Goal: Information Seeking & Learning: Learn about a topic

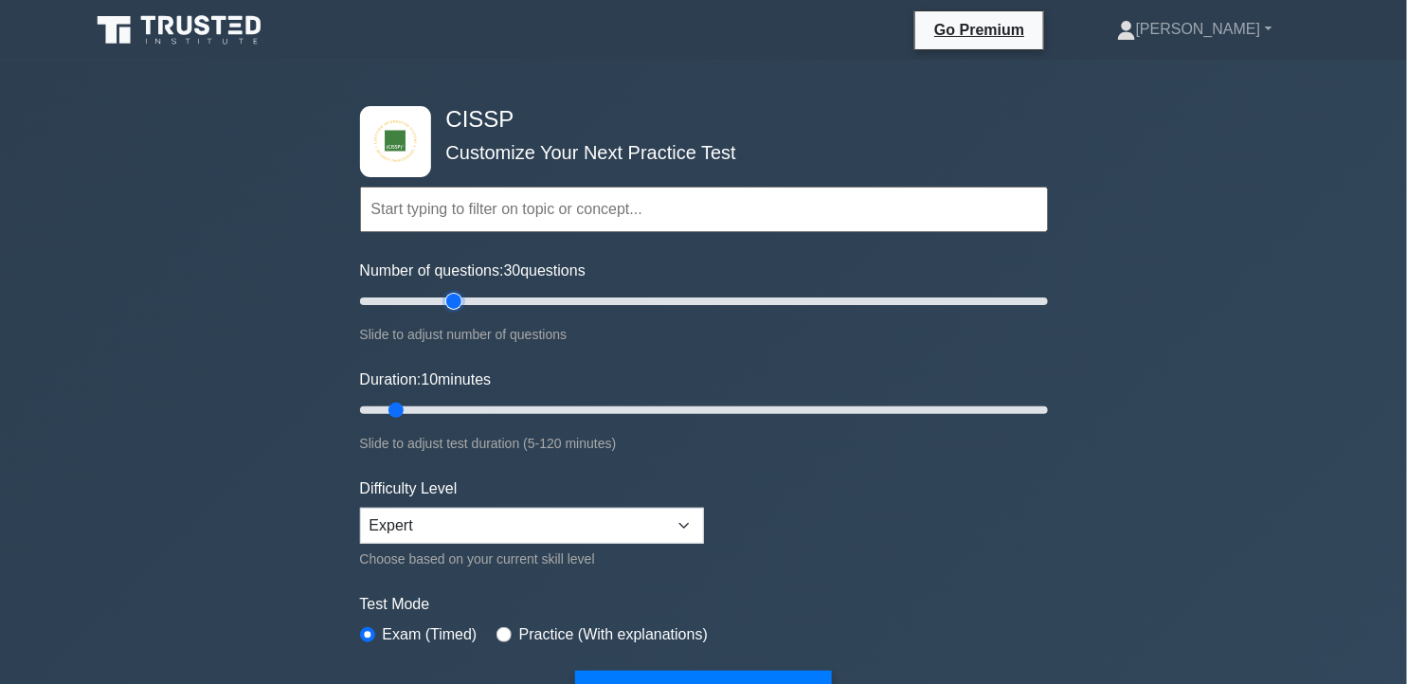
click at [458, 295] on input "Number of questions: 30 questions" at bounding box center [704, 301] width 688 height 23
type input "25"
click at [443, 300] on input "Number of questions: 25 questions" at bounding box center [704, 301] width 688 height 23
drag, startPoint x: 401, startPoint y: 406, endPoint x: 472, endPoint y: 409, distance: 71.2
type input "25"
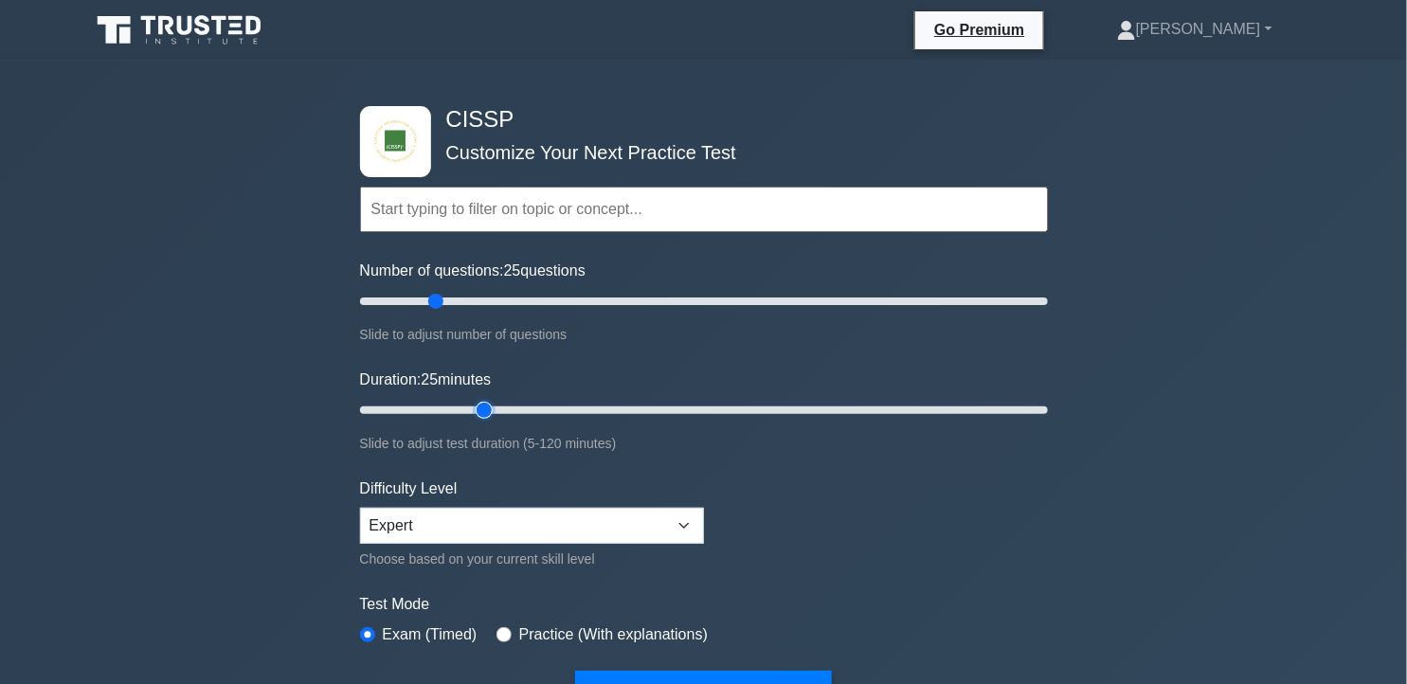
click at [472, 409] on input "Duration: 25 minutes" at bounding box center [704, 410] width 688 height 23
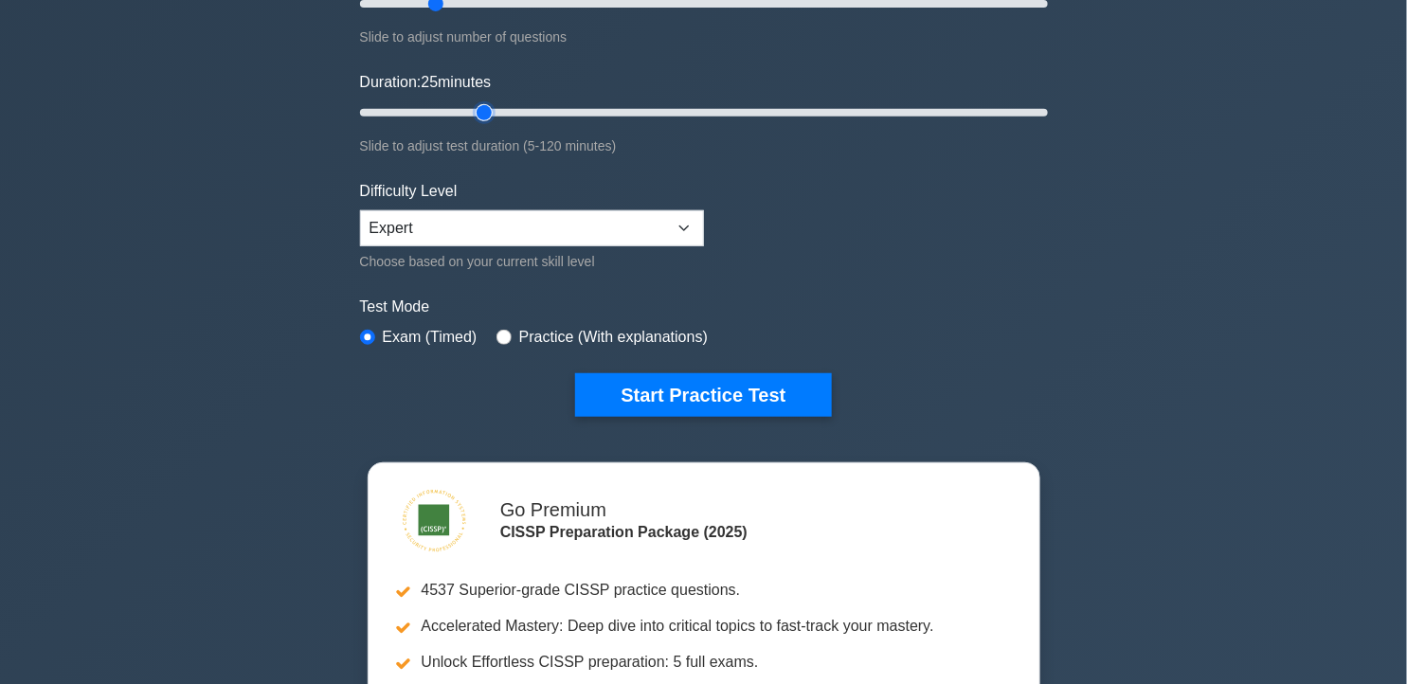
scroll to position [316, 0]
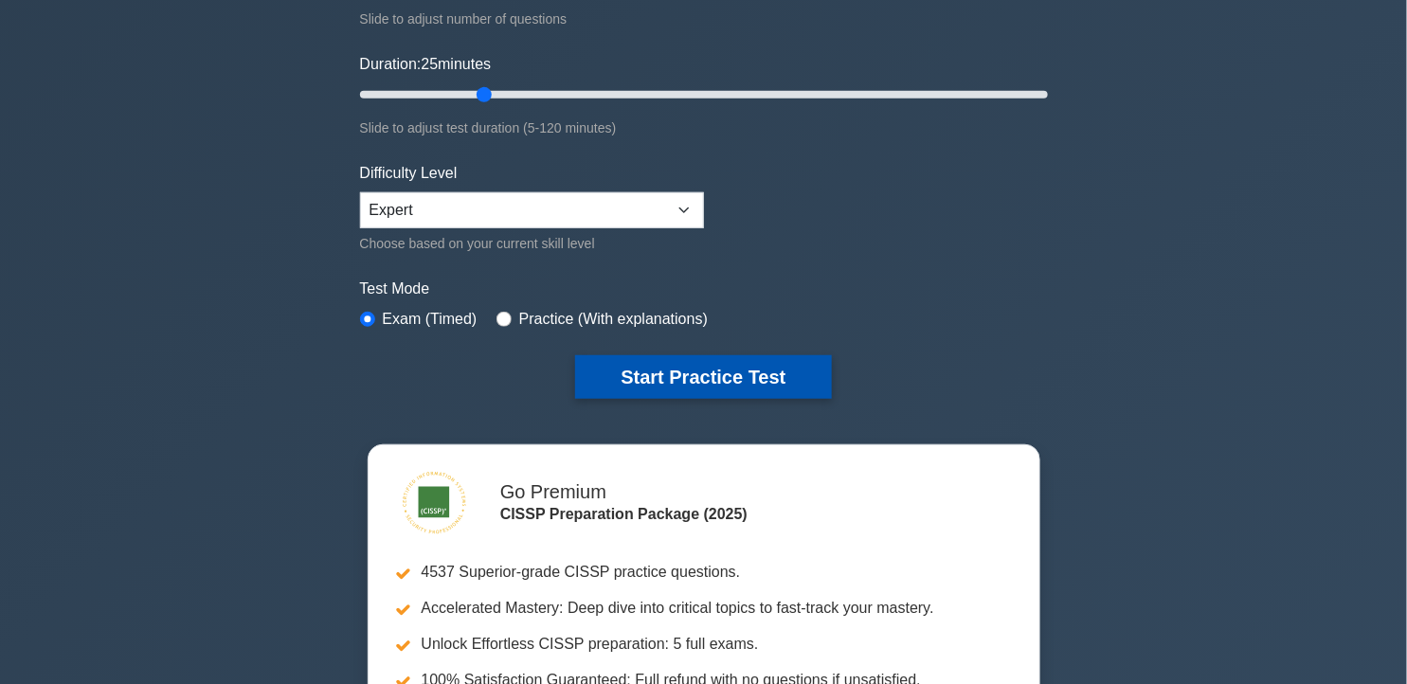
click at [644, 380] on button "Start Practice Test" at bounding box center [703, 377] width 256 height 44
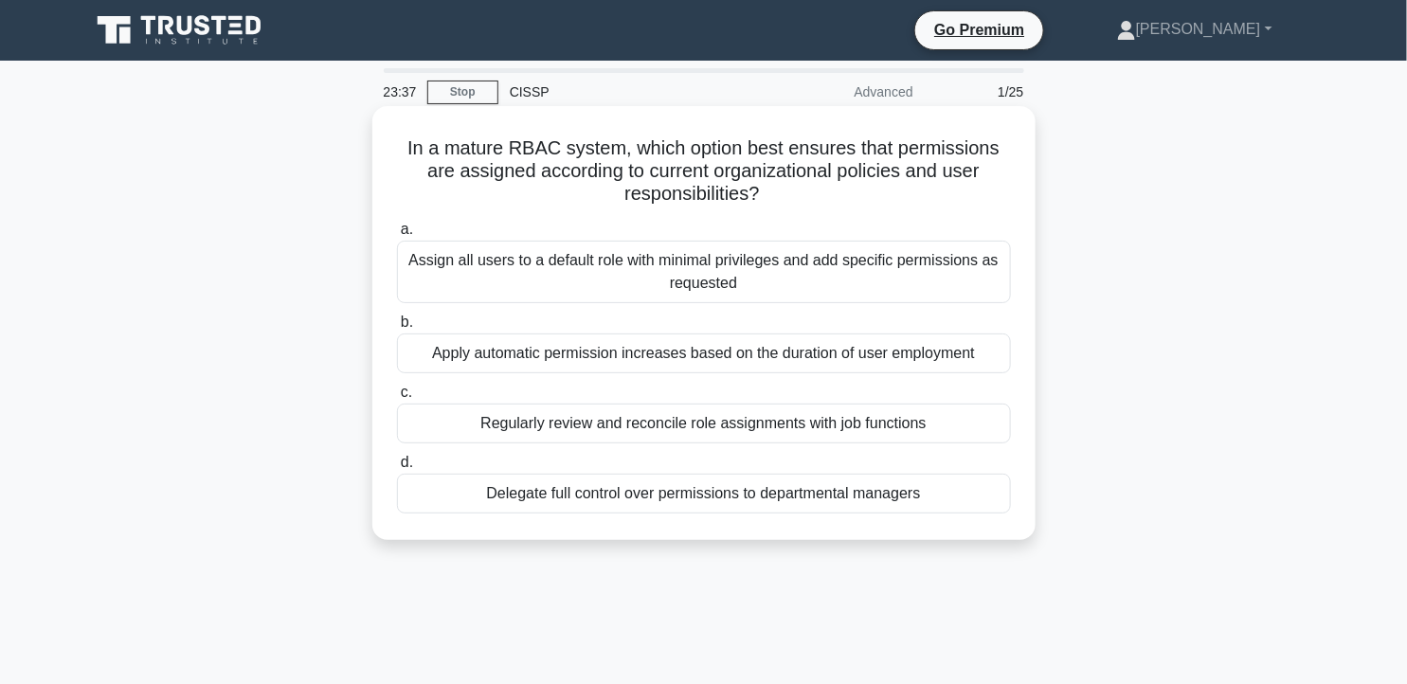
click at [881, 424] on div "Regularly review and reconcile role assignments with job functions" at bounding box center [704, 424] width 614 height 40
click at [397, 399] on input "c. Regularly review and reconcile role assignments with job functions" at bounding box center [397, 393] width 0 height 12
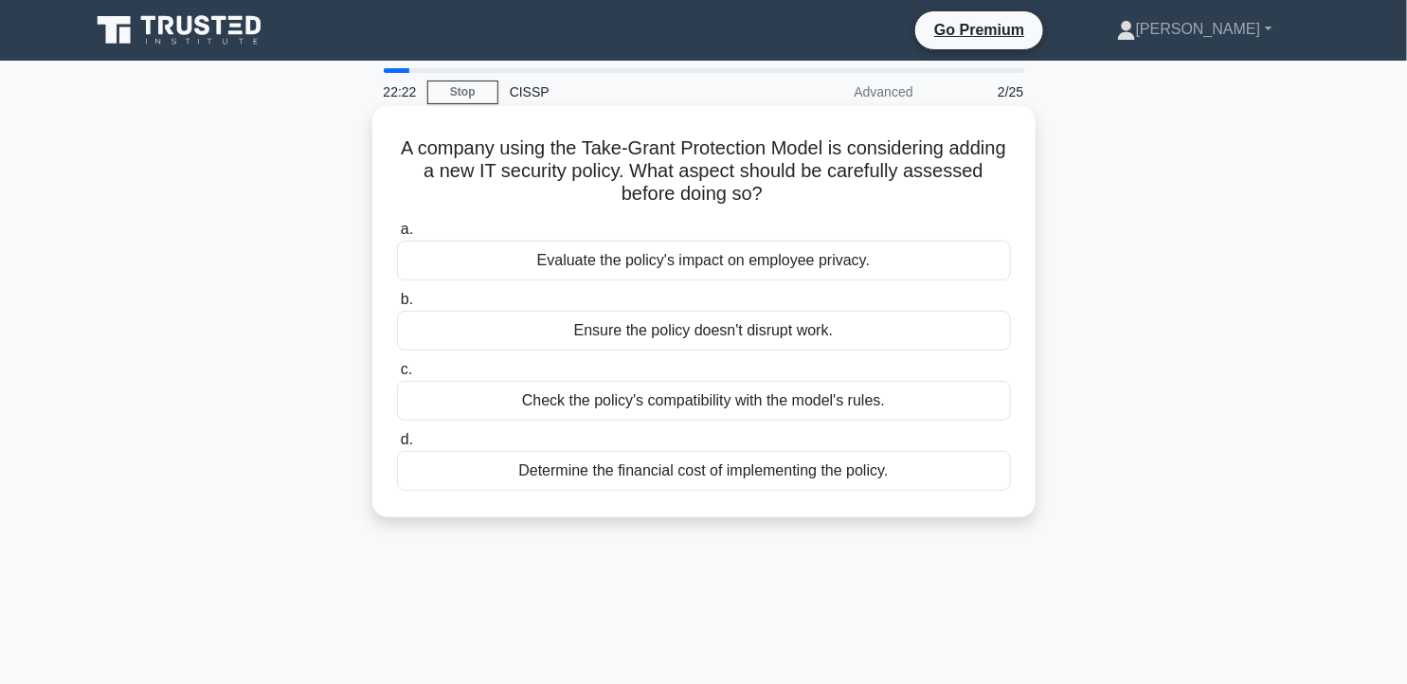
click at [946, 262] on div "Evaluate the policy's impact on employee privacy." at bounding box center [704, 261] width 614 height 40
click at [397, 236] on input "a. Evaluate the policy's impact on employee privacy." at bounding box center [397, 230] width 0 height 12
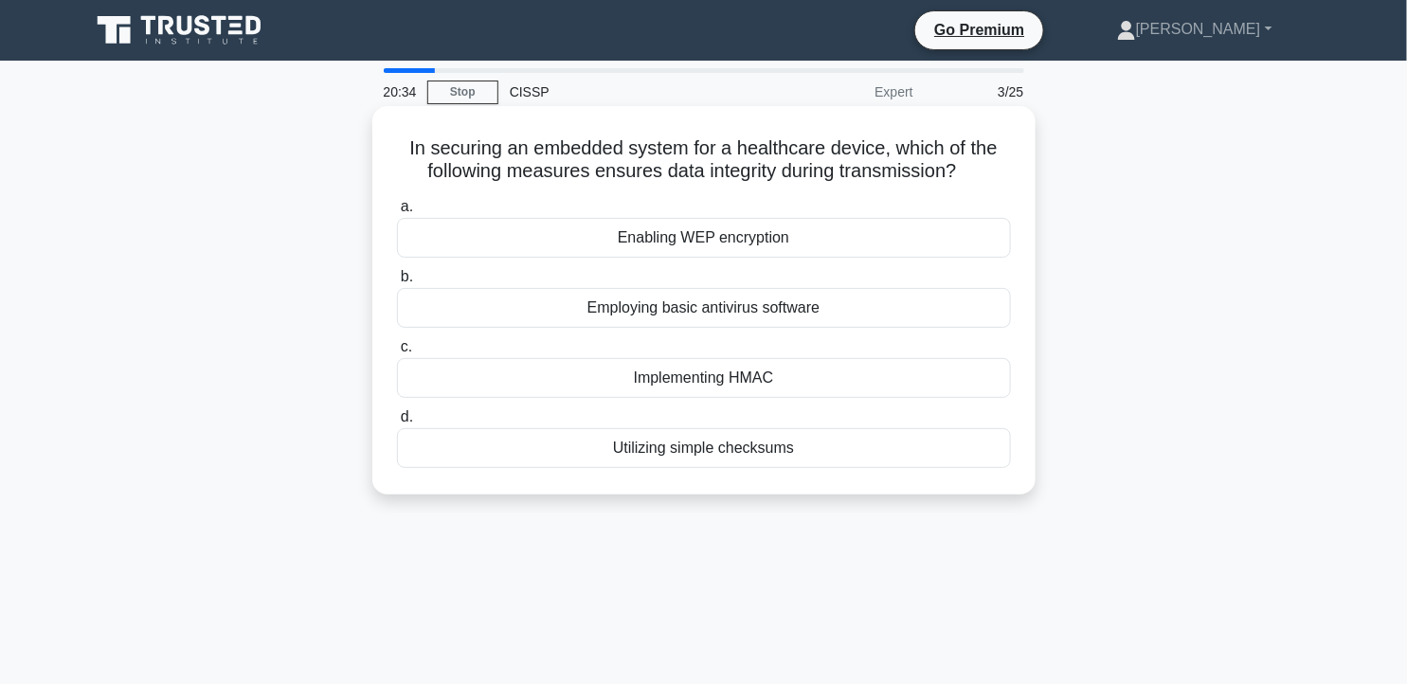
click at [770, 386] on div "Implementing HMAC" at bounding box center [704, 378] width 614 height 40
click at [397, 353] on input "c. Implementing HMAC" at bounding box center [397, 347] width 0 height 12
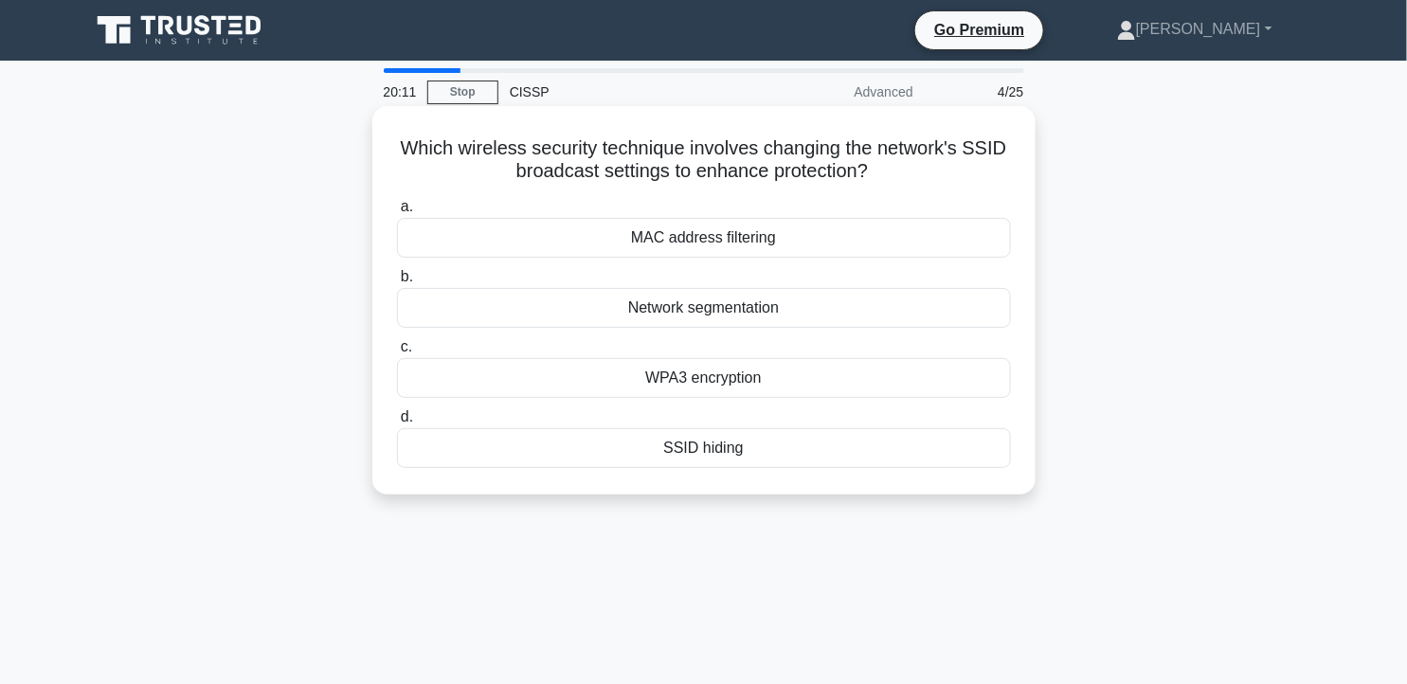
click at [802, 451] on div "SSID hiding" at bounding box center [704, 448] width 614 height 40
click at [397, 424] on input "d. SSID hiding" at bounding box center [397, 417] width 0 height 12
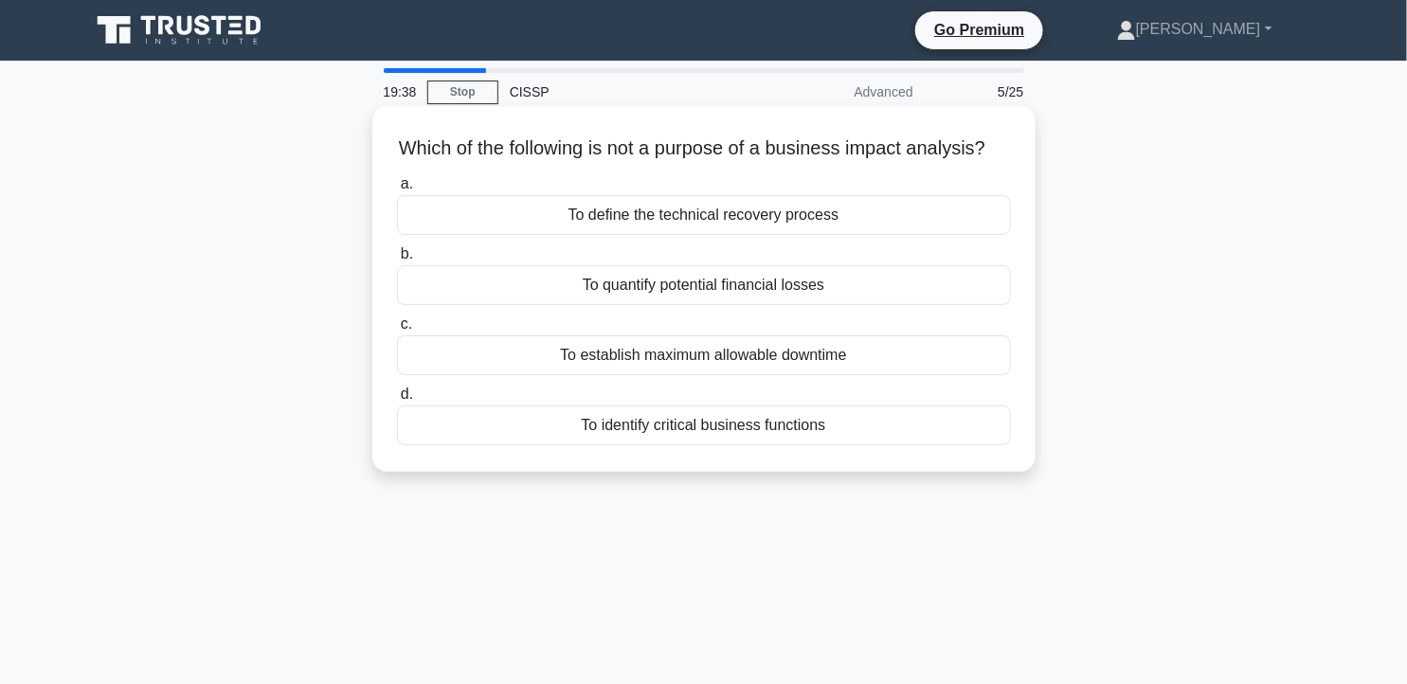
click at [903, 372] on div "To establish maximum allowable downtime" at bounding box center [704, 355] width 614 height 40
click at [397, 331] on input "c. To establish maximum allowable downtime" at bounding box center [397, 324] width 0 height 12
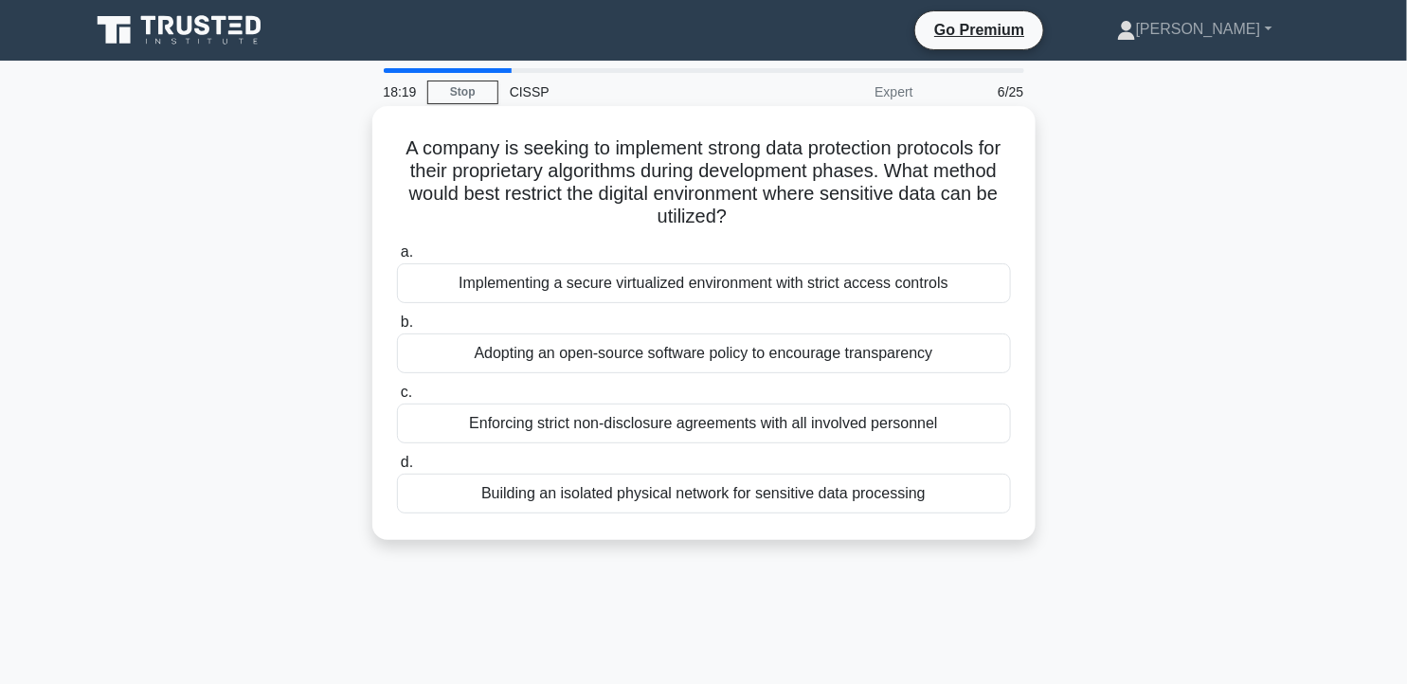
click at [959, 303] on div "Implementing a secure virtualized environment with strict access controls" at bounding box center [704, 283] width 614 height 40
click at [397, 259] on input "a. Implementing a secure virtualized environment with strict access controls" at bounding box center [397, 252] width 0 height 12
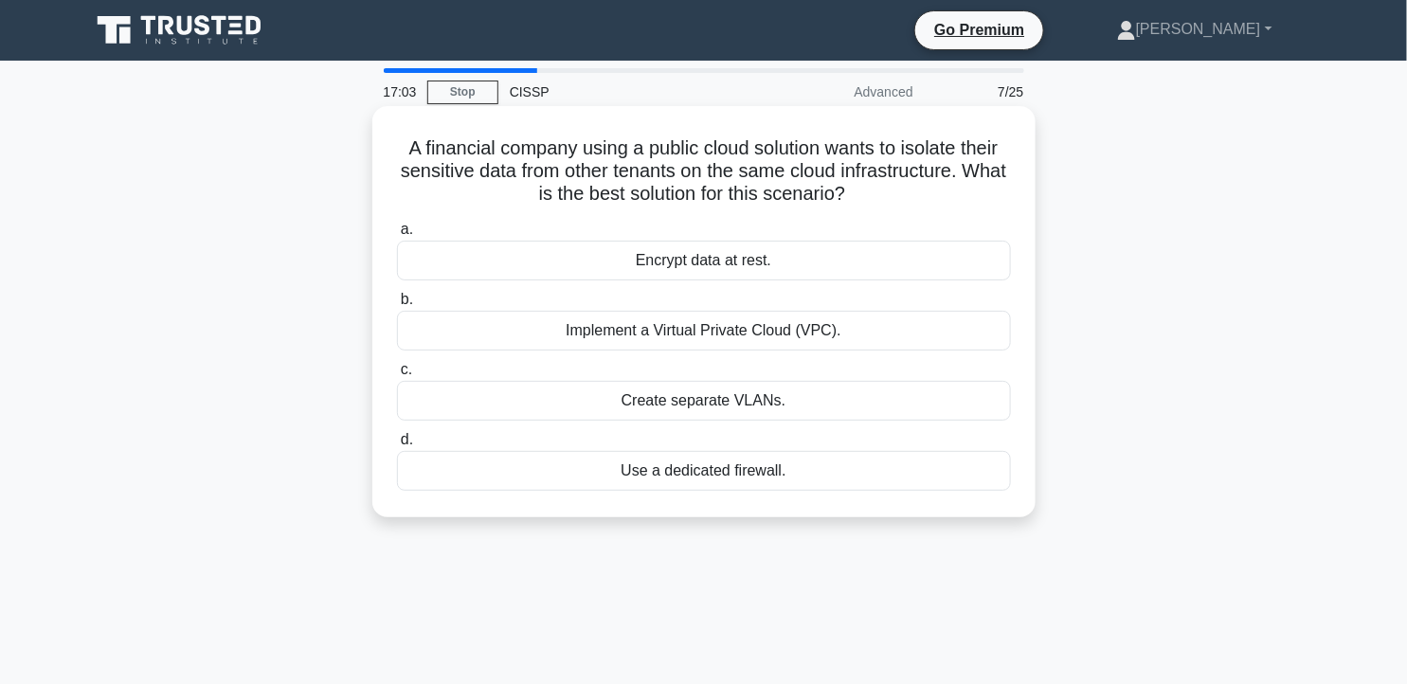
click at [888, 337] on div "Implement a Virtual Private Cloud (VPC)." at bounding box center [704, 331] width 614 height 40
click at [397, 306] on input "b. Implement a Virtual Private Cloud (VPC)." at bounding box center [397, 300] width 0 height 12
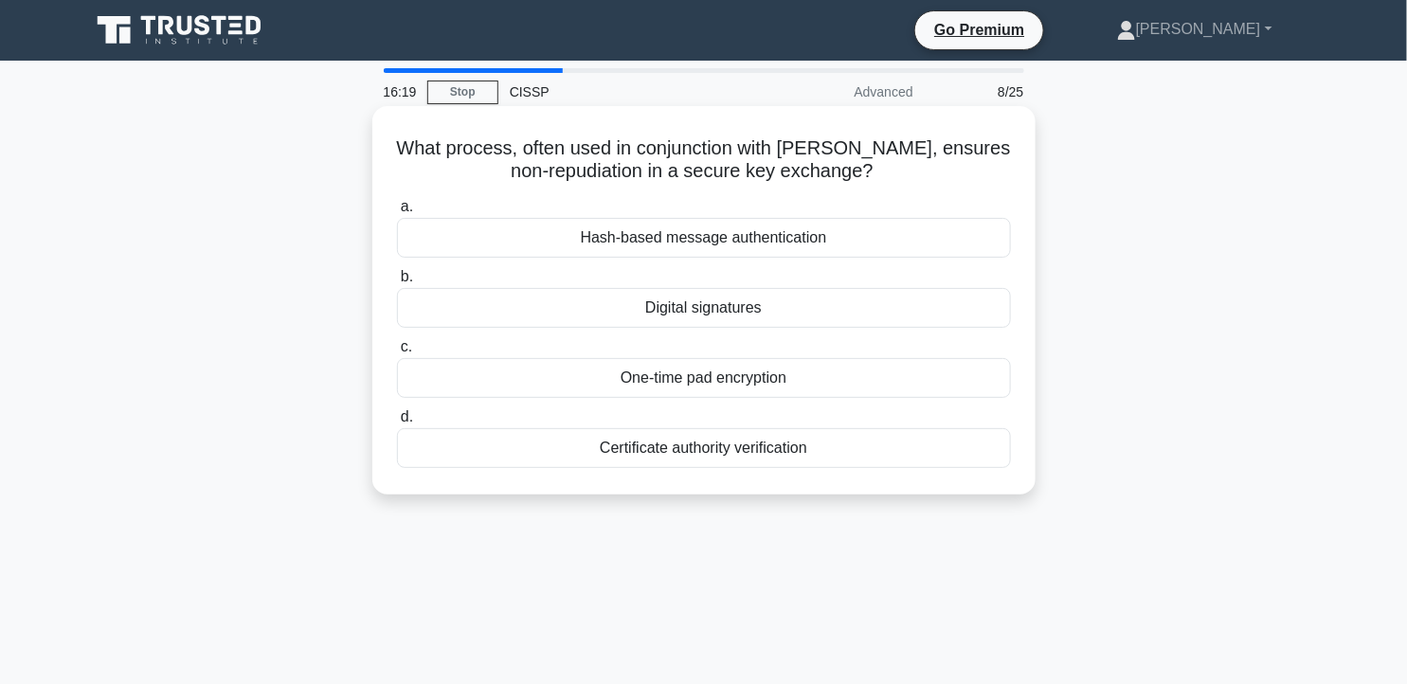
click at [747, 238] on div "Hash-based message authentication" at bounding box center [704, 238] width 614 height 40
click at [397, 213] on input "a. Hash-based message authentication" at bounding box center [397, 207] width 0 height 12
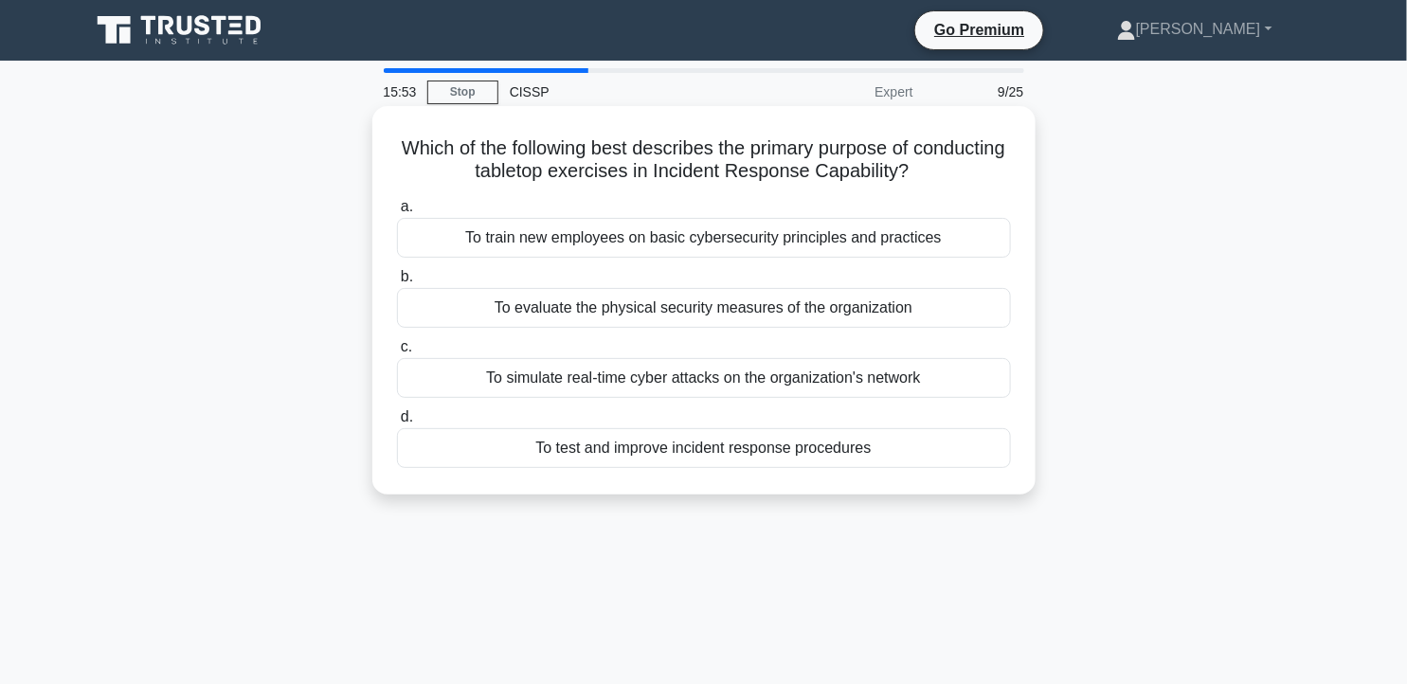
click at [878, 375] on div "To simulate real-time cyber attacks on the organization's network" at bounding box center [704, 378] width 614 height 40
click at [397, 353] on input "c. To simulate real-time cyber attacks on the organization's network" at bounding box center [397, 347] width 0 height 12
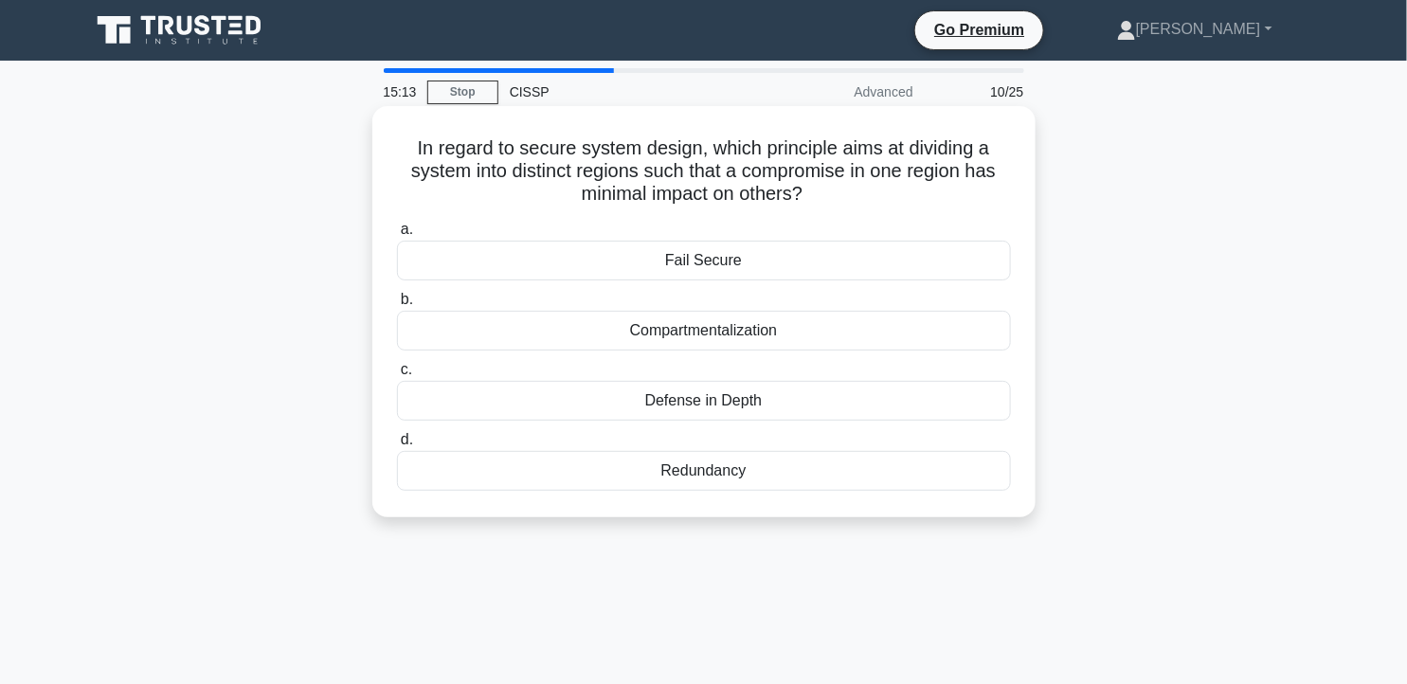
click at [822, 394] on div "Defense in Depth" at bounding box center [704, 401] width 614 height 40
click at [397, 376] on input "c. Defense in Depth" at bounding box center [397, 370] width 0 height 12
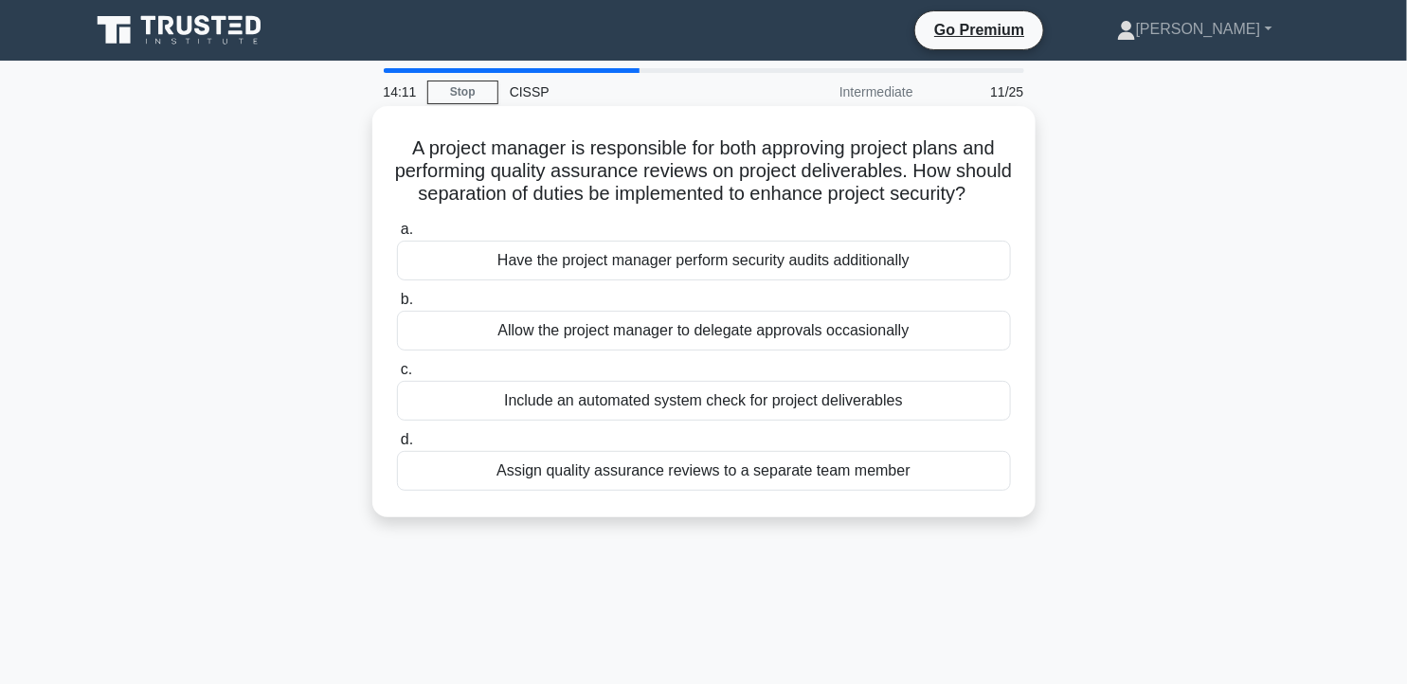
click at [711, 491] on div "Assign quality assurance reviews to a separate team member" at bounding box center [704, 471] width 614 height 40
click at [397, 446] on input "d. Assign quality assurance reviews to a separate team member" at bounding box center [397, 440] width 0 height 12
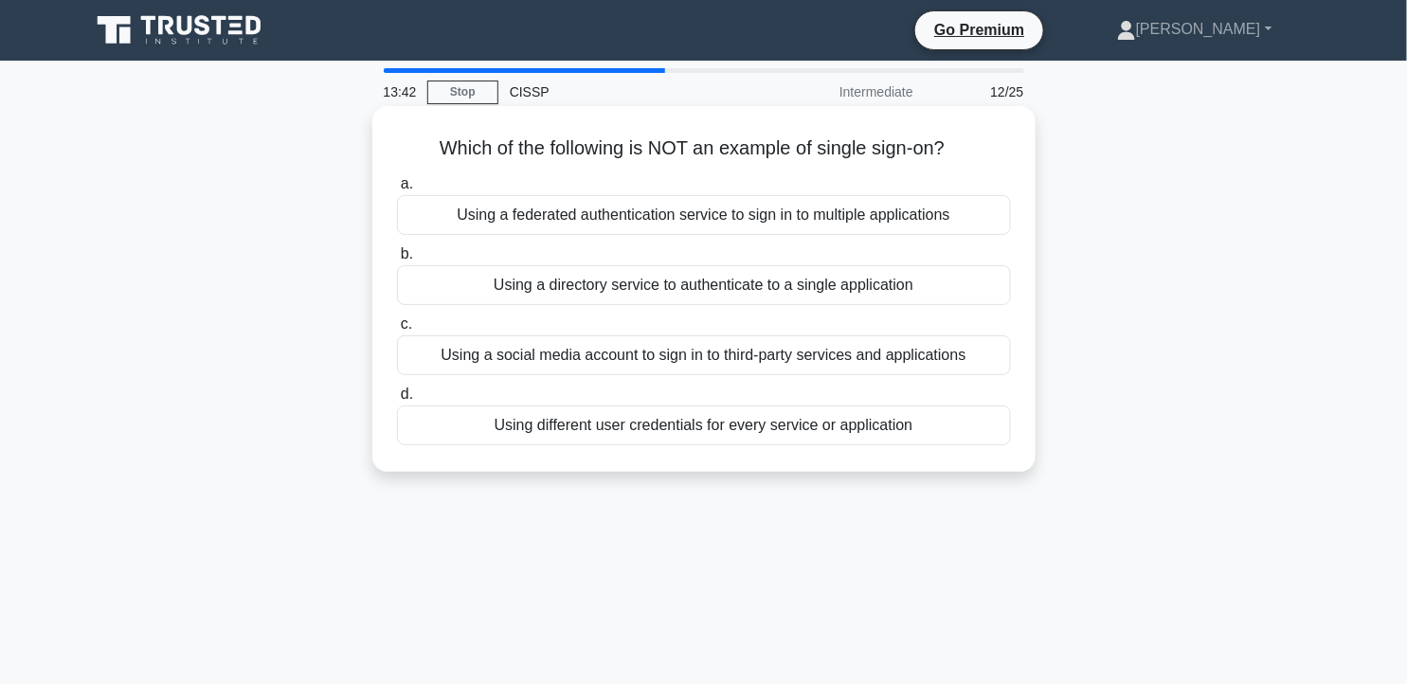
click at [775, 294] on div "Using a directory service to authenticate to a single application" at bounding box center [704, 285] width 614 height 40
click at [397, 261] on input "b. Using a directory service to authenticate to a single application" at bounding box center [397, 254] width 0 height 12
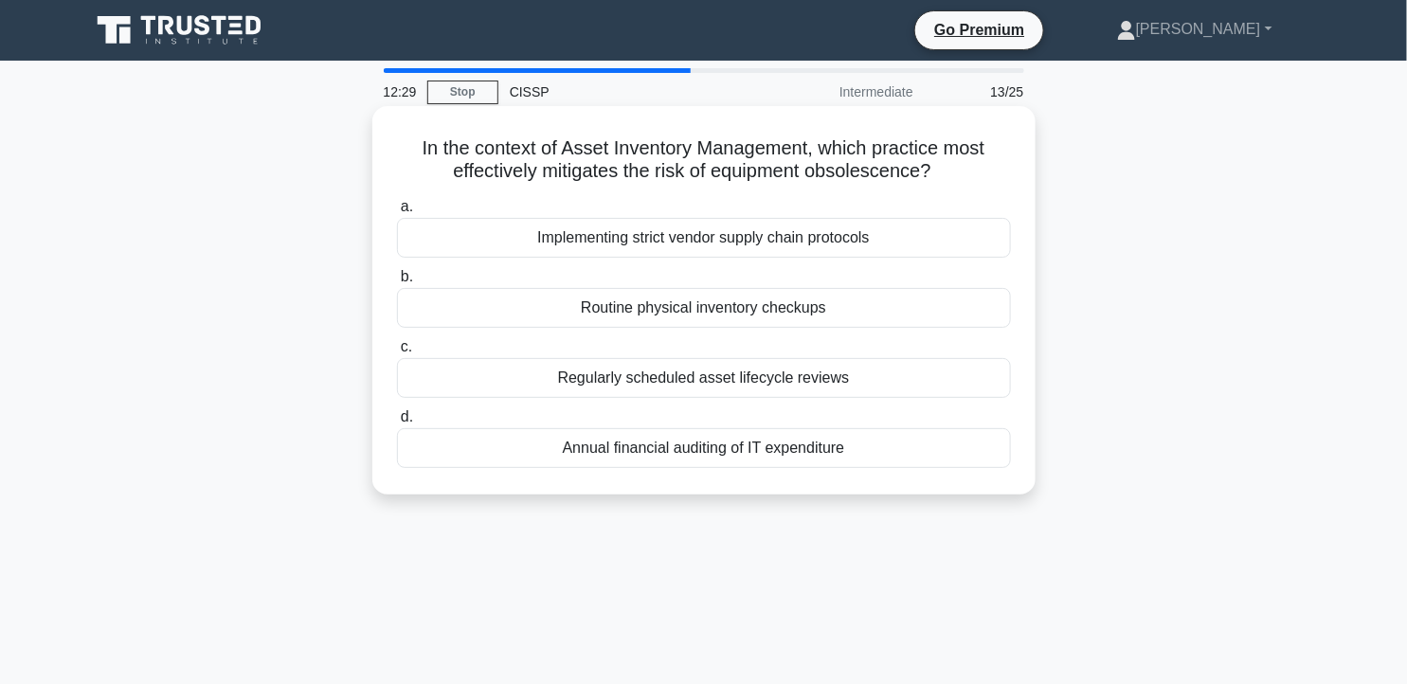
drag, startPoint x: 938, startPoint y: 174, endPoint x: 807, endPoint y: 174, distance: 130.8
click at [807, 174] on h5 "In the context of Asset Inventory Management, which practice most effectively m…" at bounding box center [704, 159] width 618 height 47
copy h5 "obsolescence?"
click at [855, 368] on div "Regularly scheduled asset lifecycle reviews" at bounding box center [704, 378] width 614 height 40
click at [397, 353] on input "c. Regularly scheduled asset lifecycle reviews" at bounding box center [397, 347] width 0 height 12
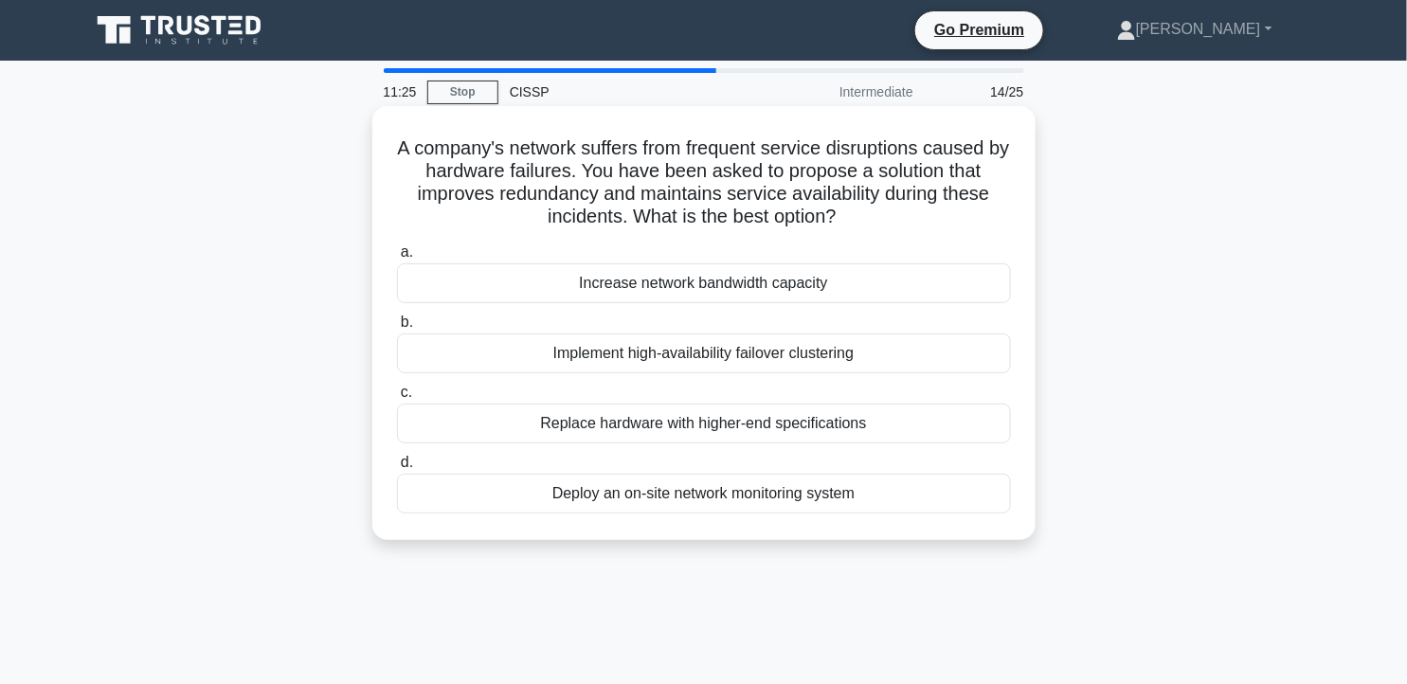
click at [919, 354] on div "Implement high-availability failover clustering" at bounding box center [704, 354] width 614 height 40
click at [397, 329] on input "b. Implement high-availability failover clustering" at bounding box center [397, 322] width 0 height 12
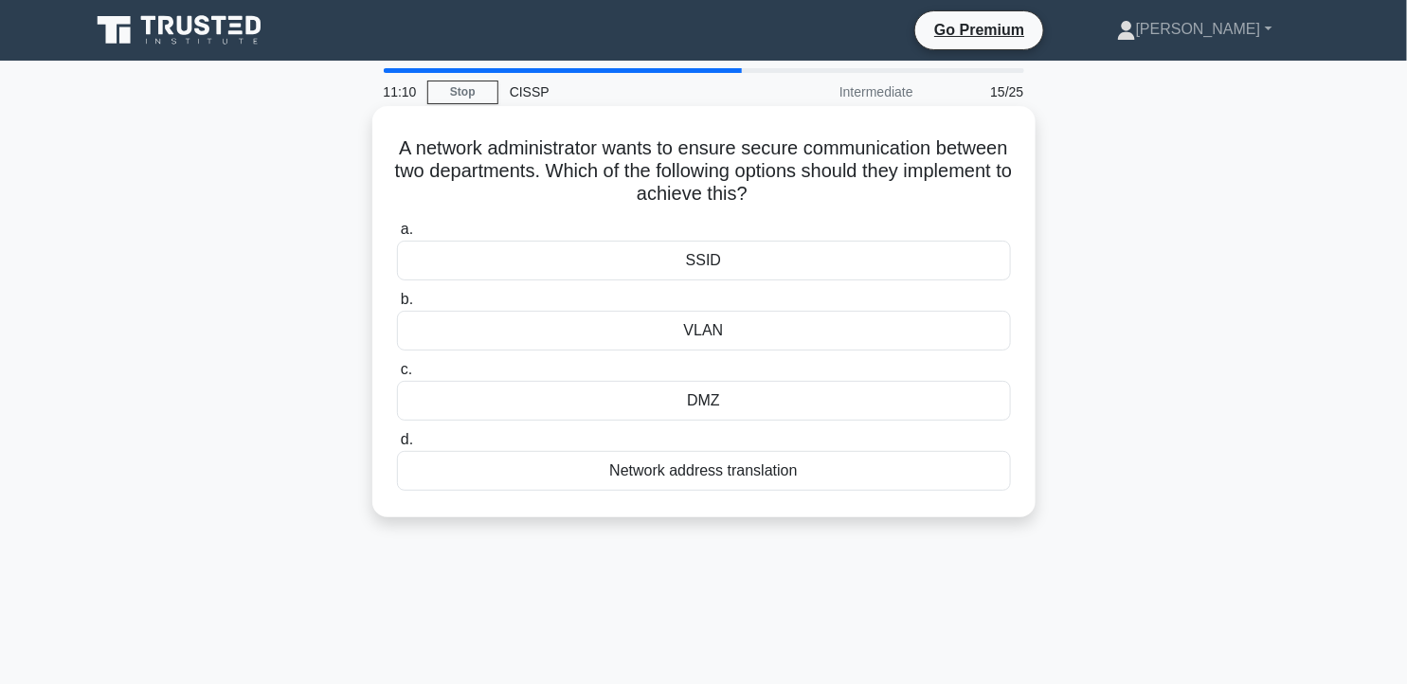
click at [758, 328] on div "VLAN" at bounding box center [704, 331] width 614 height 40
click at [397, 306] on input "b. VLAN" at bounding box center [397, 300] width 0 height 12
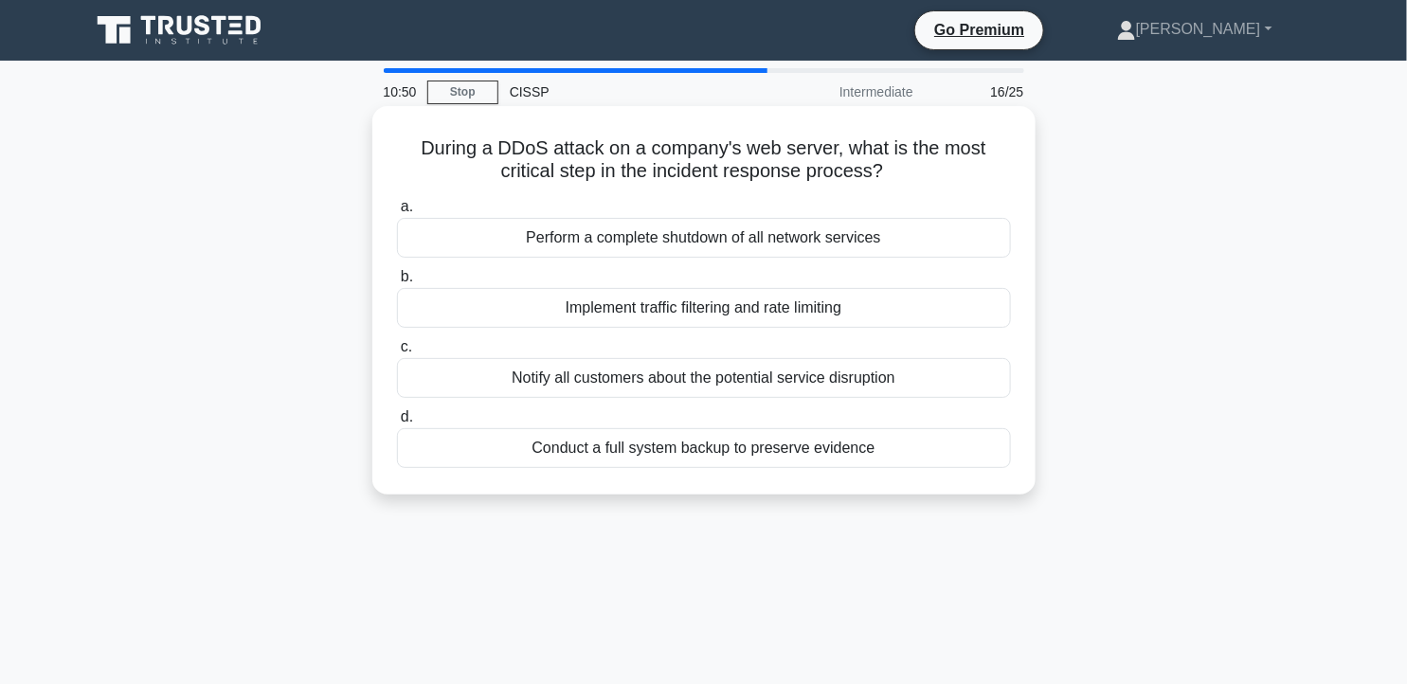
click at [766, 458] on div "Conduct a full system backup to preserve evidence" at bounding box center [704, 448] width 614 height 40
click at [397, 424] on input "d. Conduct a full system backup to preserve evidence" at bounding box center [397, 417] width 0 height 12
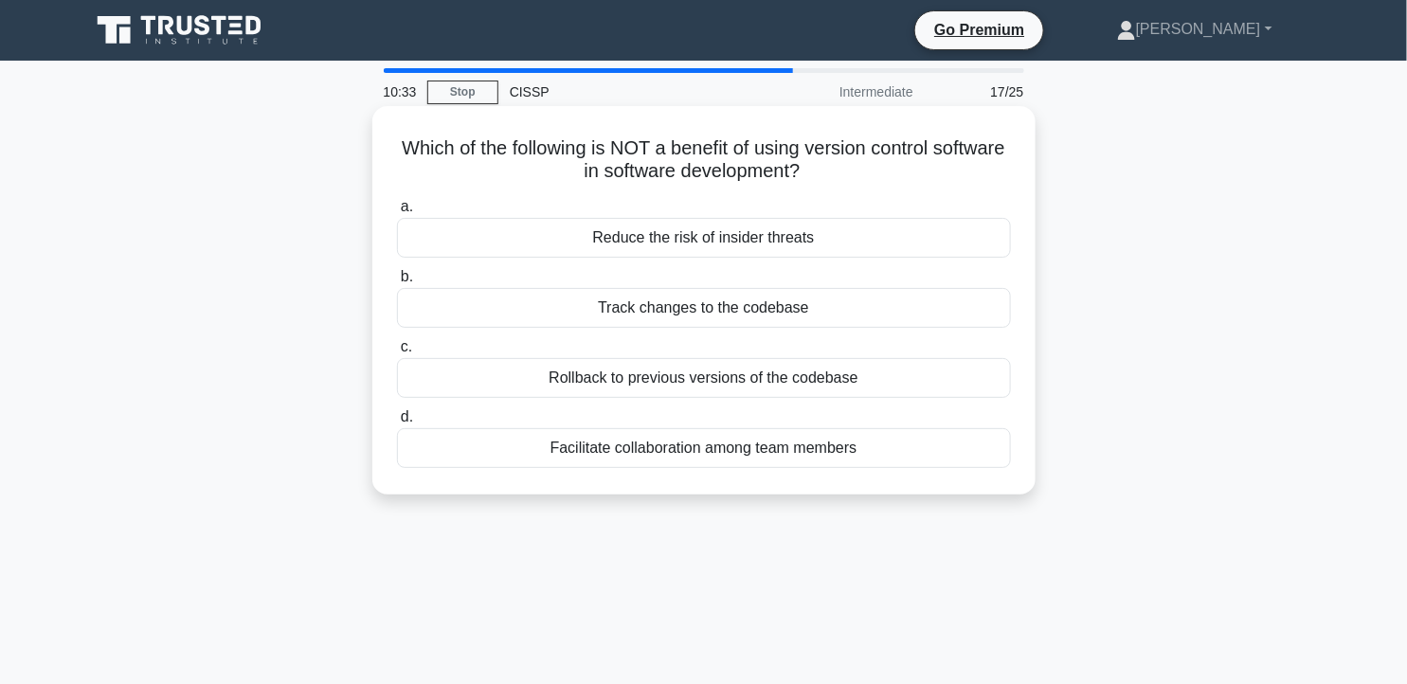
click at [780, 238] on div "Reduce the risk of insider threats" at bounding box center [704, 238] width 614 height 40
click at [397, 213] on input "a. Reduce the risk of insider threats" at bounding box center [397, 207] width 0 height 12
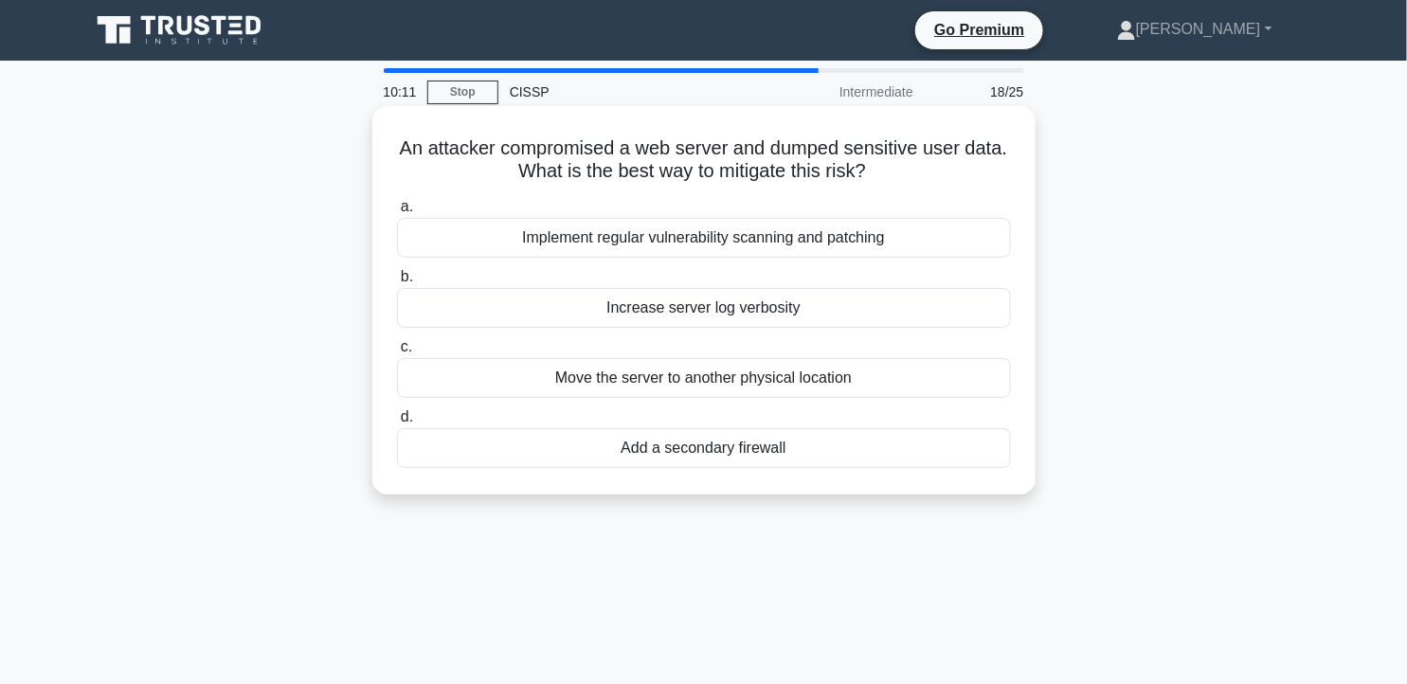
click at [912, 253] on div "Implement regular vulnerability scanning and patching" at bounding box center [704, 238] width 614 height 40
click at [397, 213] on input "a. Implement regular vulnerability scanning and patching" at bounding box center [397, 207] width 0 height 12
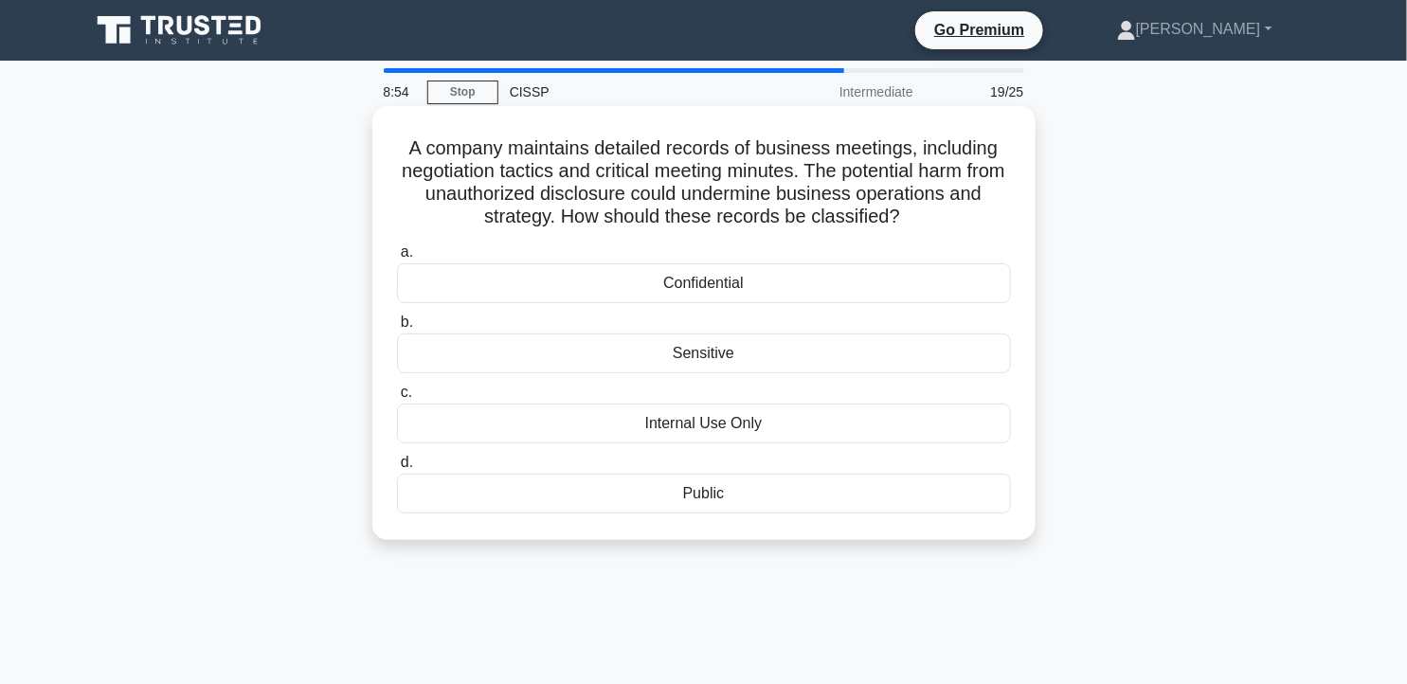
click at [732, 298] on div "Confidential" at bounding box center [704, 283] width 614 height 40
click at [897, 298] on div "Confidential" at bounding box center [704, 283] width 614 height 40
click at [397, 259] on input "a. Confidential" at bounding box center [397, 252] width 0 height 12
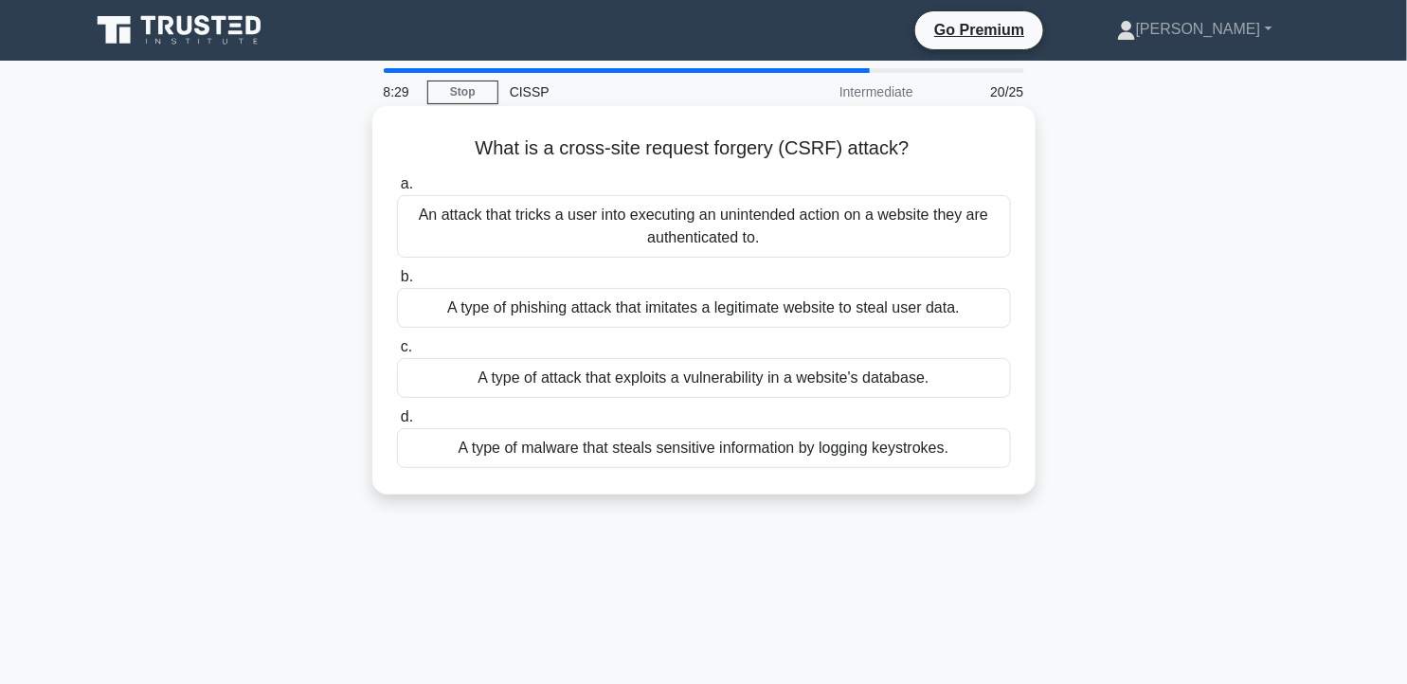
click at [840, 228] on div "An attack that tricks a user into executing an unintended action on a website t…" at bounding box center [704, 226] width 614 height 63
click at [397, 190] on input "a. An attack that tricks a user into executing an unintended action on a websit…" at bounding box center [397, 184] width 0 height 12
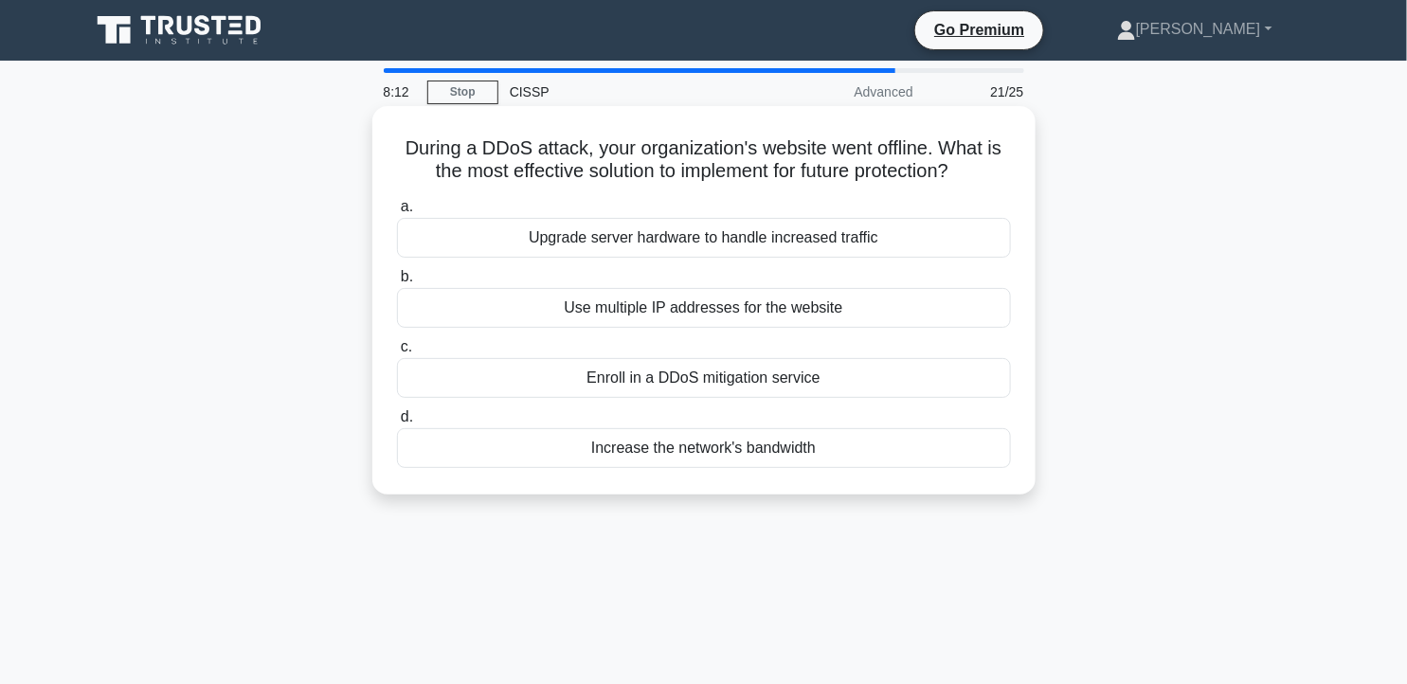
click at [731, 382] on div "Enroll in a DDoS mitigation service" at bounding box center [704, 378] width 614 height 40
click at [397, 353] on input "c. Enroll in a DDoS mitigation service" at bounding box center [397, 347] width 0 height 12
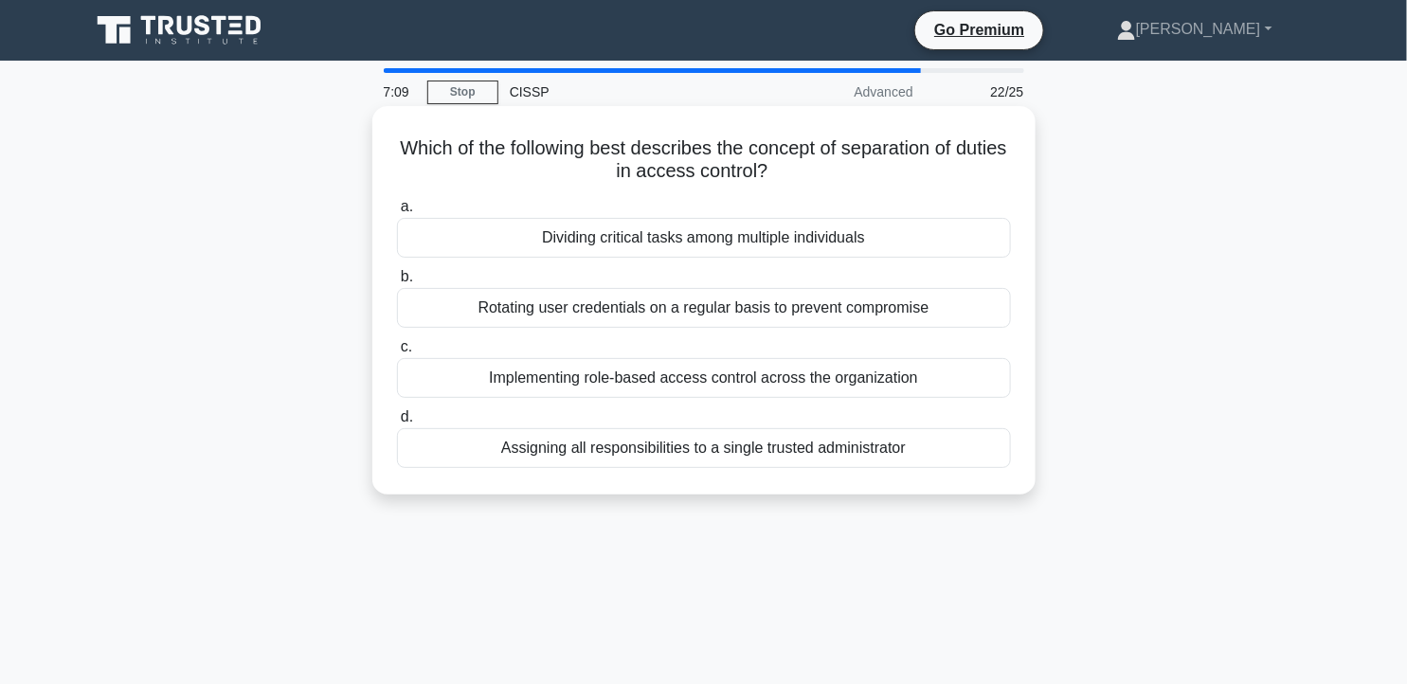
click at [600, 254] on div "Dividing critical tasks among multiple individuals" at bounding box center [704, 238] width 614 height 40
click at [397, 213] on input "a. Dividing critical tasks among multiple individuals" at bounding box center [397, 207] width 0 height 12
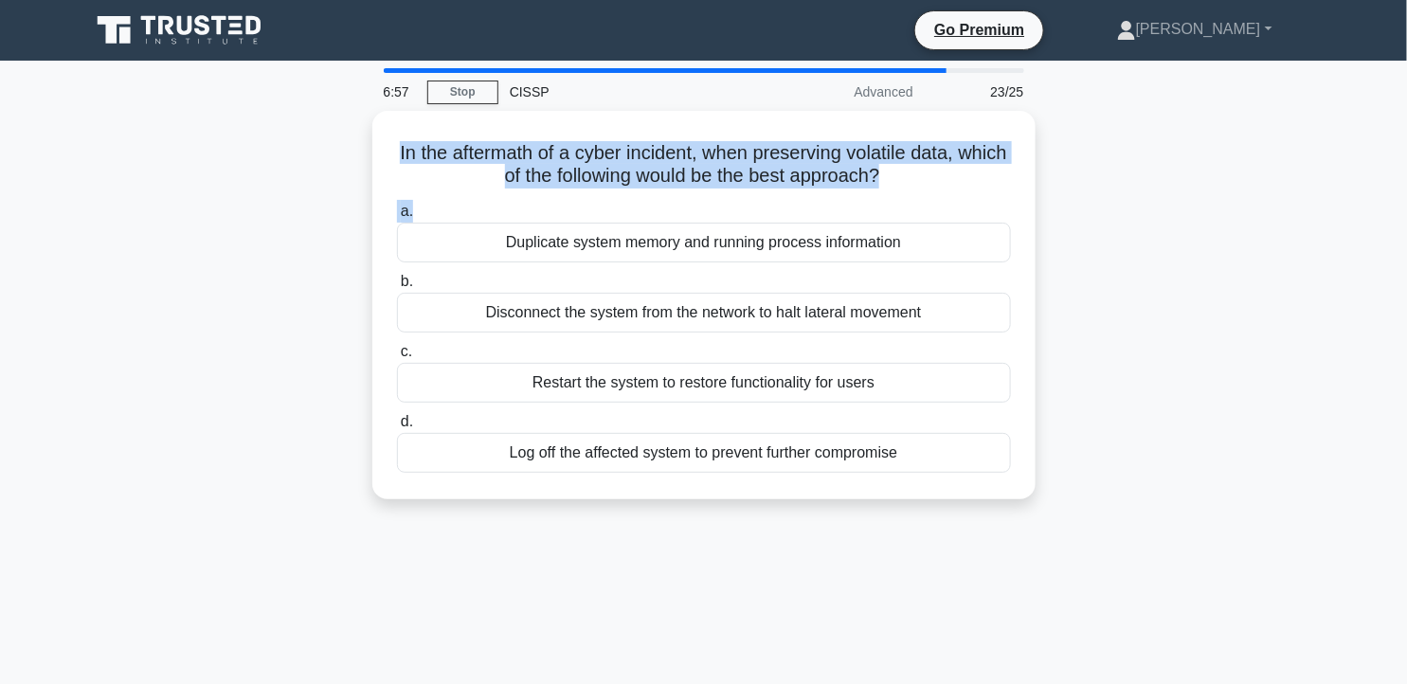
drag, startPoint x: 406, startPoint y: 138, endPoint x: 1342, endPoint y: 209, distance: 938.9
click at [1342, 209] on main "6:57 Stop CISSP Advanced 23/25 In the aftermath of a cyber incident, when prese…" at bounding box center [703, 542] width 1407 height 963
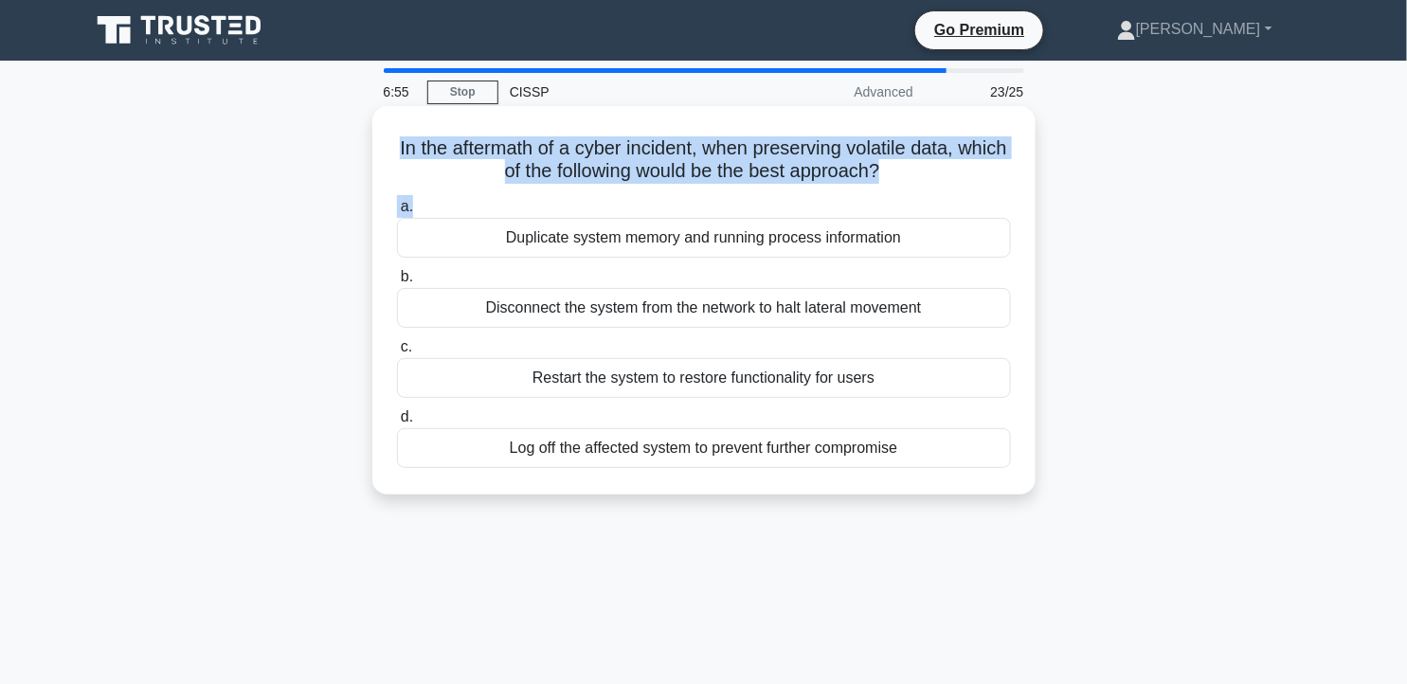
copy div "In the aftermath of a cyber incident, when preserving volatile data, which of t…"
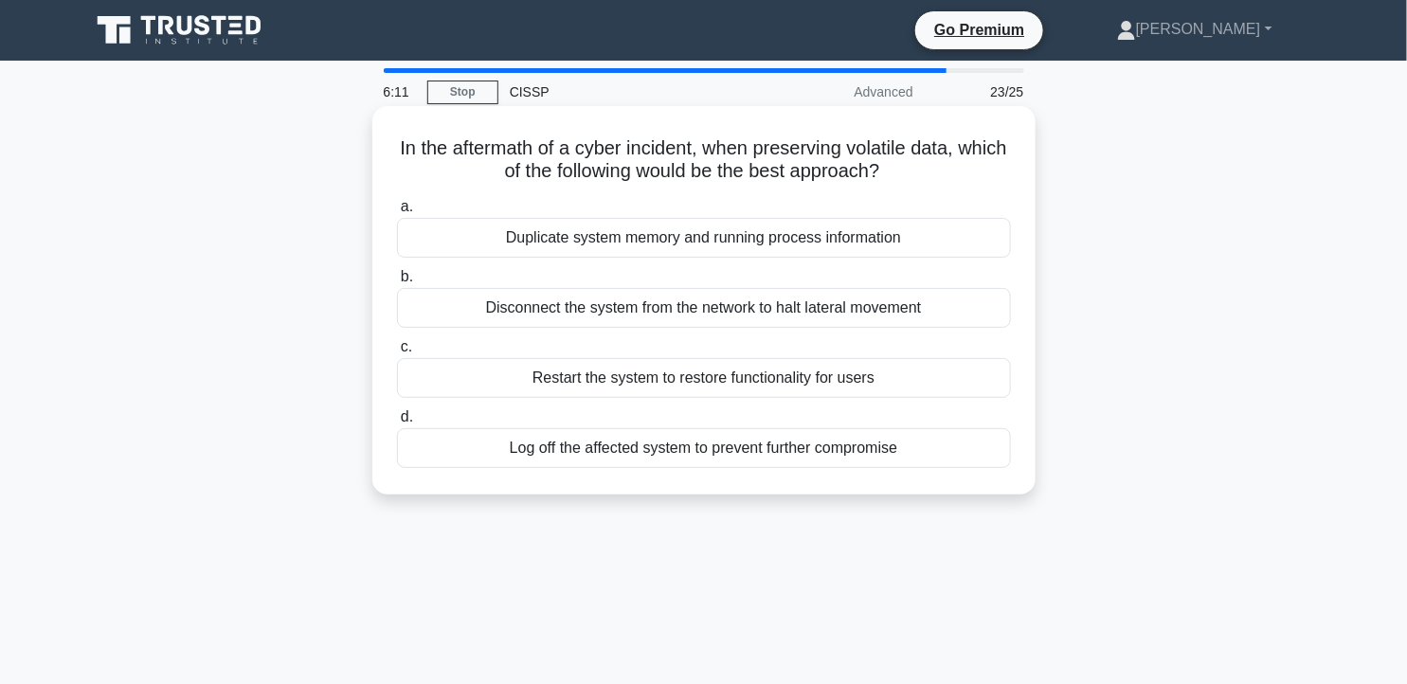
click at [945, 319] on div "Disconnect the system from the network to halt lateral movement" at bounding box center [704, 308] width 614 height 40
click at [397, 283] on input "b. Disconnect the system from the network to halt lateral movement" at bounding box center [397, 277] width 0 height 12
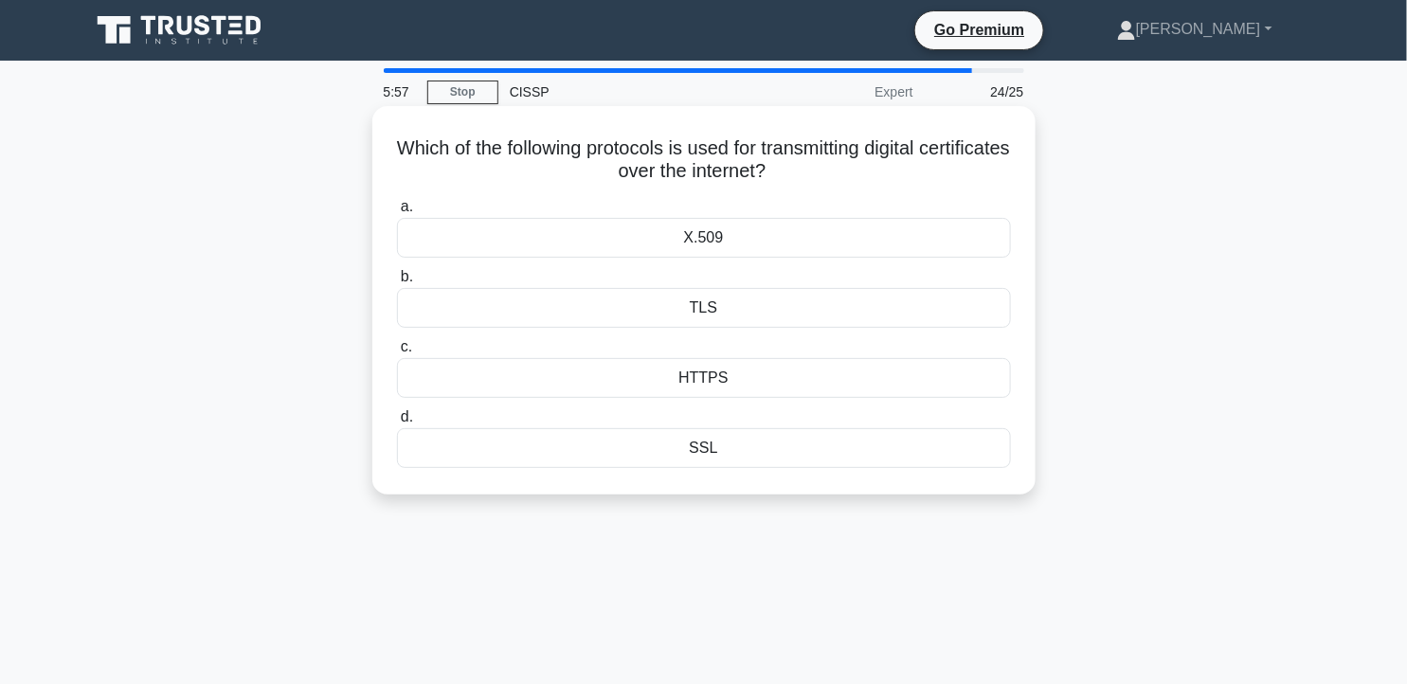
click at [781, 387] on div "HTTPS" at bounding box center [704, 378] width 614 height 40
click at [397, 353] on input "c. HTTPS" at bounding box center [397, 347] width 0 height 12
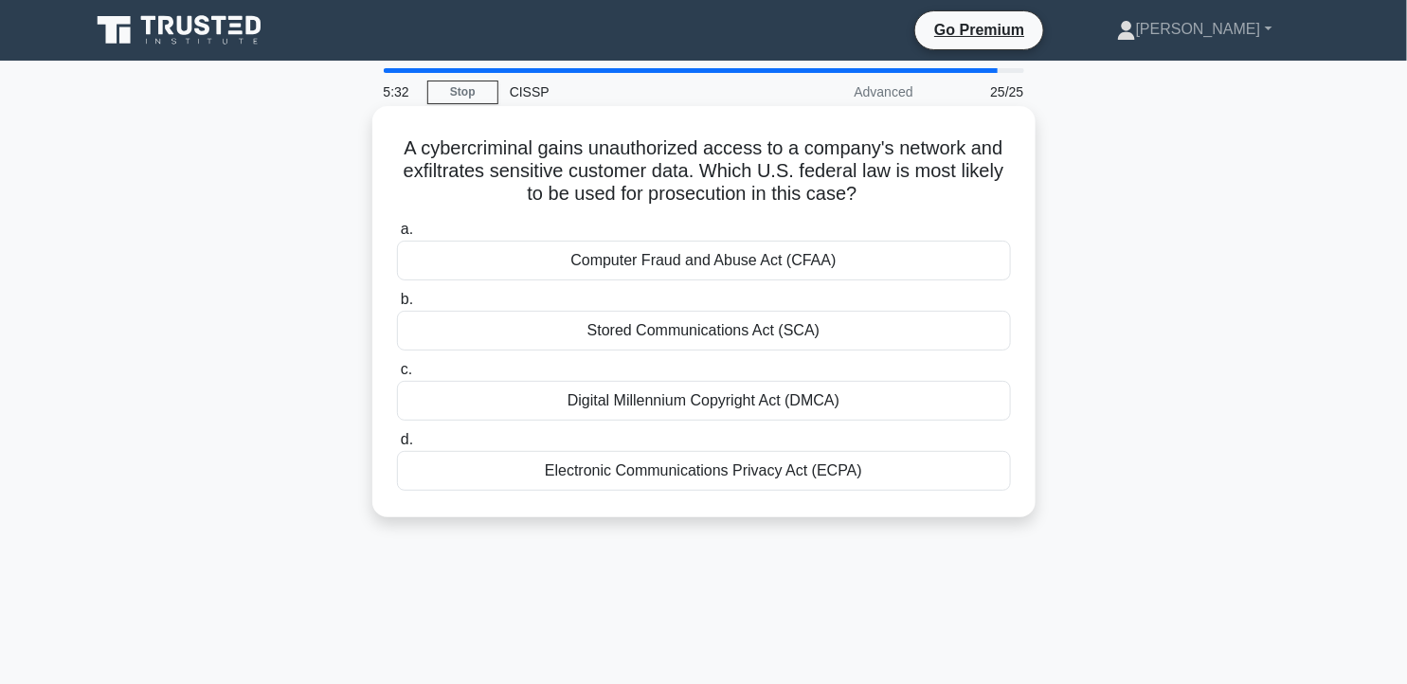
click at [841, 260] on div "Computer Fraud and Abuse Act (CFAA)" at bounding box center [704, 261] width 614 height 40
click at [397, 236] on input "a. Computer Fraud and Abuse Act (CFAA)" at bounding box center [397, 230] width 0 height 12
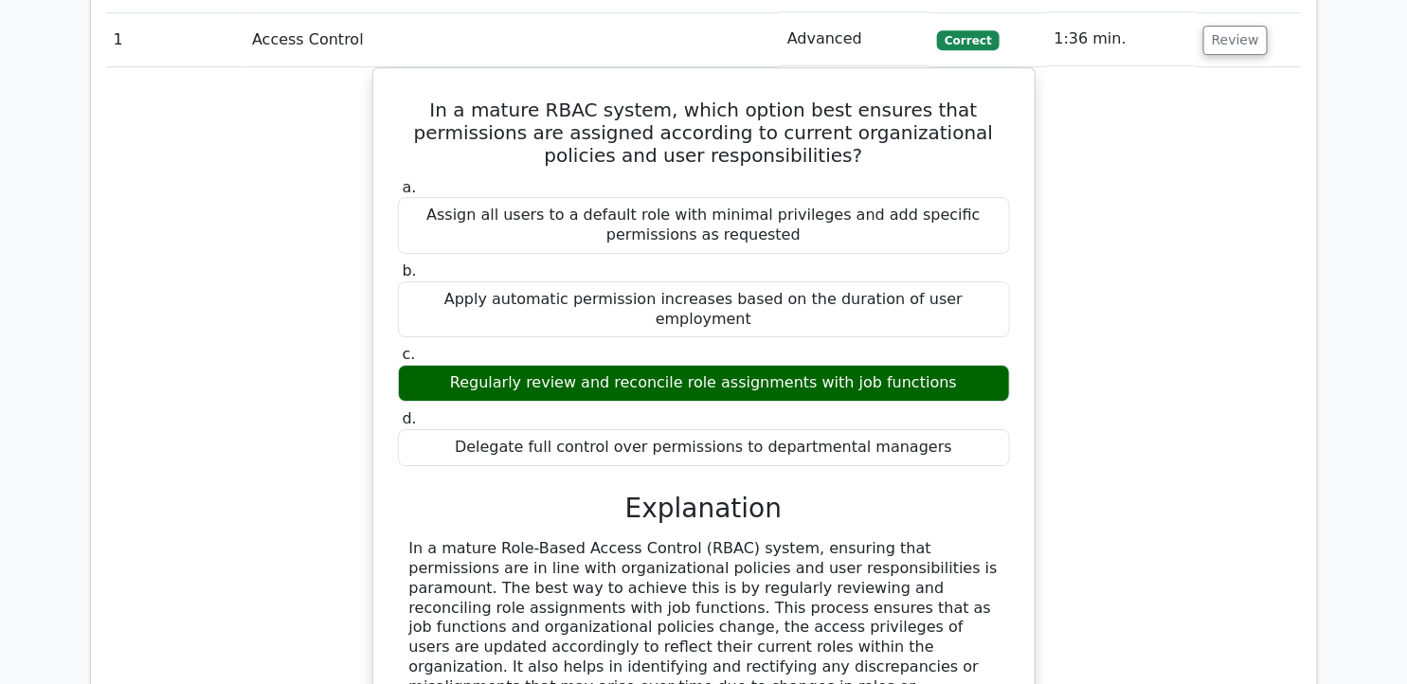
scroll to position [2000, 0]
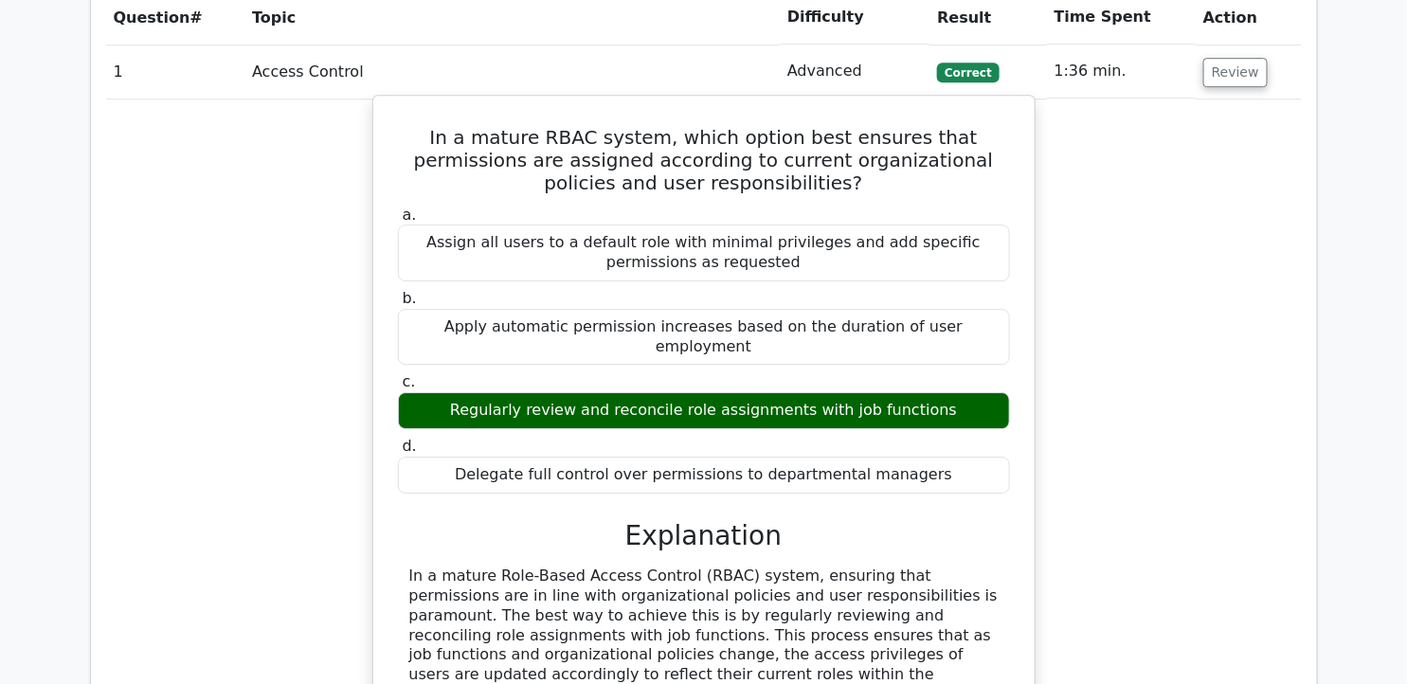
drag, startPoint x: 407, startPoint y: 69, endPoint x: 931, endPoint y: 399, distance: 618.3
click at [931, 399] on div "In a mature RBAC system, which option best ensures that permissions are assigne…" at bounding box center [704, 586] width 646 height 967
copy div "In a mature RBAC system, which option best ensures that permissions are assigne…"
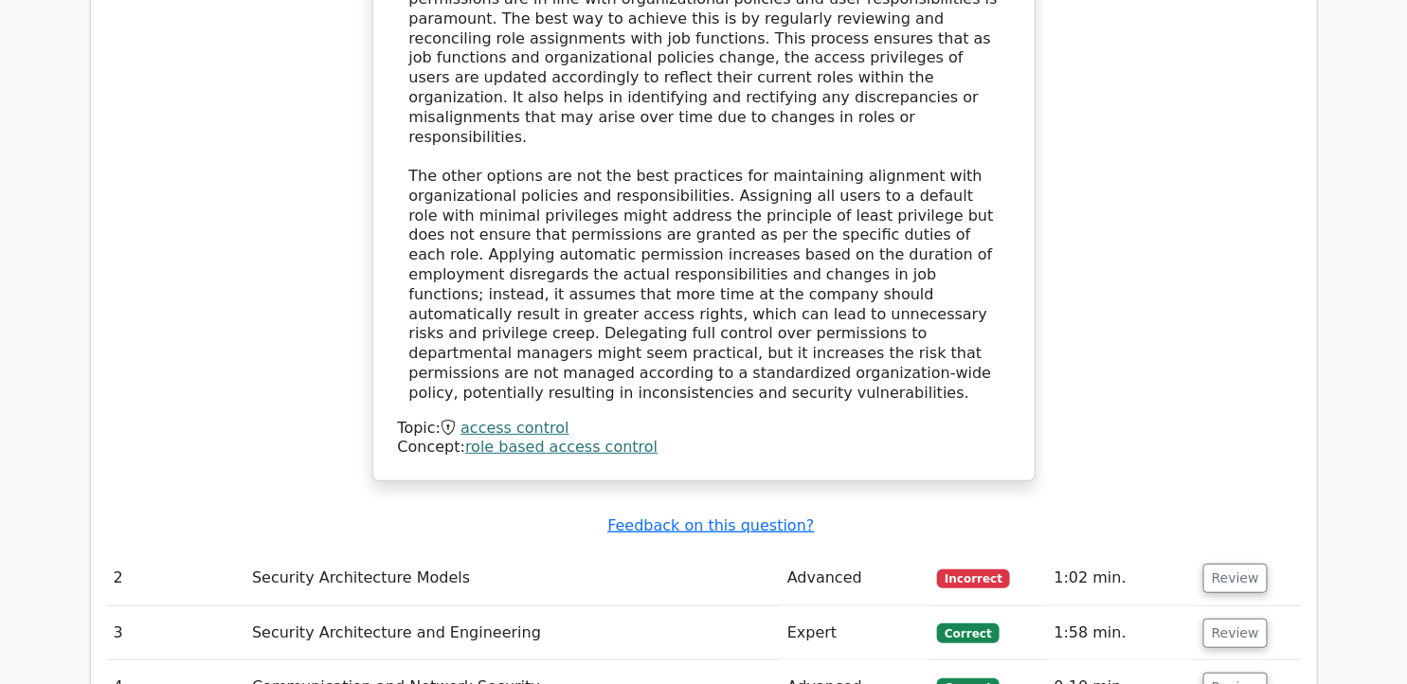
scroll to position [2843, 0]
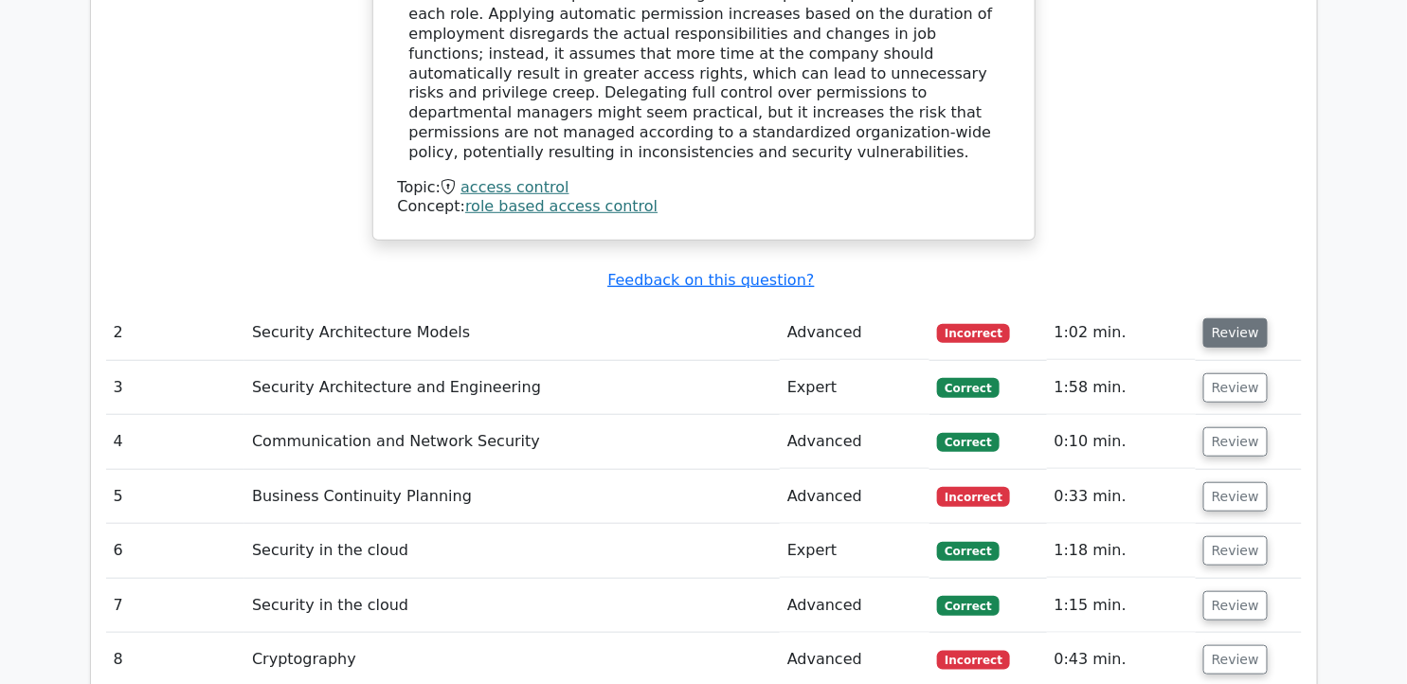
click at [1226, 318] on button "Review" at bounding box center [1235, 332] width 64 height 29
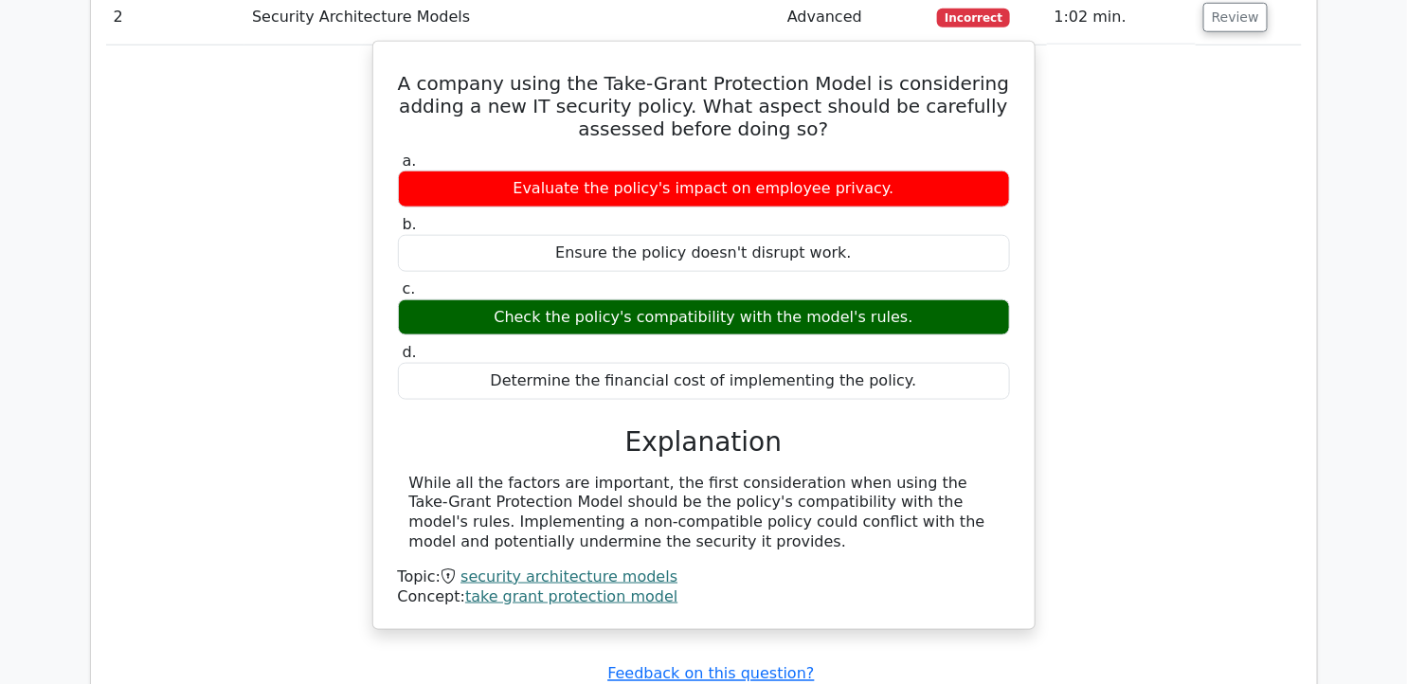
scroll to position [3053, 0]
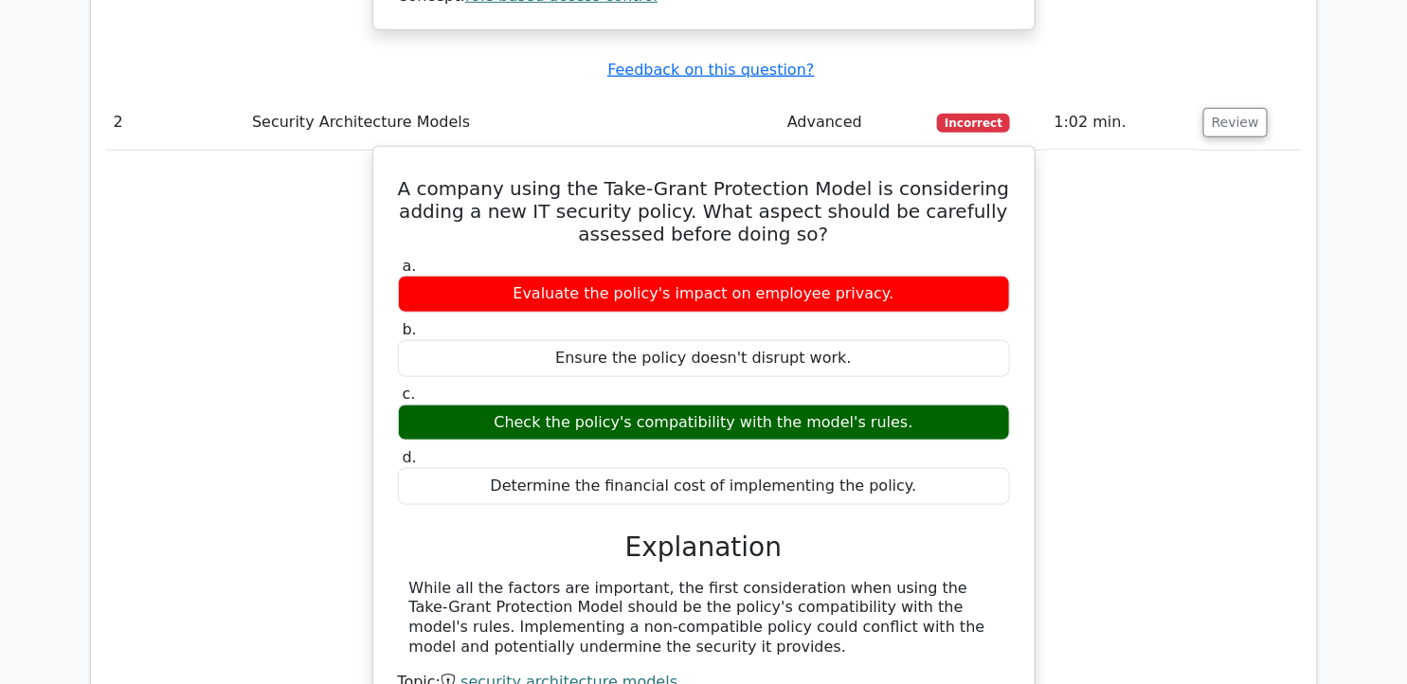
drag, startPoint x: 419, startPoint y: 45, endPoint x: 907, endPoint y: 349, distance: 575.0
click at [911, 352] on div "A company using the Take-Grant Protection Model is considering adding a new IT …" at bounding box center [704, 440] width 646 height 573
drag, startPoint x: 907, startPoint y: 349, endPoint x: 768, endPoint y: 76, distance: 306.4
copy div "A company using the Take-Grant Protection Model is considering adding a new IT …"
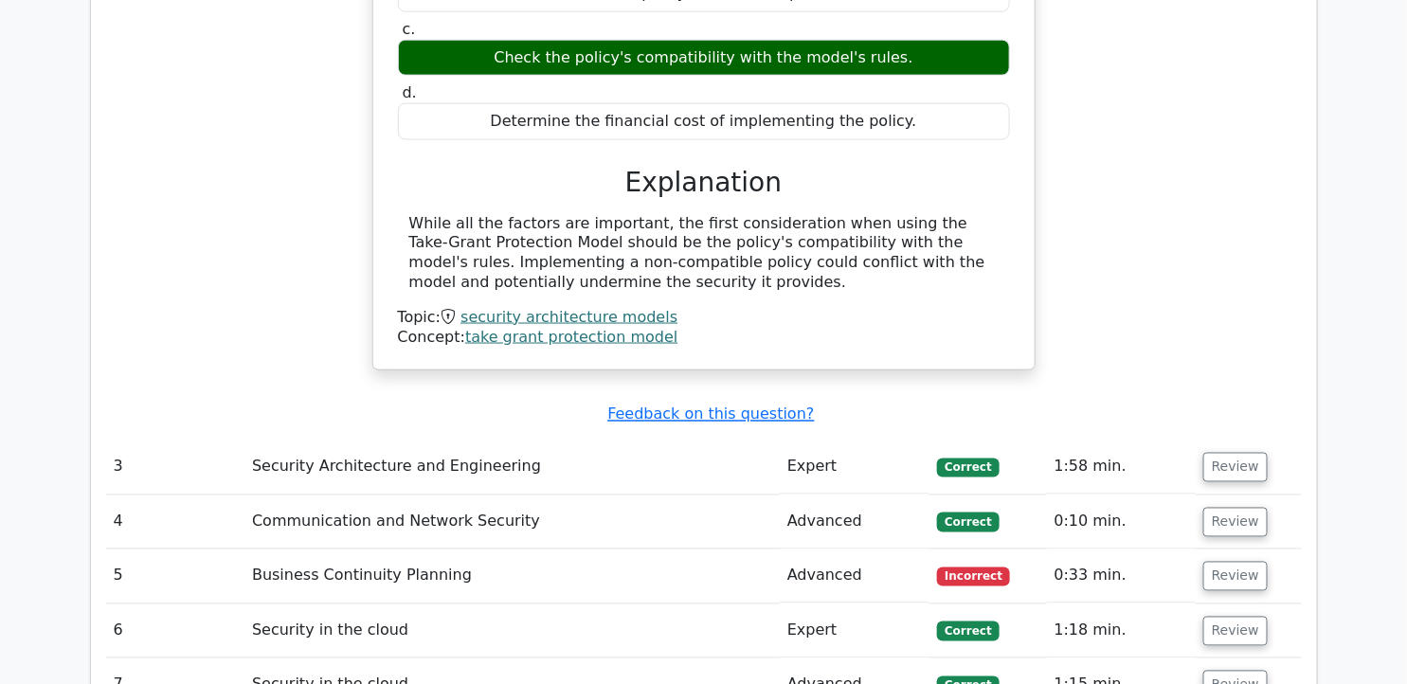
scroll to position [3474, 0]
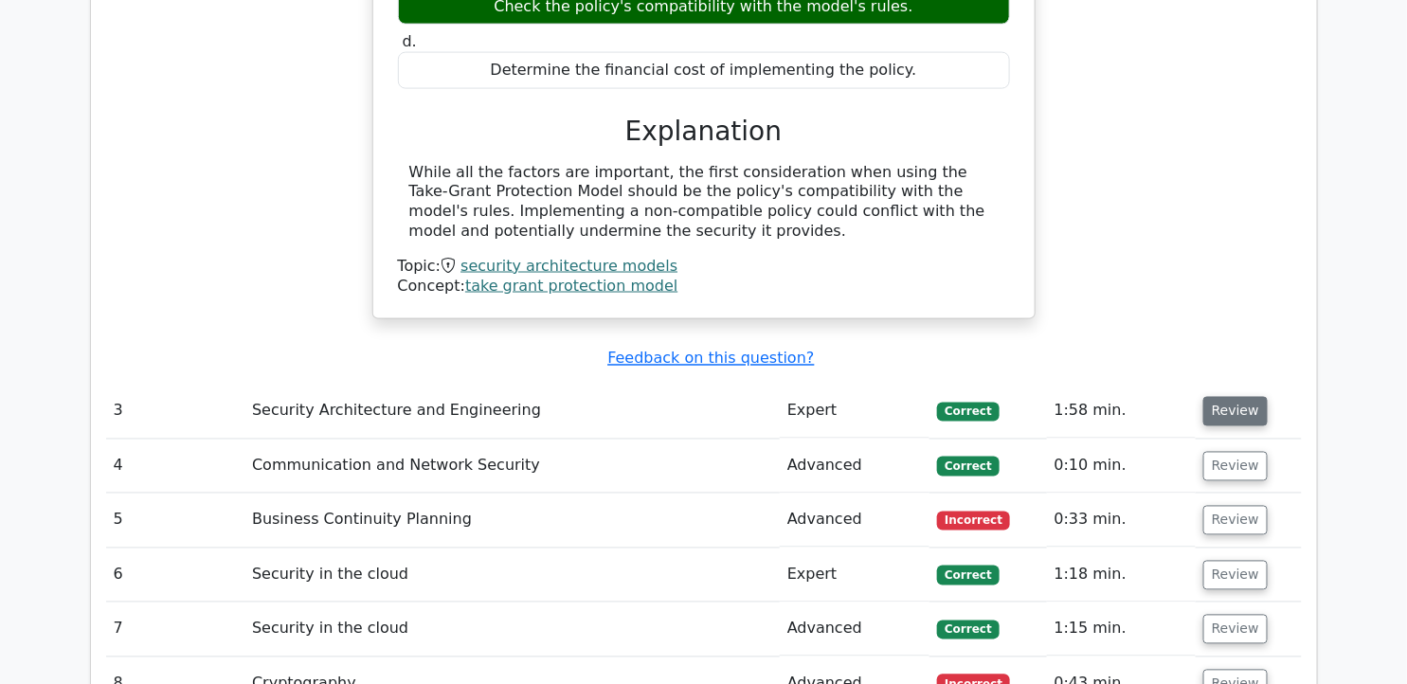
click at [1248, 397] on button "Review" at bounding box center [1235, 411] width 64 height 29
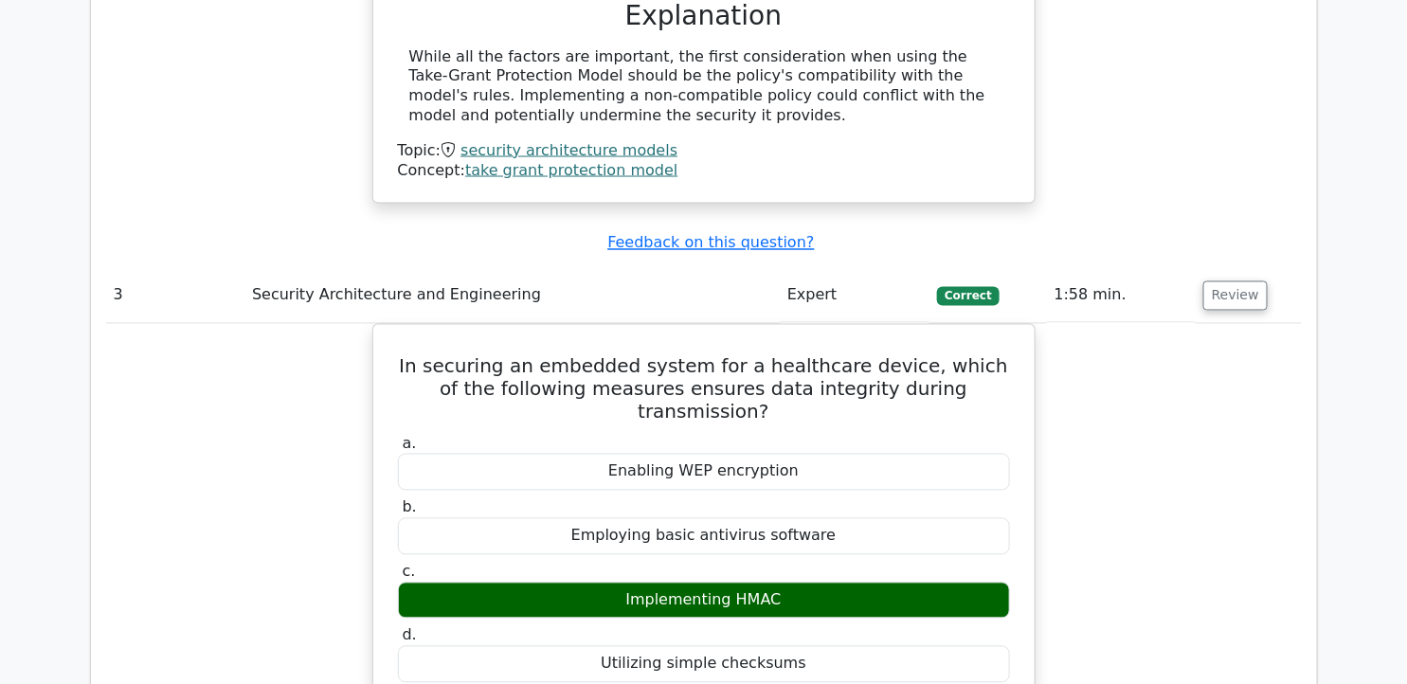
scroll to position [3579, 0]
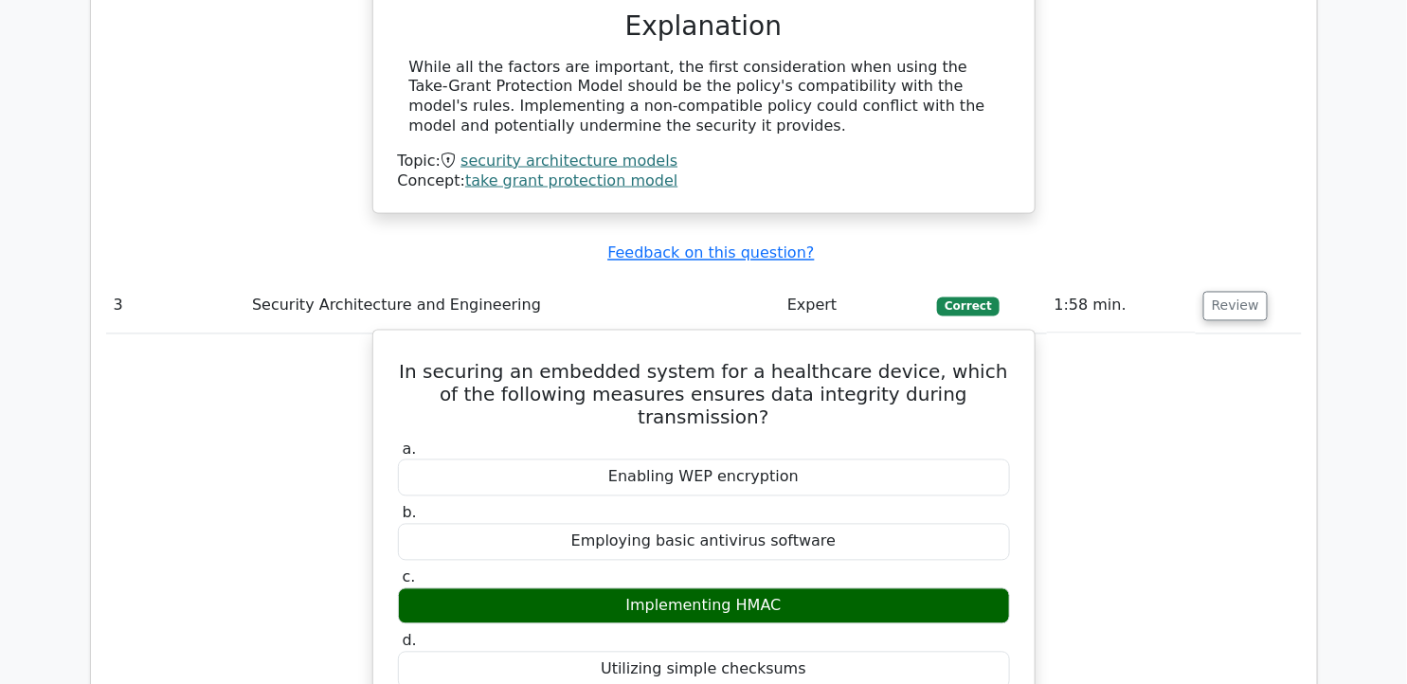
drag, startPoint x: 401, startPoint y: 233, endPoint x: 874, endPoint y: 488, distance: 537.2
drag, startPoint x: 874, startPoint y: 488, endPoint x: 768, endPoint y: 246, distance: 263.9
copy div "In securing an embedded system for a healthcare device, which of the following …"
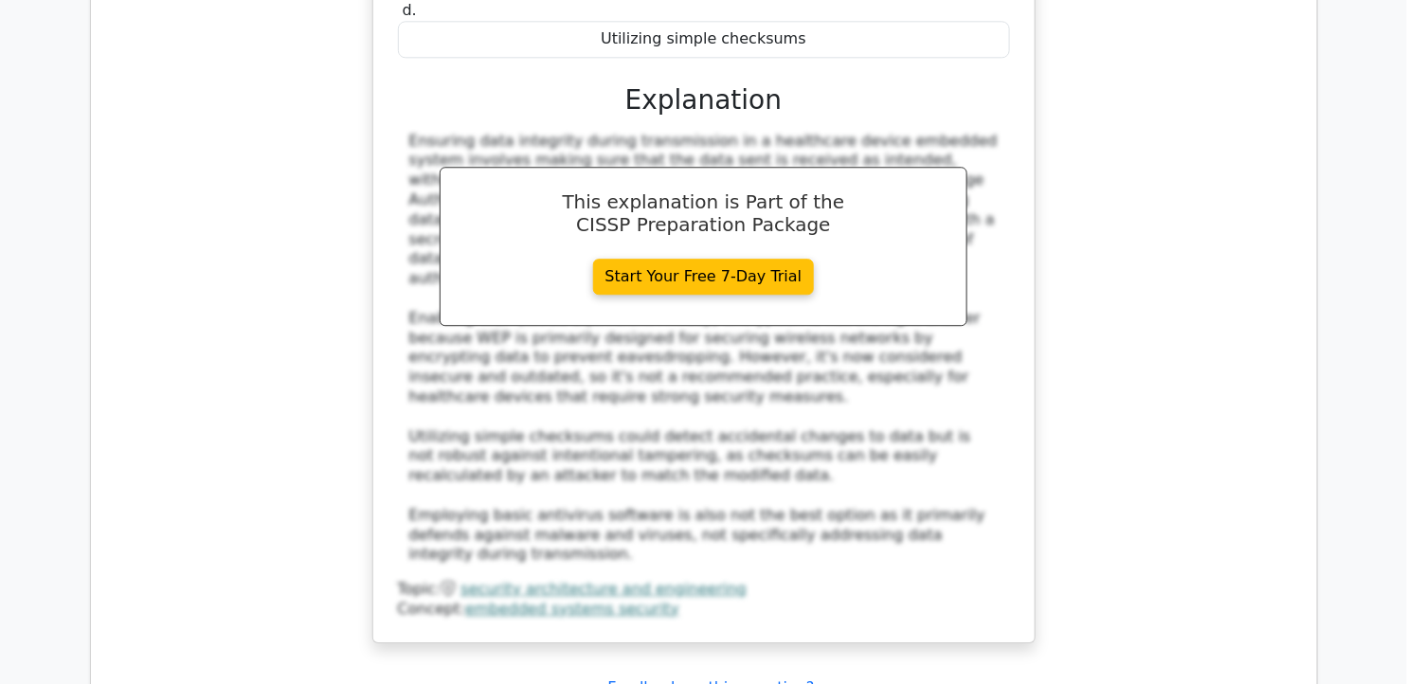
scroll to position [4211, 0]
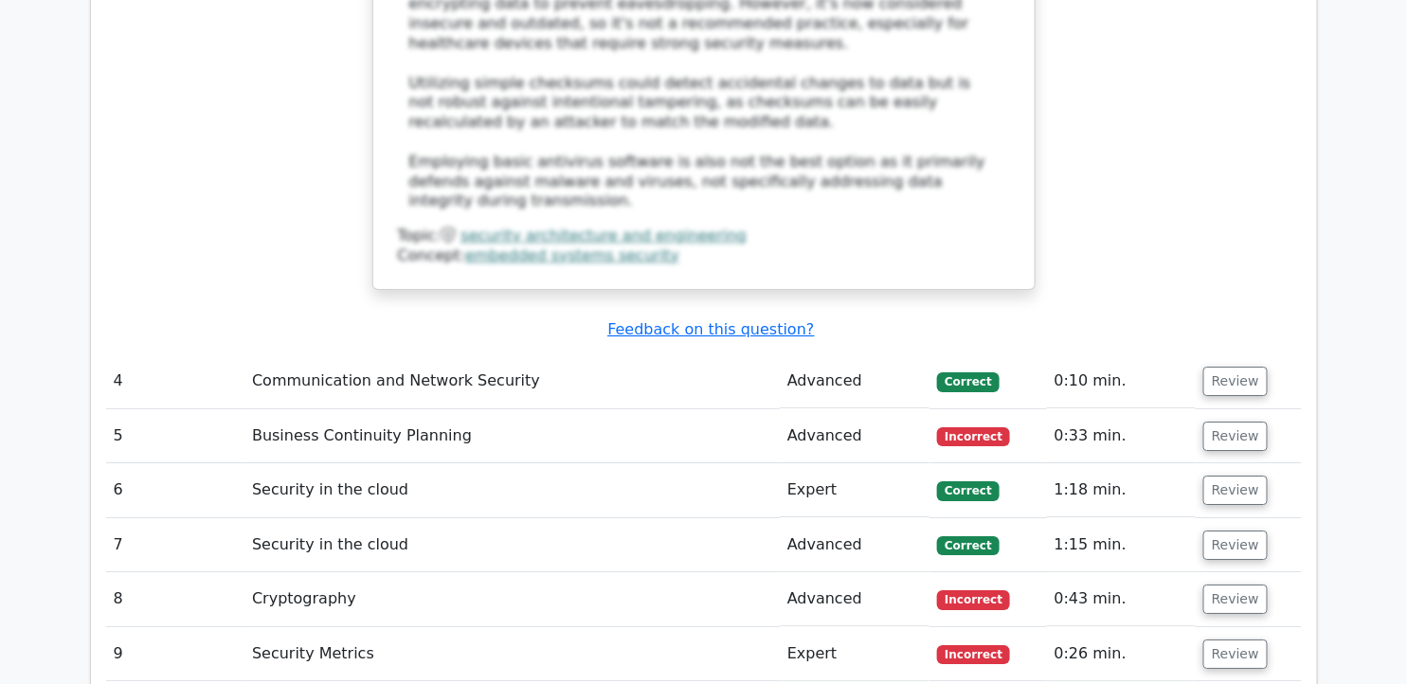
scroll to position [4632, 0]
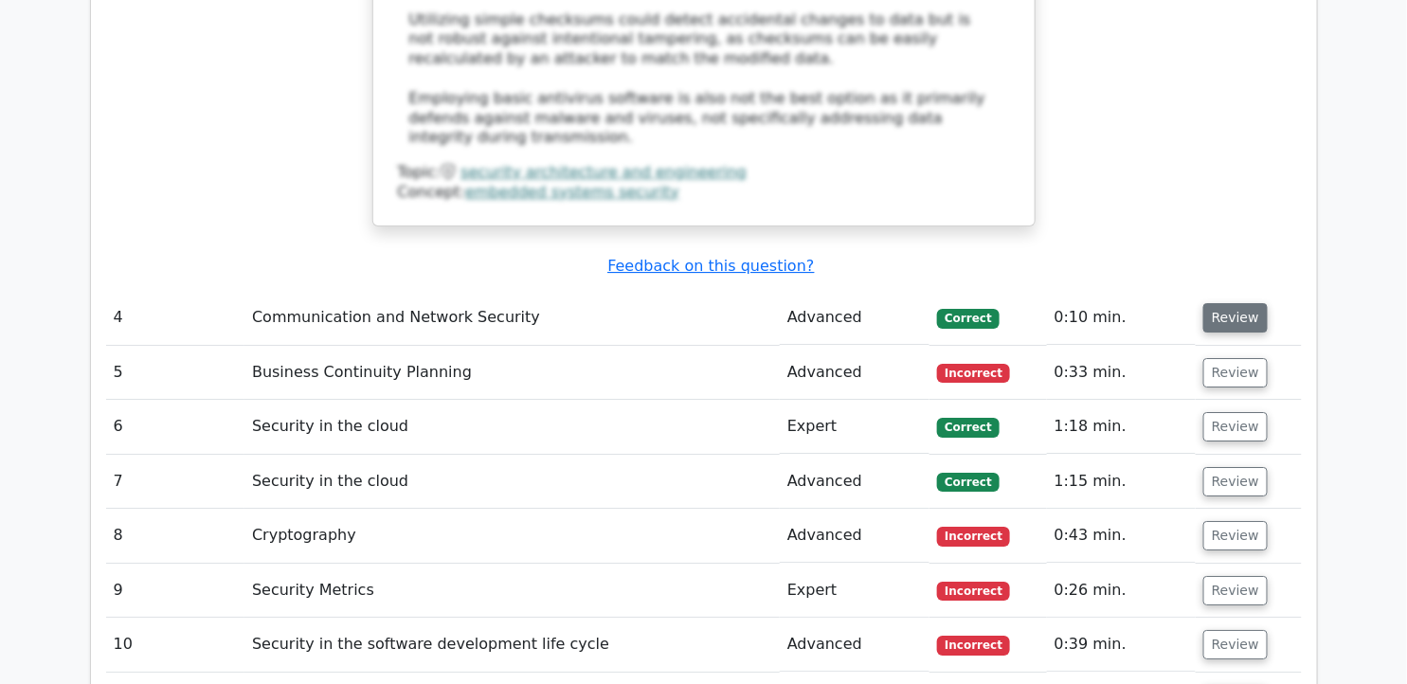
click at [1237, 303] on button "Review" at bounding box center [1235, 317] width 64 height 29
click at [1236, 303] on button "Review" at bounding box center [1235, 317] width 64 height 29
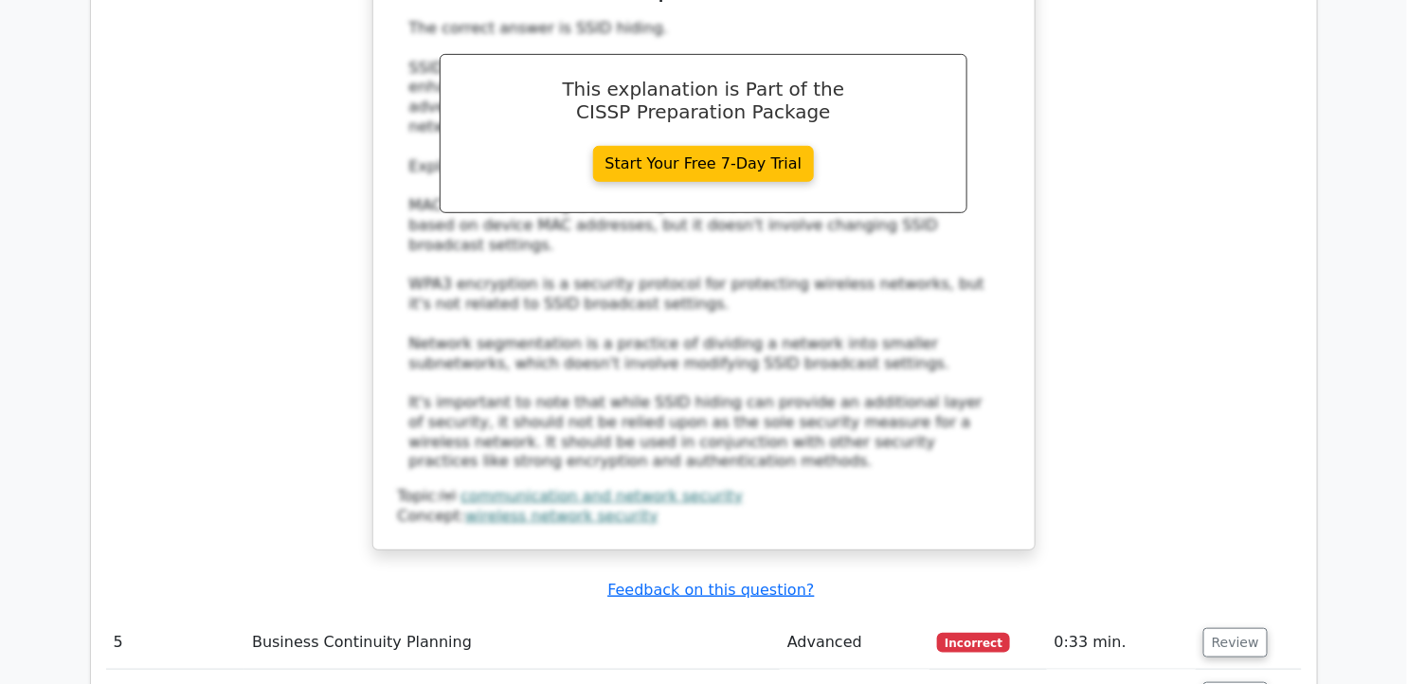
scroll to position [5474, 0]
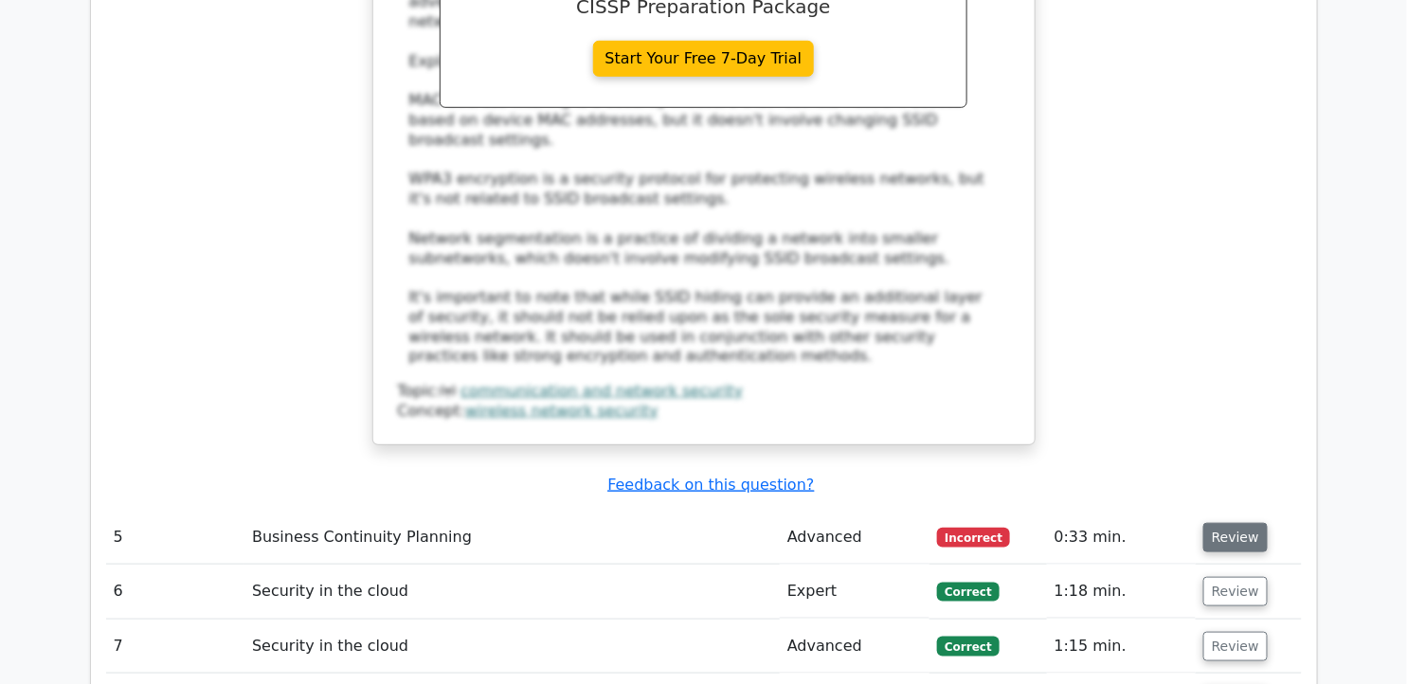
click at [1233, 523] on button "Review" at bounding box center [1235, 537] width 64 height 29
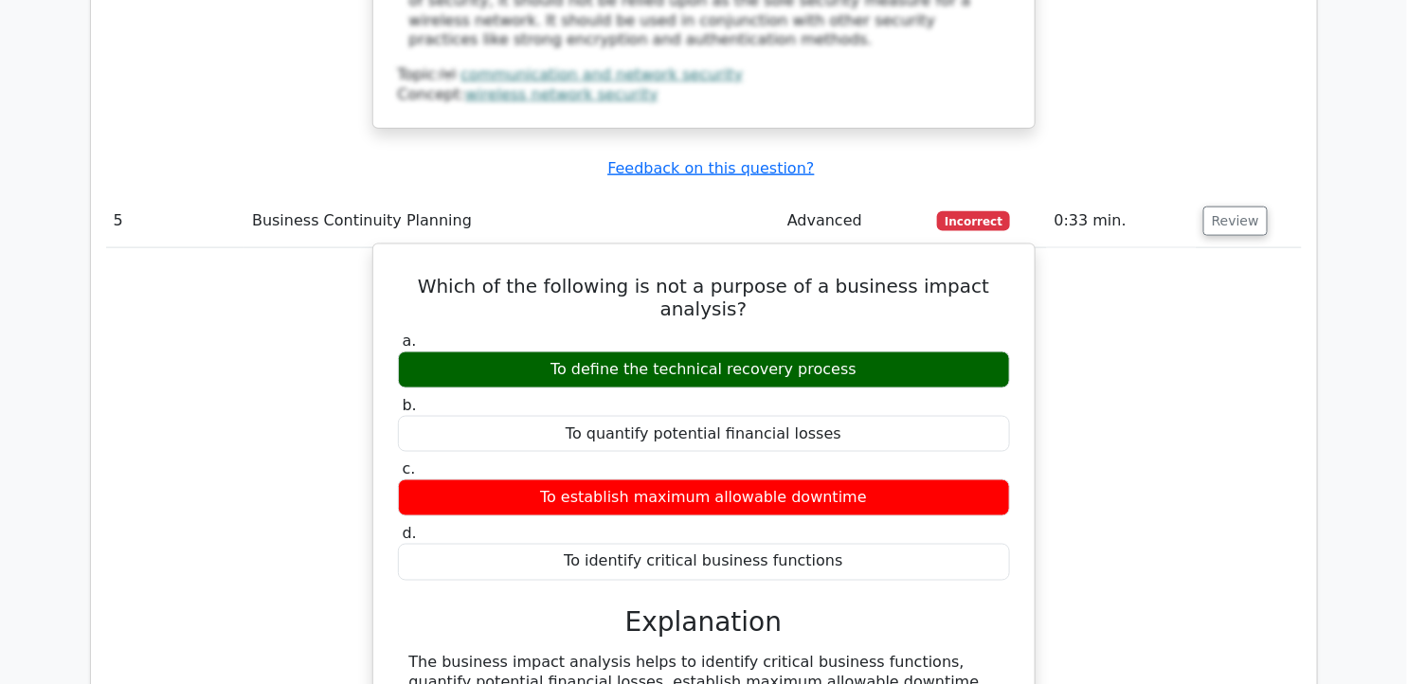
scroll to position [5685, 0]
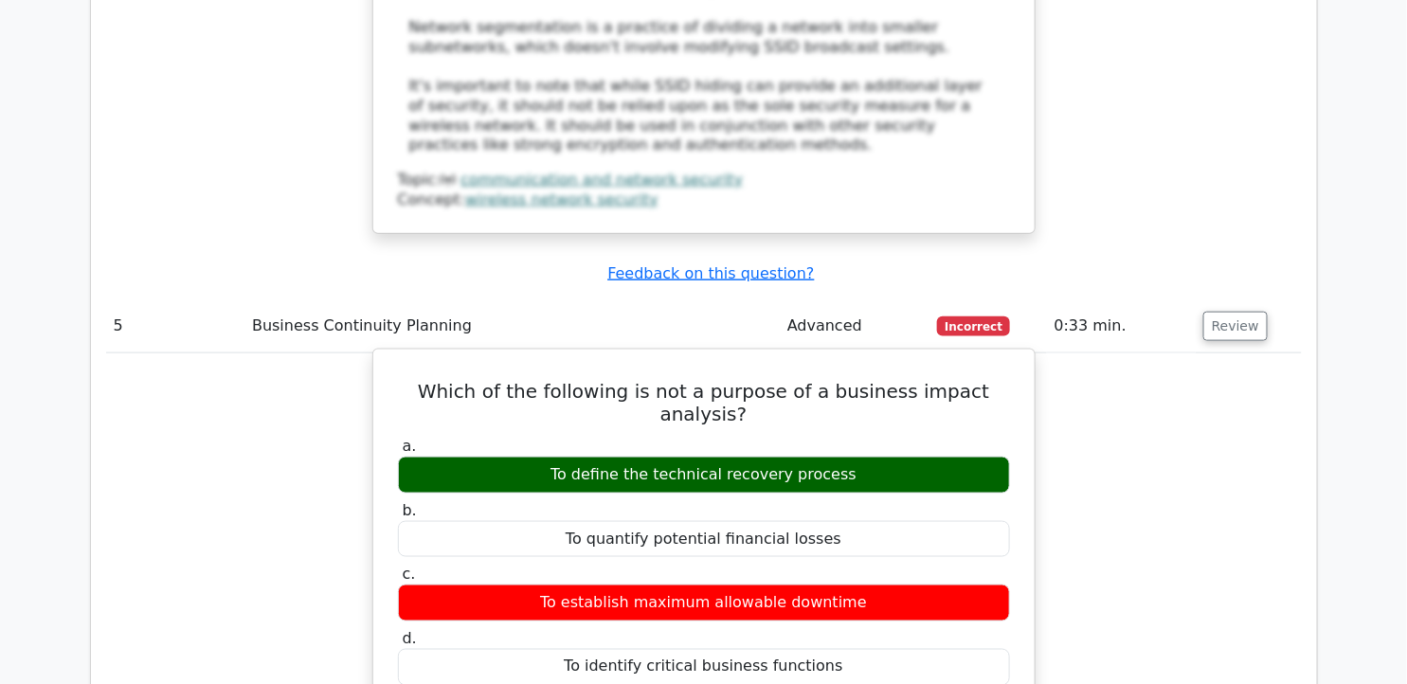
drag, startPoint x: 406, startPoint y: 162, endPoint x: 935, endPoint y: 422, distance: 589.9
click at [935, 422] on div "Which of the following is not a purpose of a business impact analysis? a. To de…" at bounding box center [704, 632] width 646 height 551
copy div "Which of the following is not a purpose of a business impact analysis? a. To de…"
drag, startPoint x: 407, startPoint y: 522, endPoint x: 973, endPoint y: 582, distance: 568.8
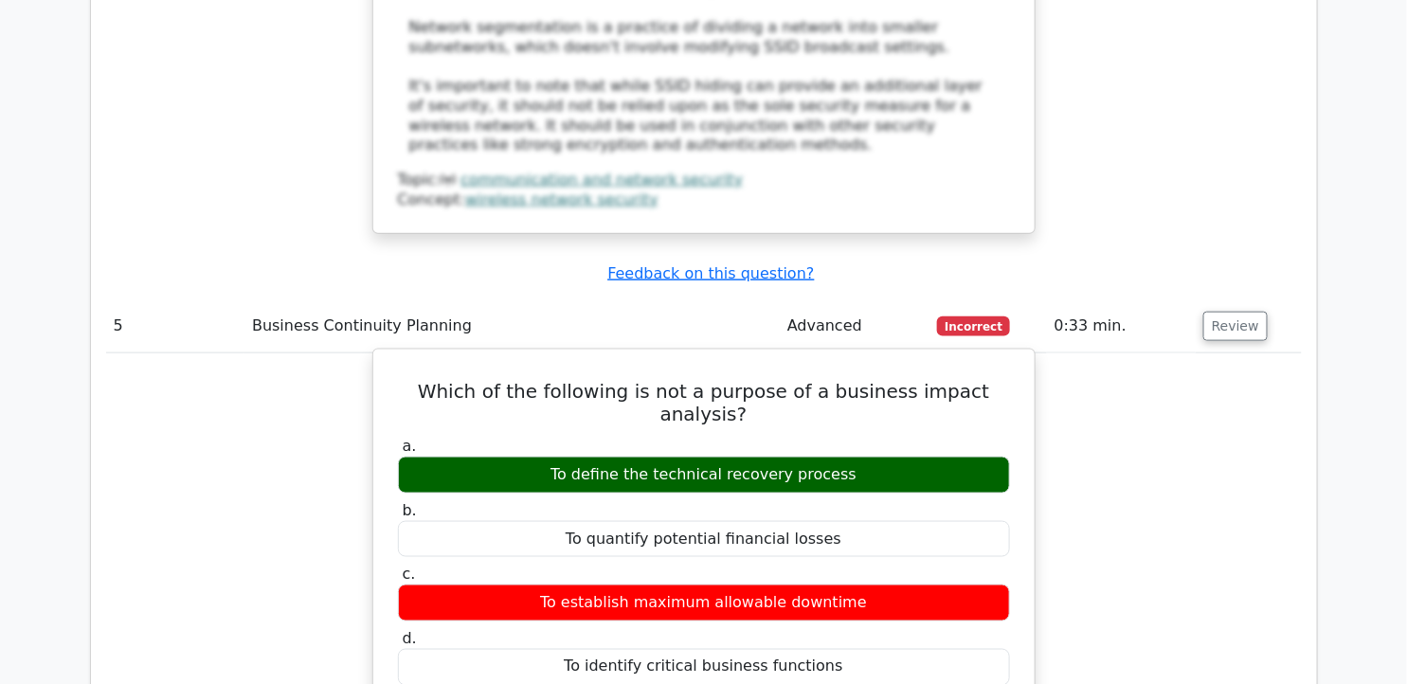
drag, startPoint x: 973, startPoint y: 582, endPoint x: 801, endPoint y: 565, distance: 173.3
copy div "The business impact analysis helps to identify critical business functions, qua…"
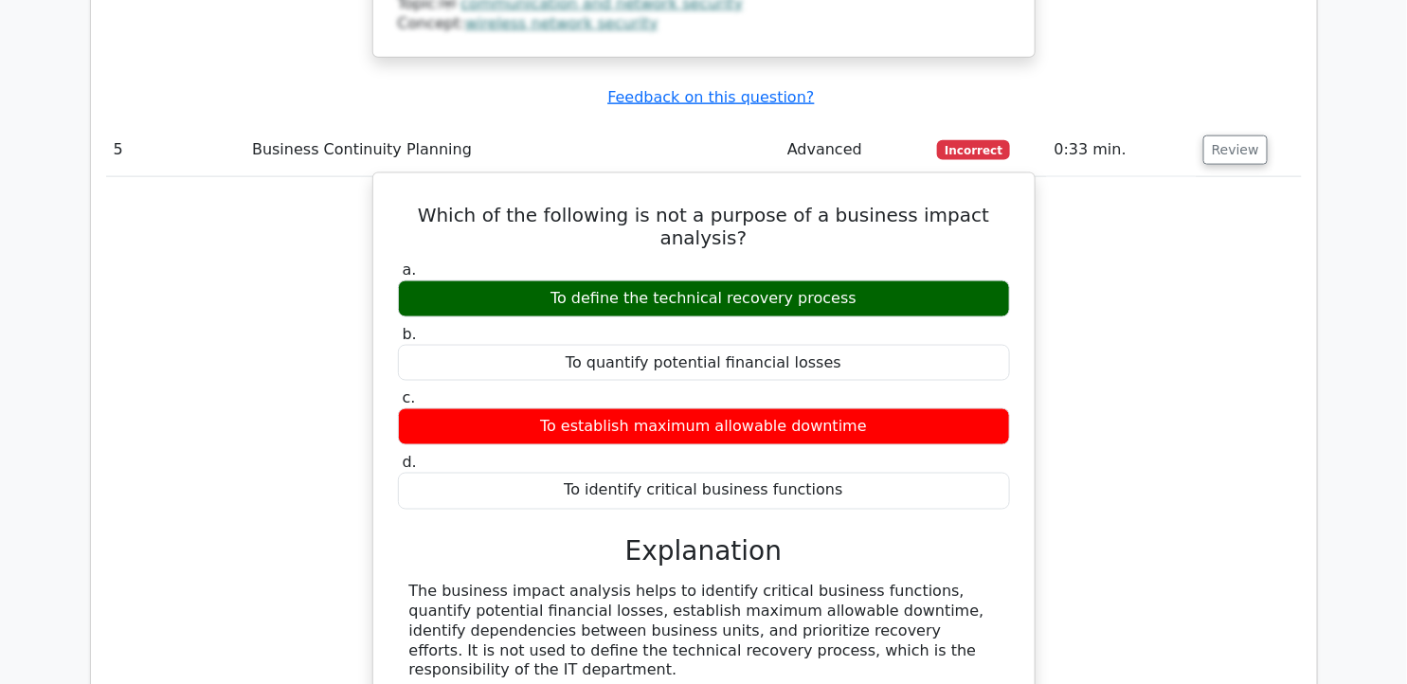
scroll to position [5896, 0]
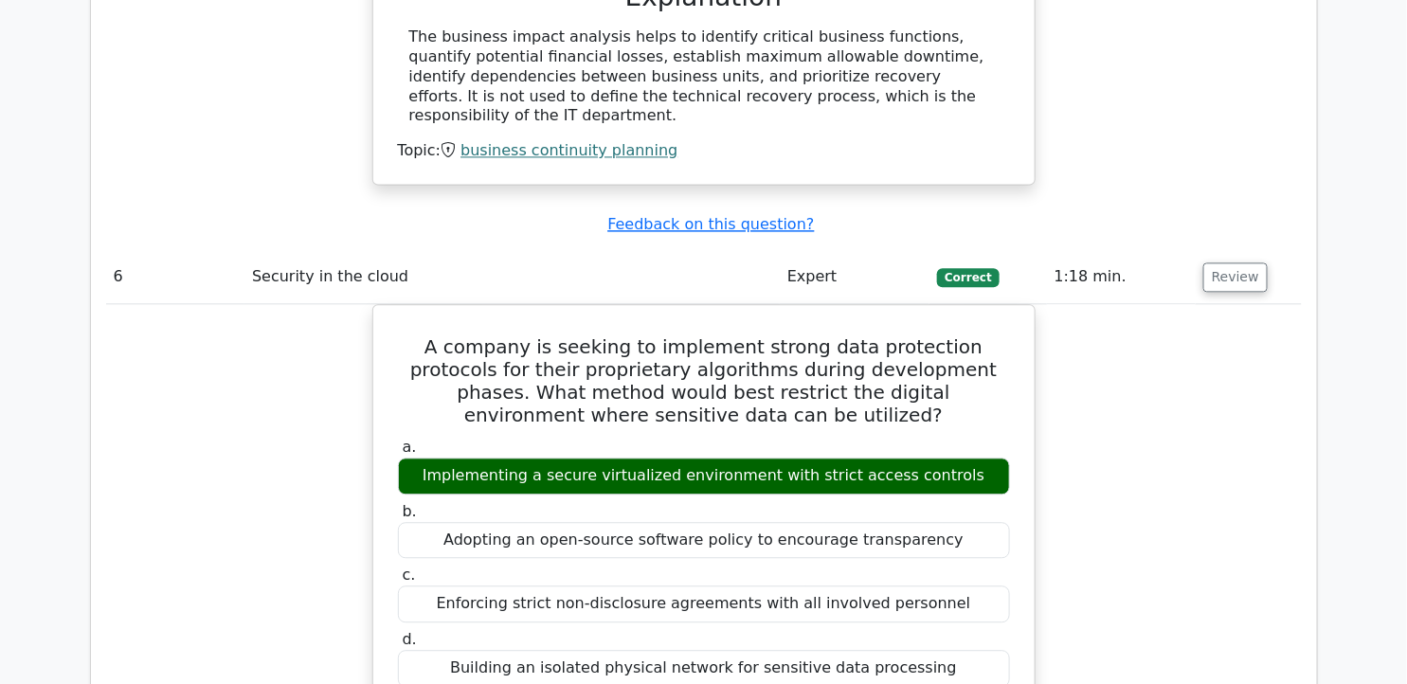
scroll to position [6317, 0]
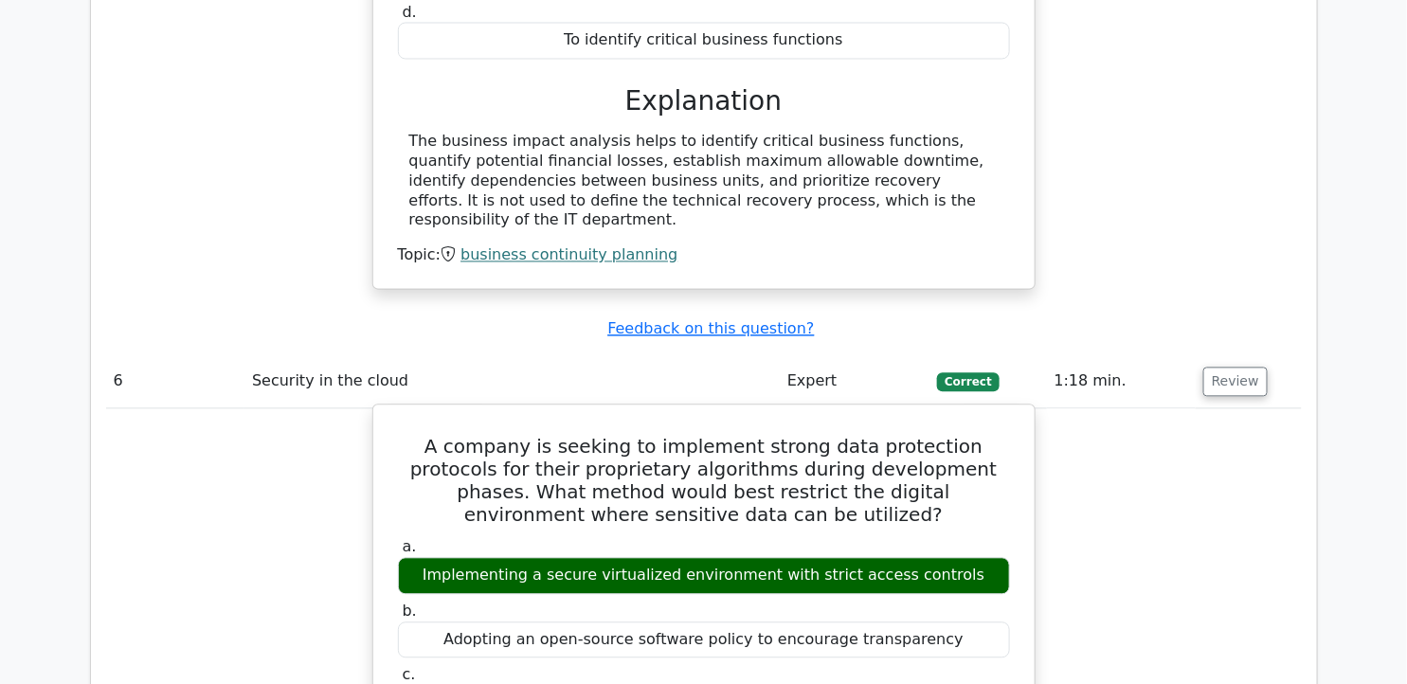
drag, startPoint x: 409, startPoint y: 176, endPoint x: 969, endPoint y: 505, distance: 649.4
copy div "A company is seeking to implement strong data protection protocols for their pr…"
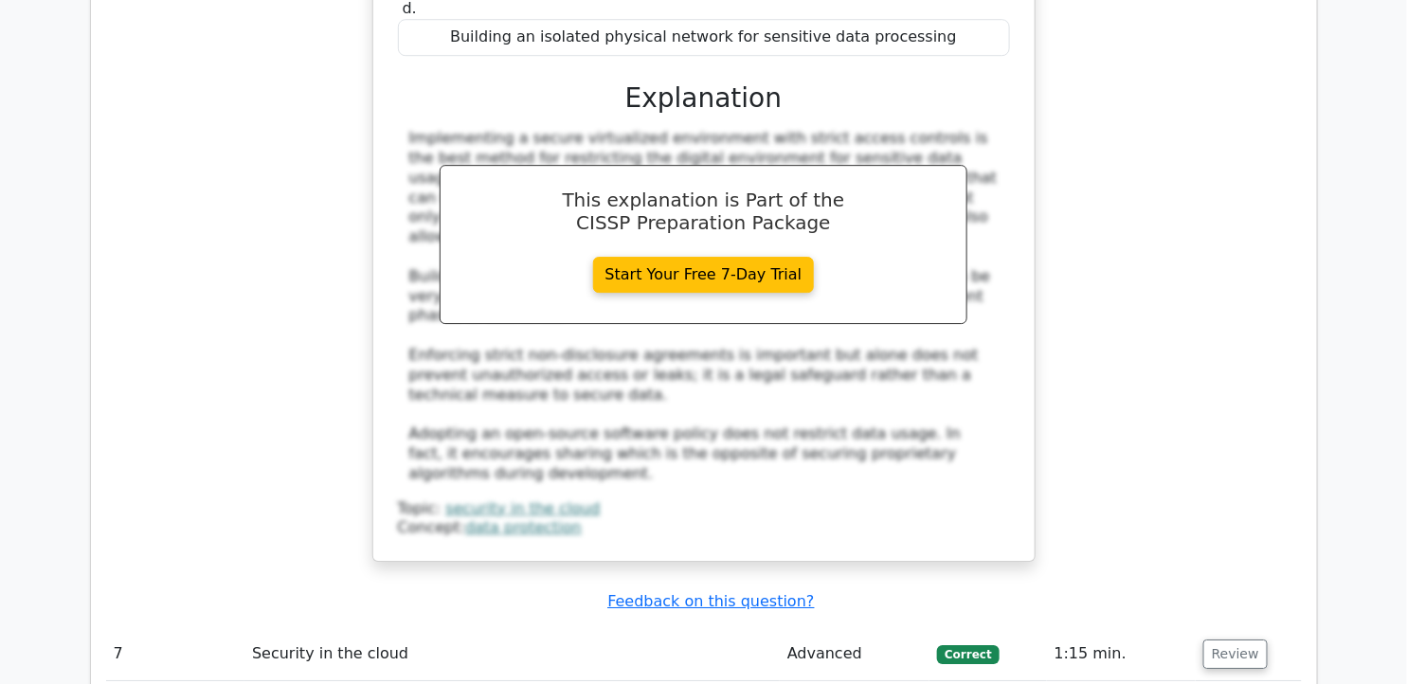
scroll to position [7054, 0]
click at [1238, 639] on button "Review" at bounding box center [1235, 653] width 64 height 29
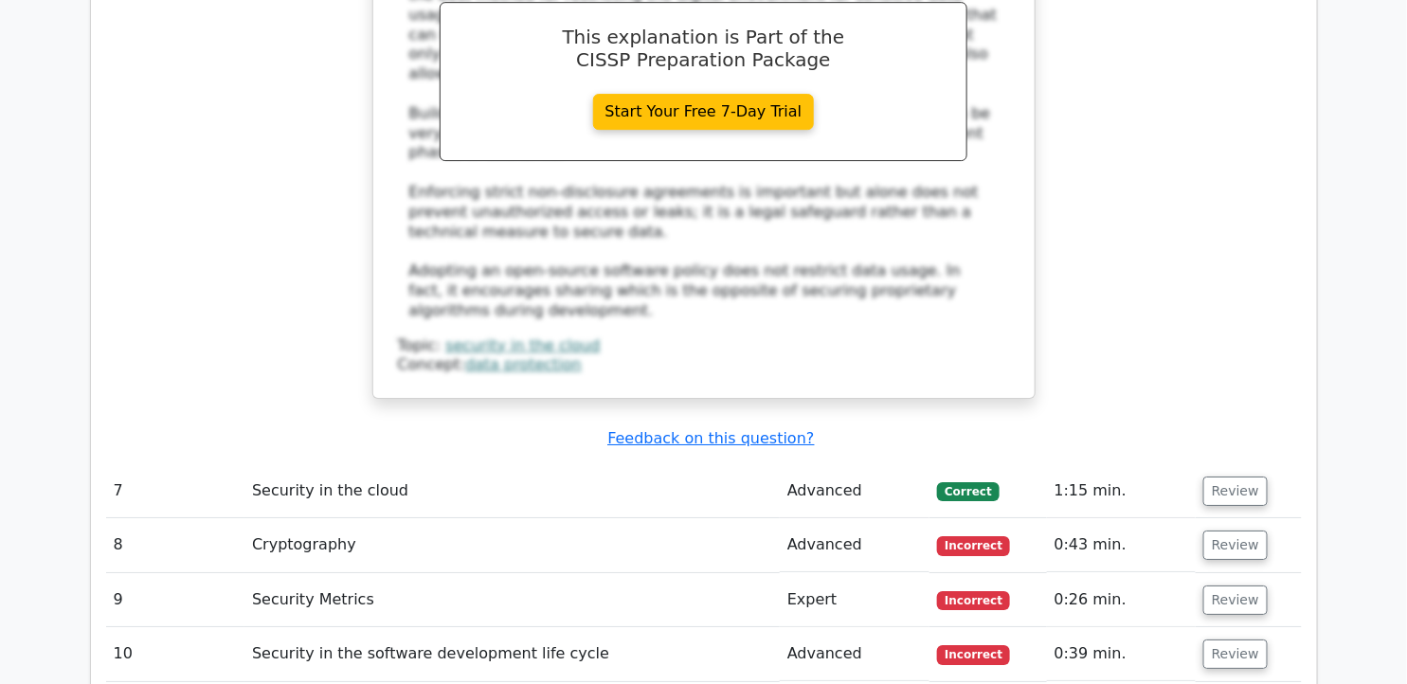
scroll to position [7264, 0]
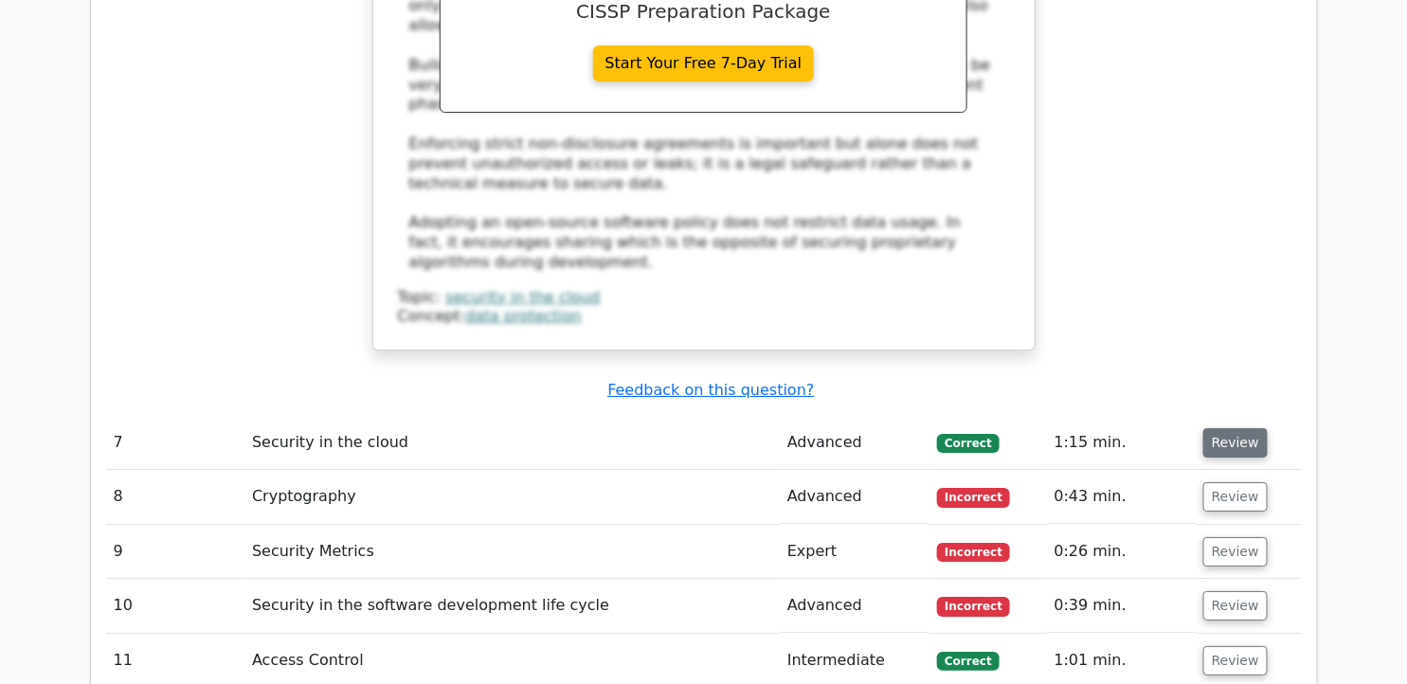
click at [1238, 428] on button "Review" at bounding box center [1235, 442] width 64 height 29
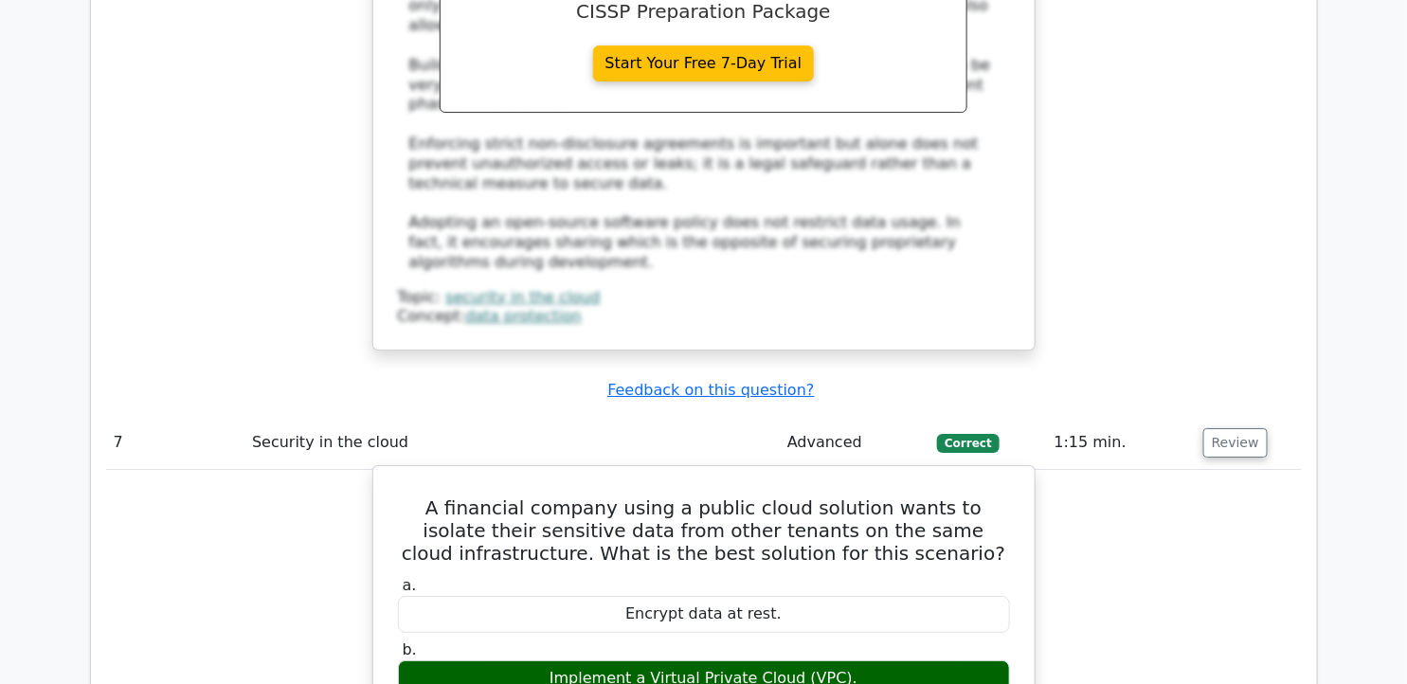
scroll to position [7369, 0]
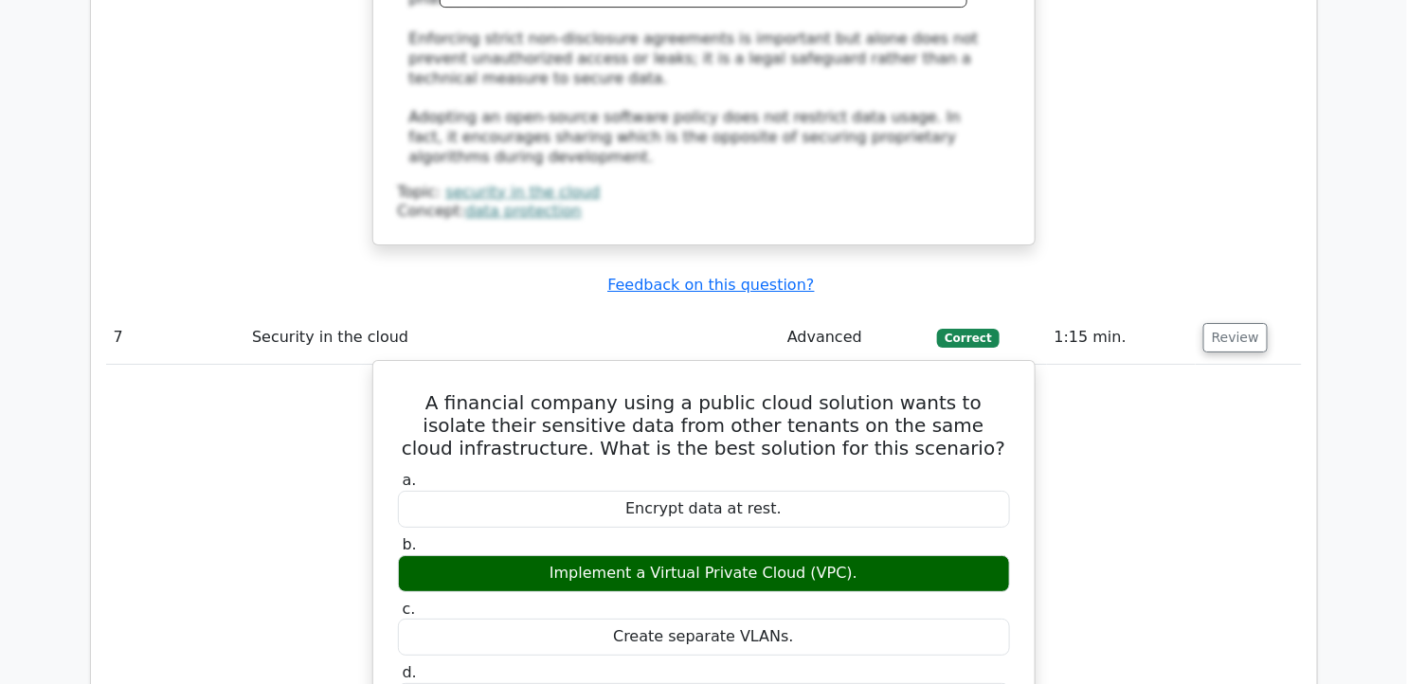
drag, startPoint x: 402, startPoint y: 131, endPoint x: 793, endPoint y: 427, distance: 491.0
drag, startPoint x: 793, startPoint y: 427, endPoint x: 677, endPoint y: 172, distance: 280.3
copy div "A financial company using a public cloud solution wants to isolate their sensit…"
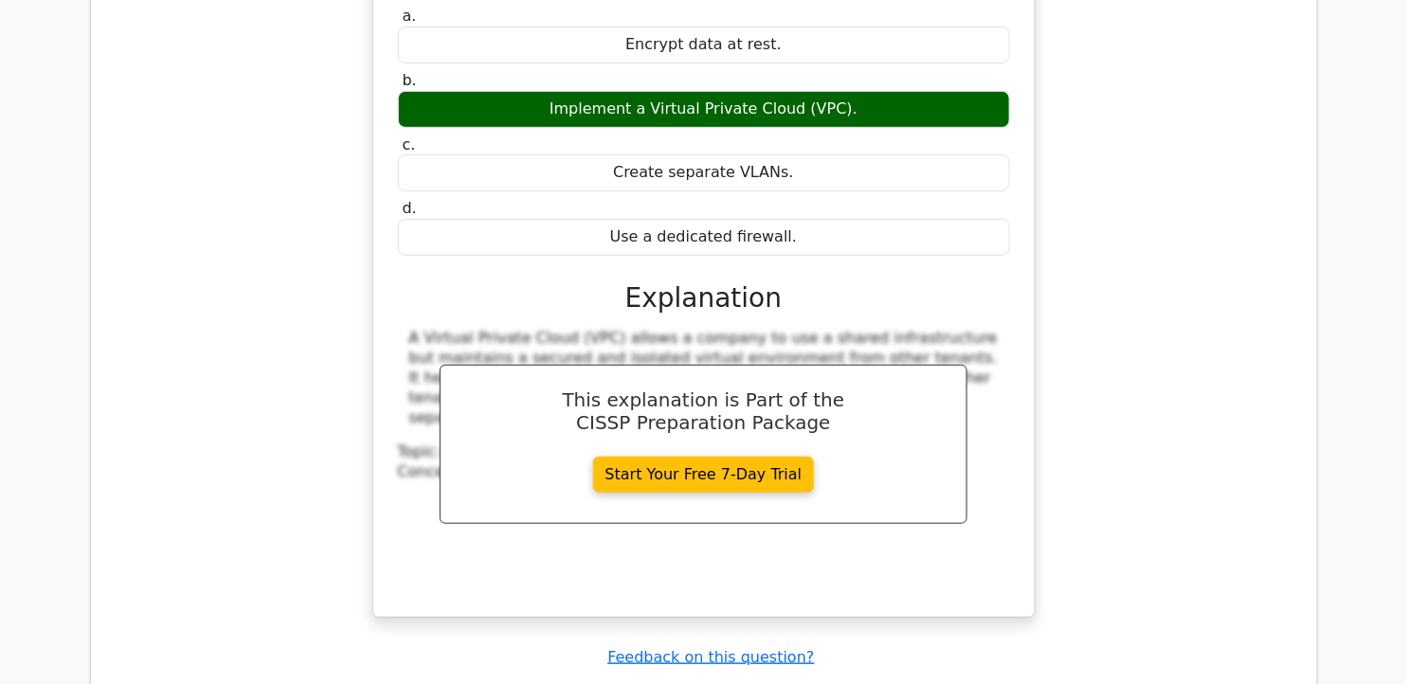
scroll to position [7896, 0]
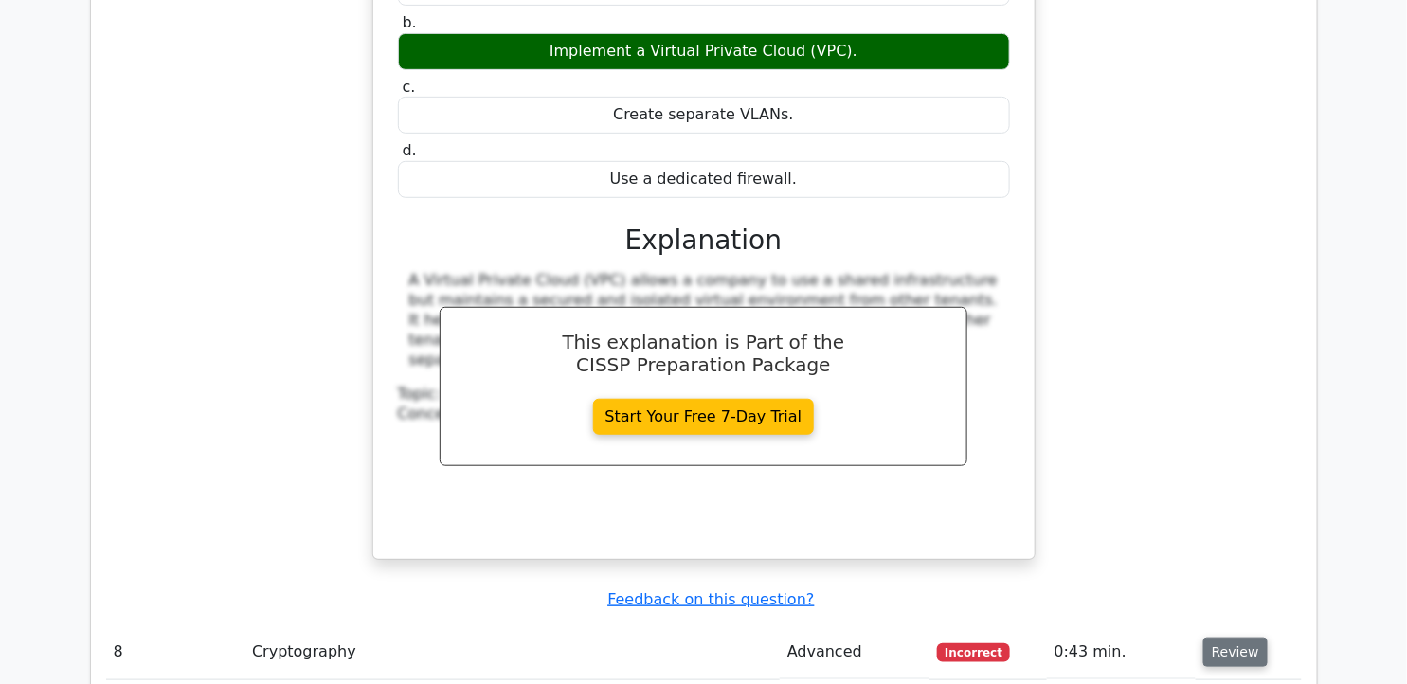
click at [1245, 638] on button "Review" at bounding box center [1235, 652] width 64 height 29
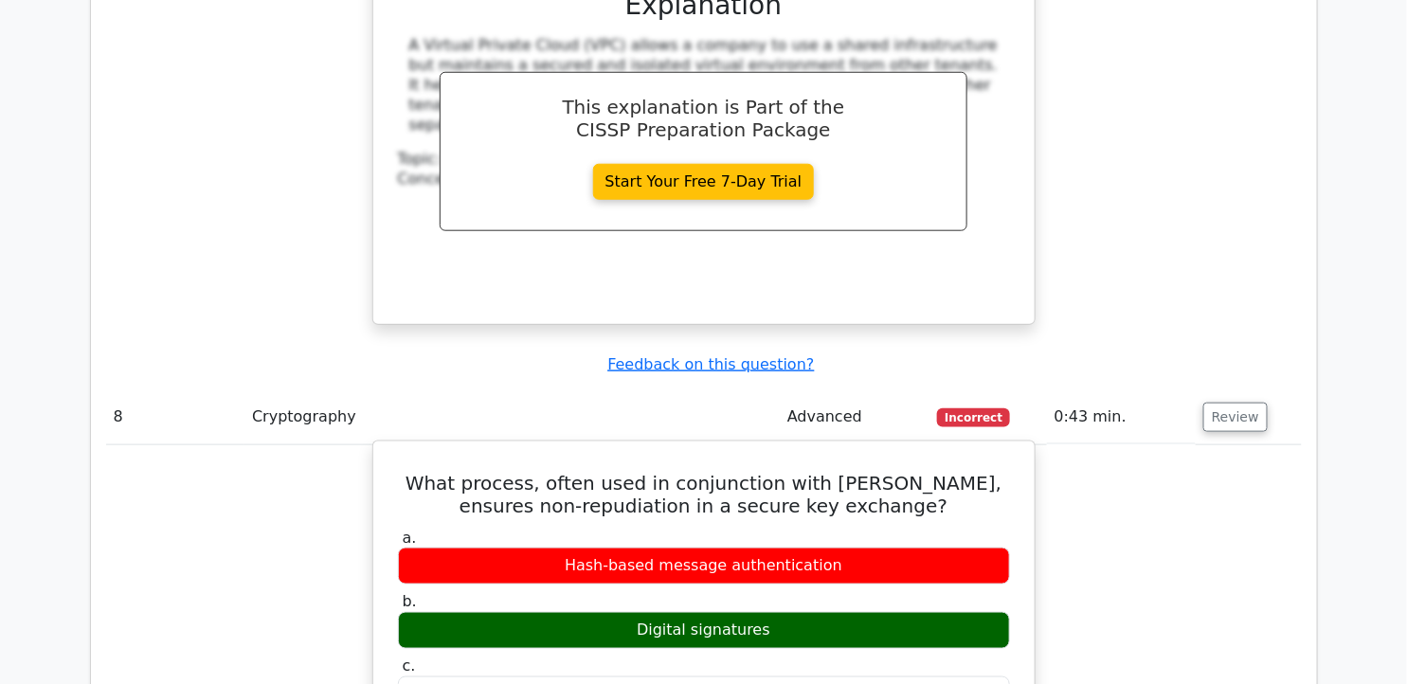
scroll to position [8107, 0]
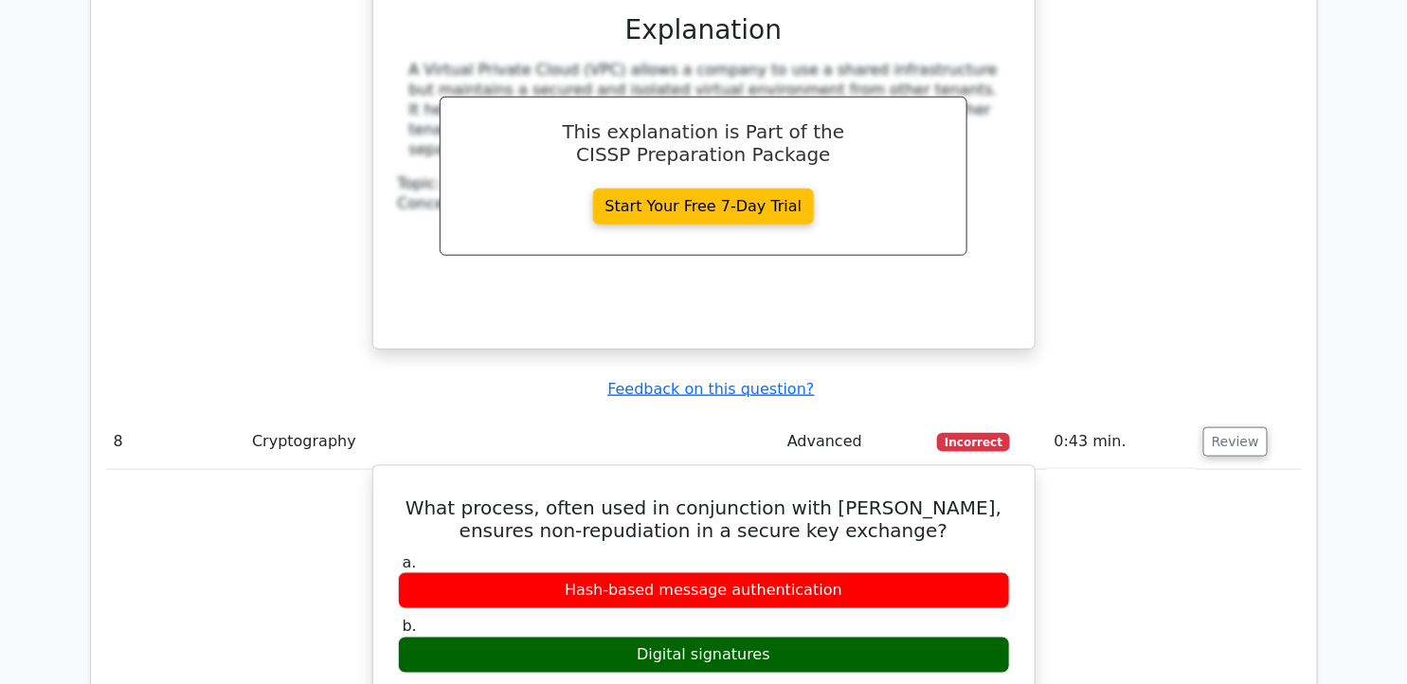
drag, startPoint x: 405, startPoint y: 237, endPoint x: 893, endPoint y: 531, distance: 569.6
copy div "What process, often used in conjunction with Diffie-Hellman, ensures non-repudi…"
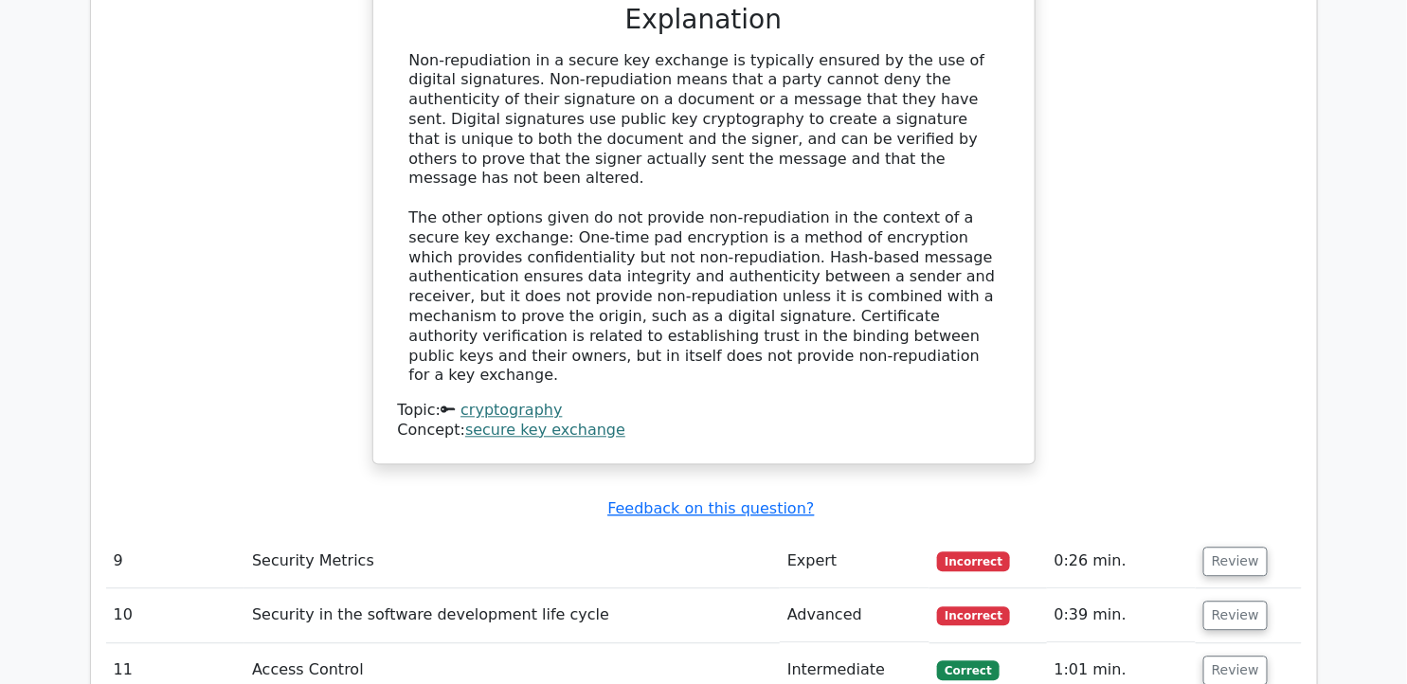
scroll to position [8949, 0]
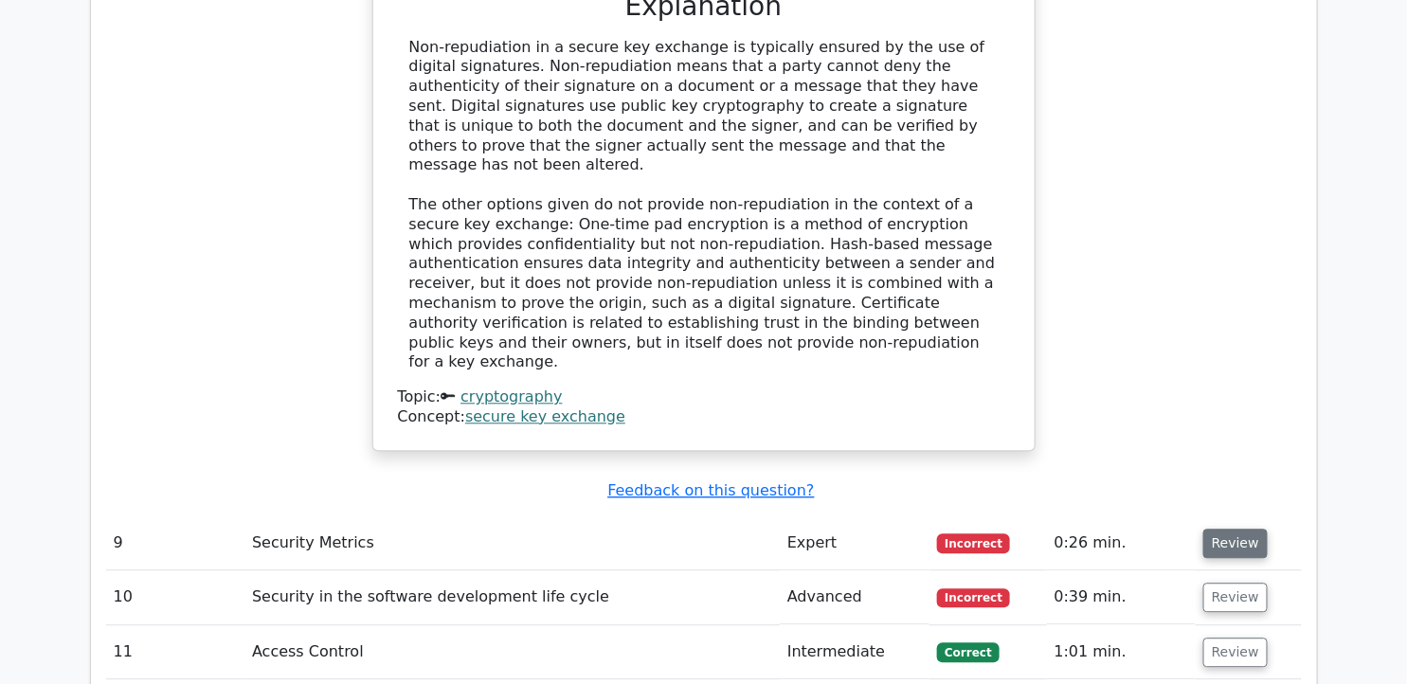
click at [1220, 529] on button "Review" at bounding box center [1235, 543] width 64 height 29
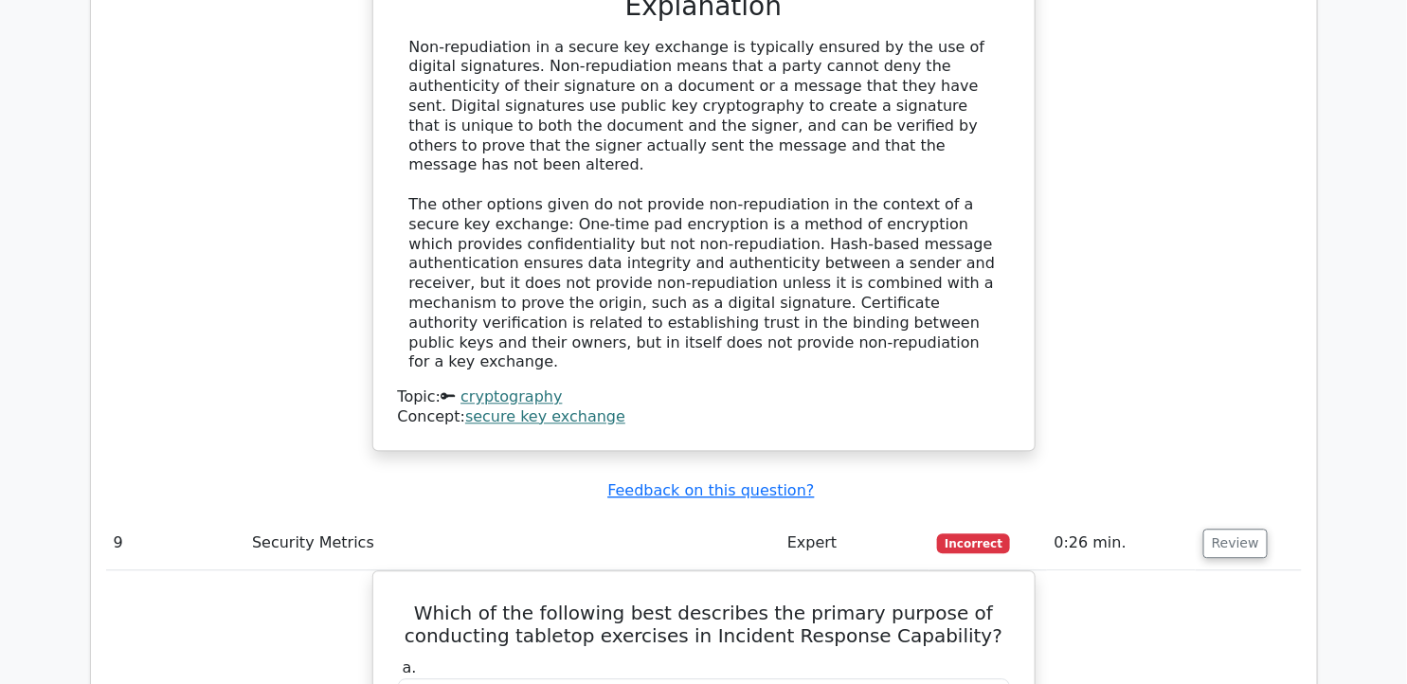
scroll to position [9054, 0]
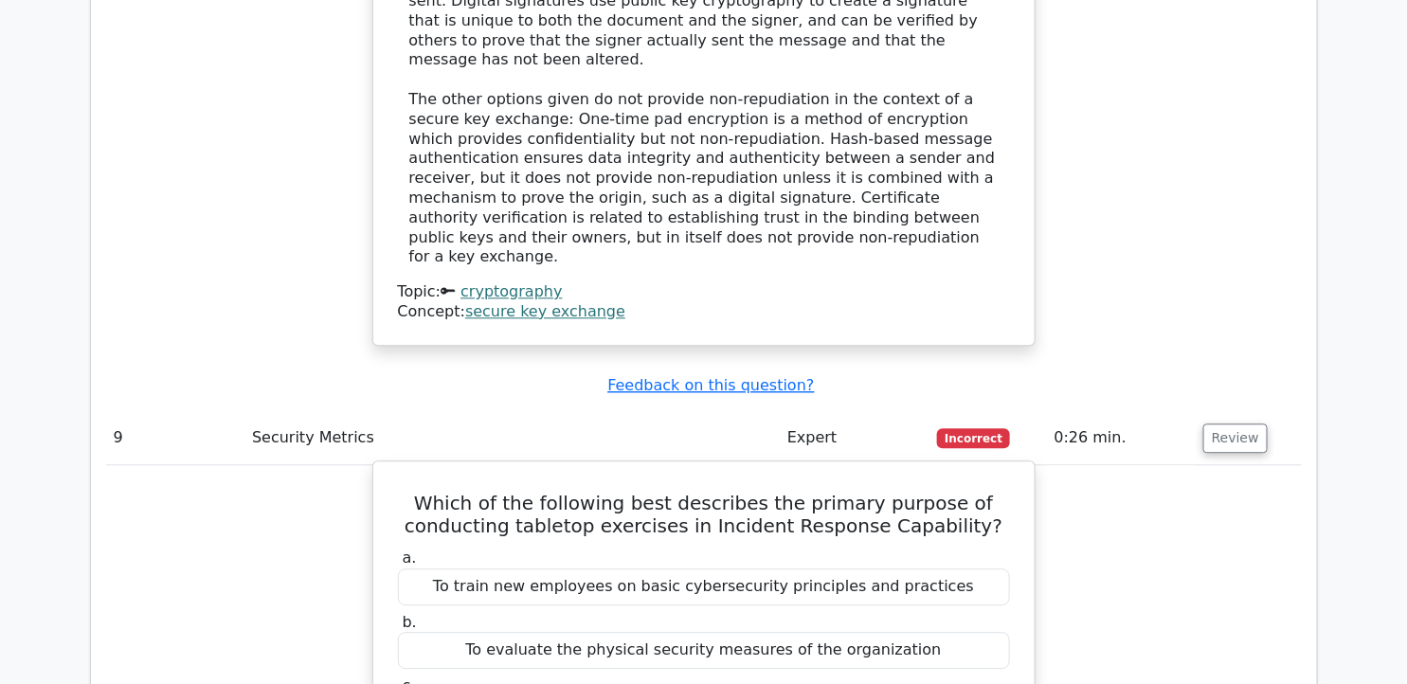
drag, startPoint x: 442, startPoint y: 197, endPoint x: 914, endPoint y: 494, distance: 558.2
copy div "Which of the following best describes the primary purpose of conducting tableto…"
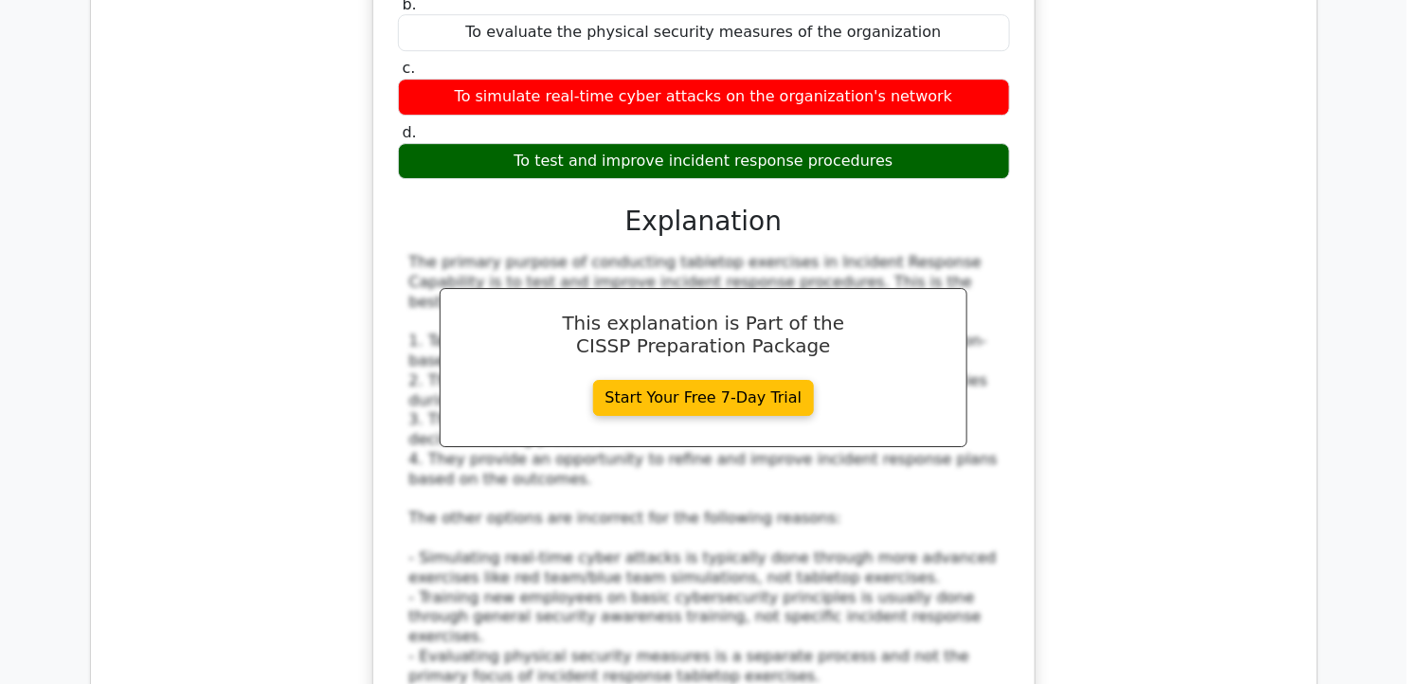
scroll to position [9686, 0]
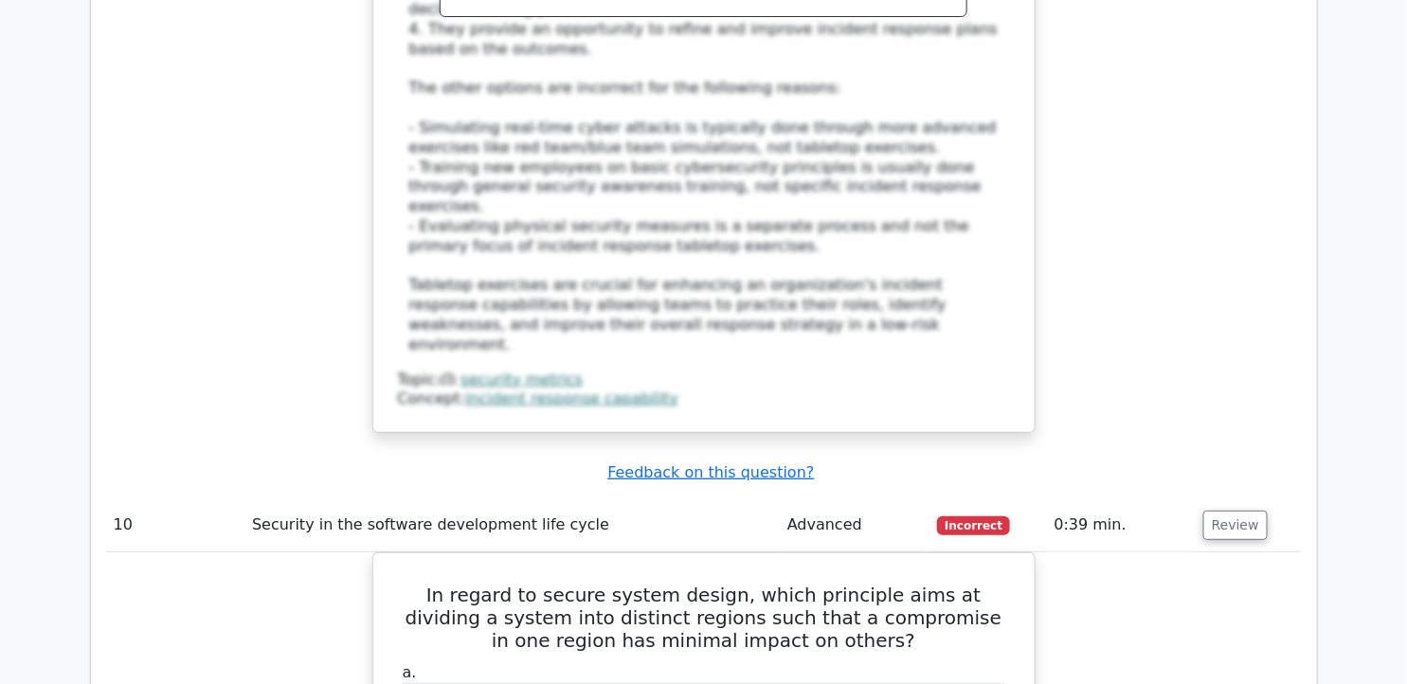
scroll to position [10212, 0]
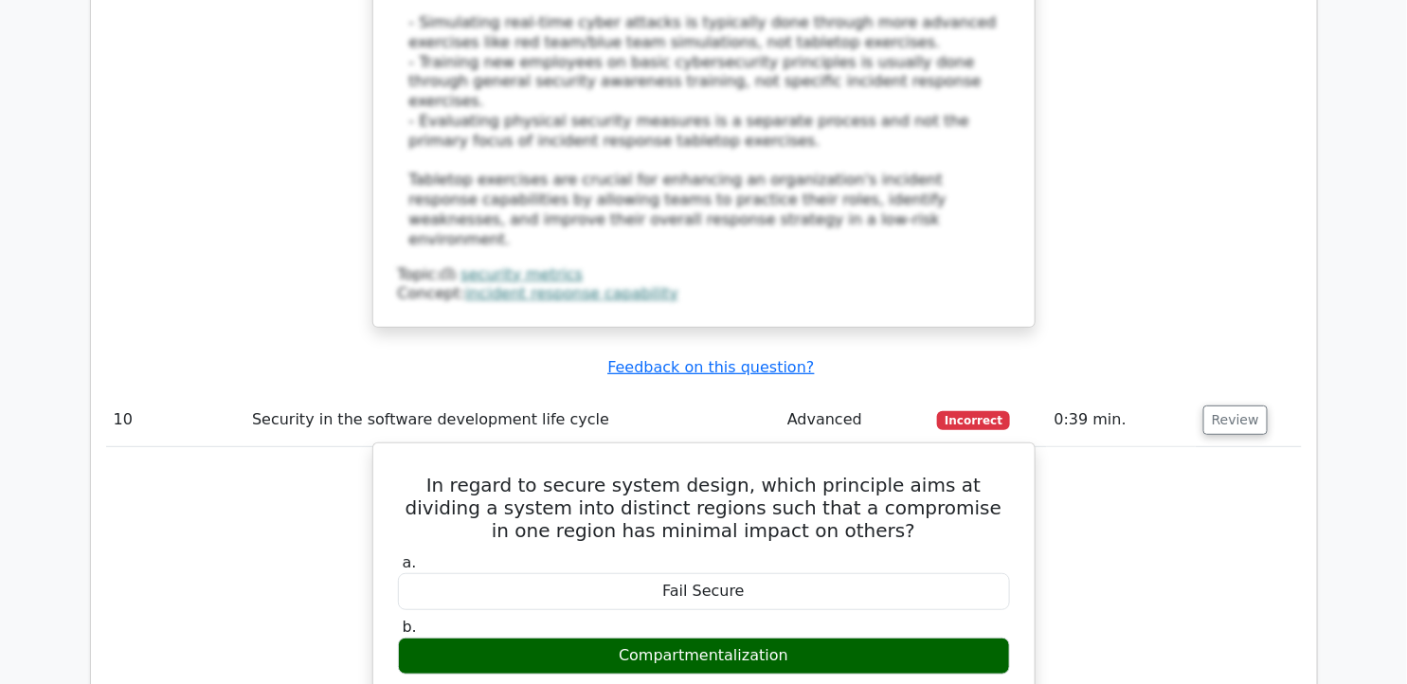
drag, startPoint x: 410, startPoint y: 116, endPoint x: 788, endPoint y: 426, distance: 489.4
drag, startPoint x: 788, startPoint y: 426, endPoint x: 658, endPoint y: 157, distance: 299.2
copy div "In regard to secure system design, which principle aims at dividing a system in…"
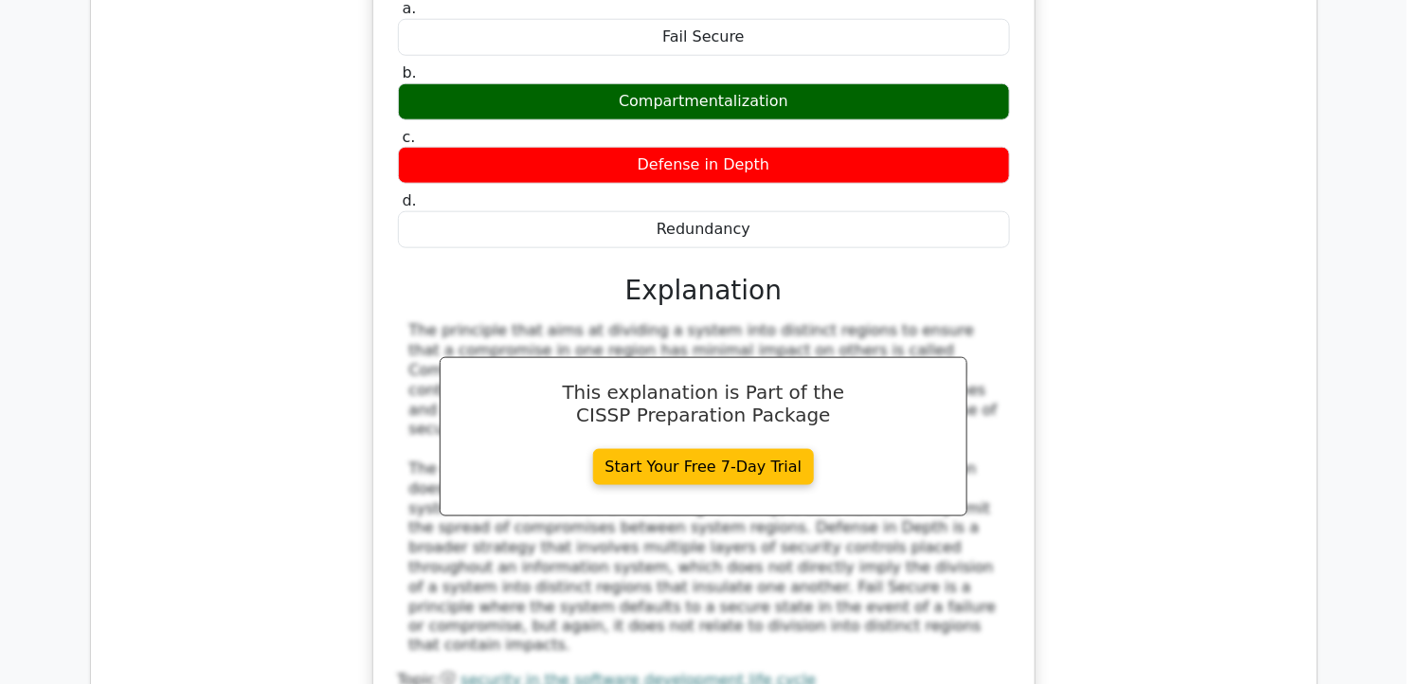
scroll to position [10949, 0]
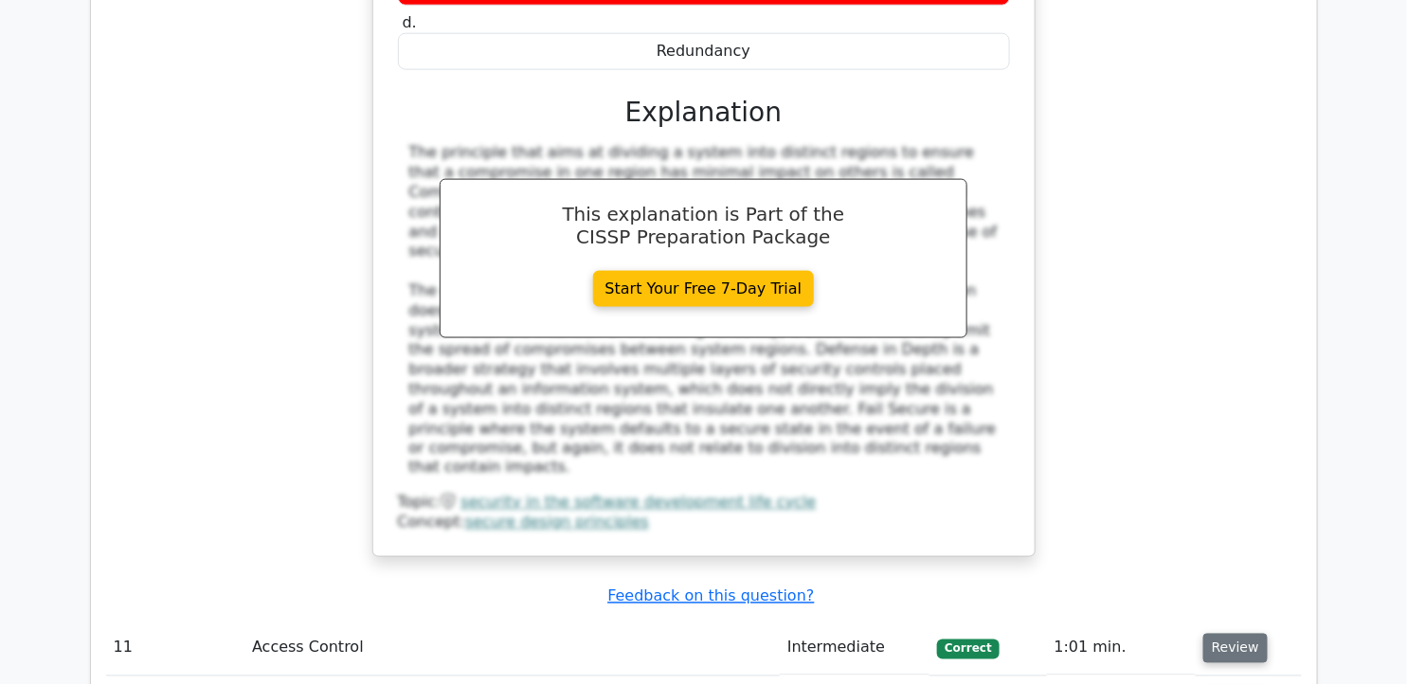
click at [1227, 634] on button "Review" at bounding box center [1235, 648] width 64 height 29
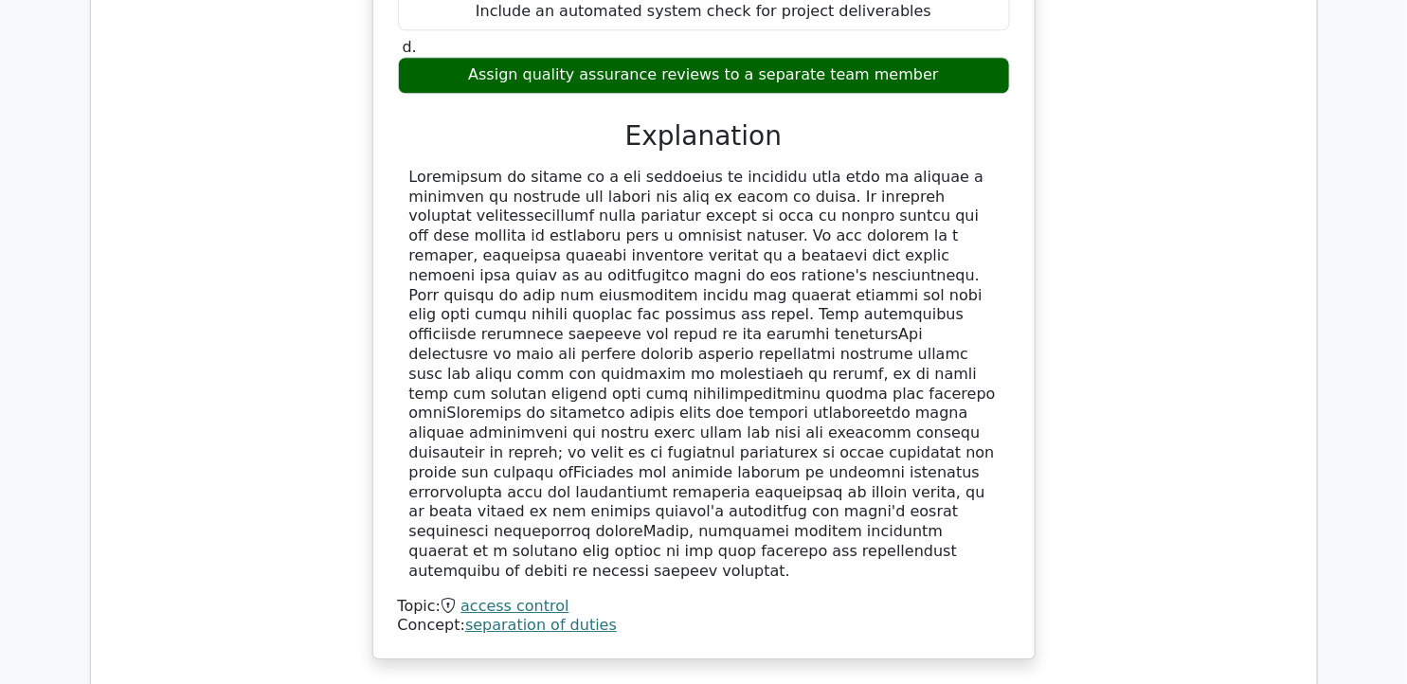
scroll to position [12107, 0]
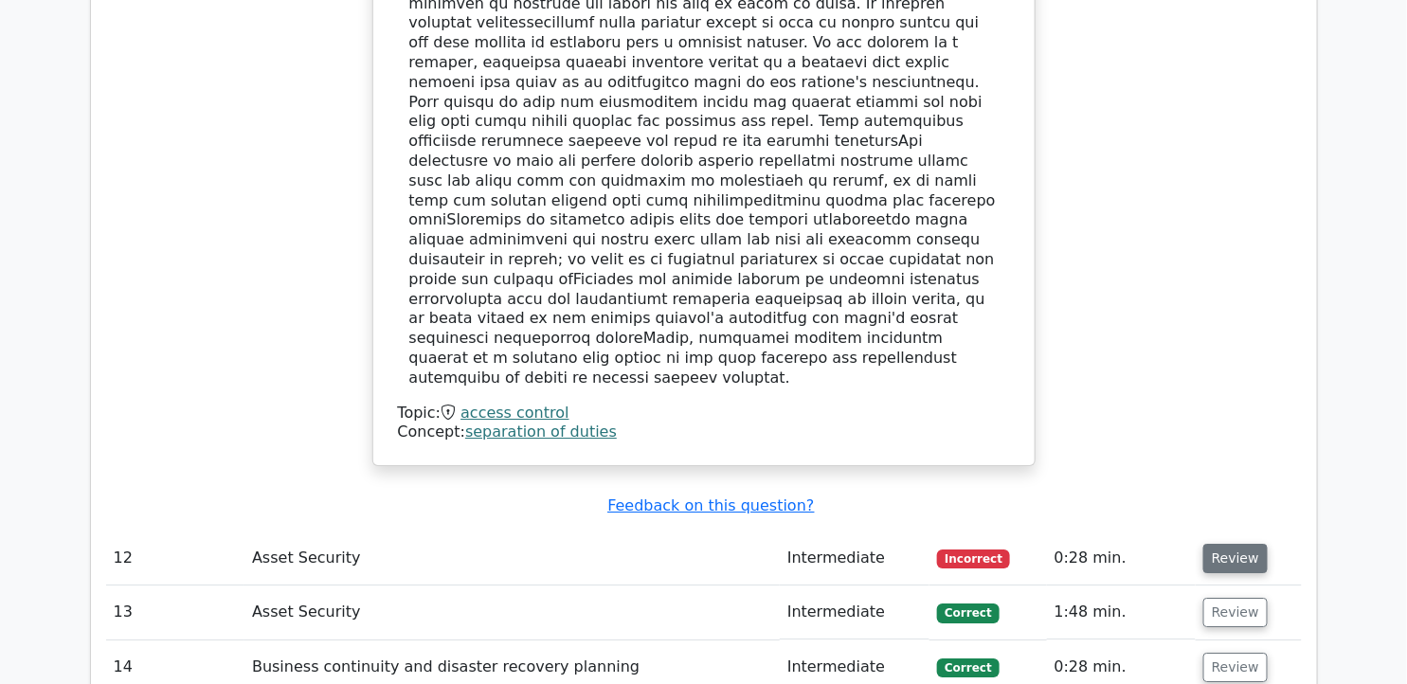
click at [1216, 544] on button "Review" at bounding box center [1235, 558] width 64 height 29
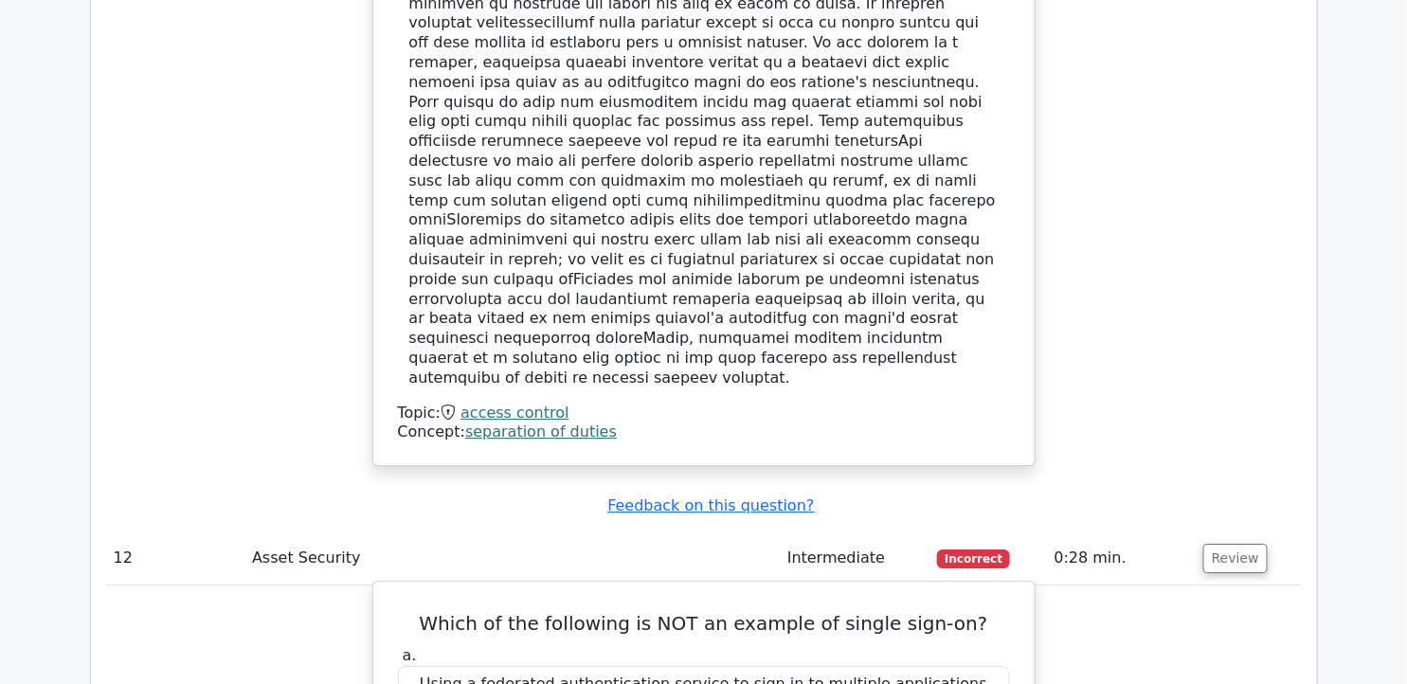
drag, startPoint x: 490, startPoint y: 446, endPoint x: 631, endPoint y: 449, distance: 141.2
drag, startPoint x: 437, startPoint y: 180, endPoint x: 984, endPoint y: 443, distance: 606.5
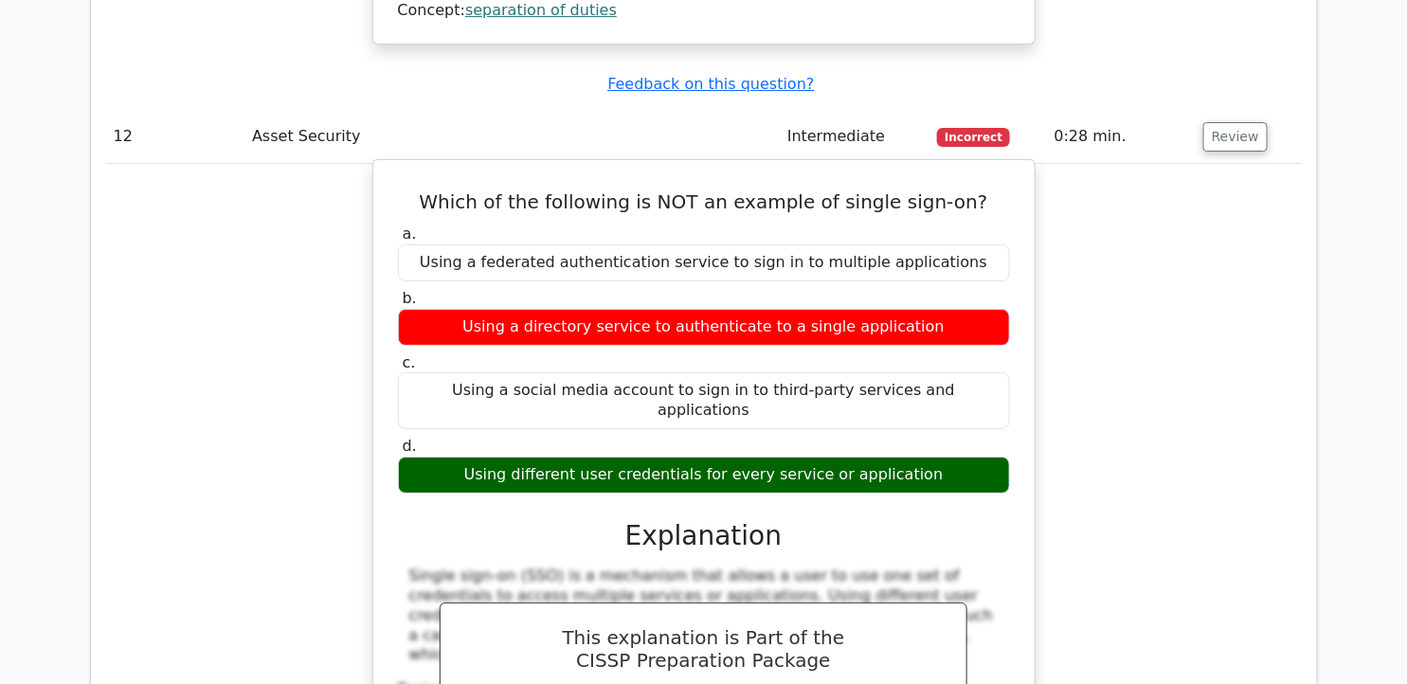
scroll to position [12634, 0]
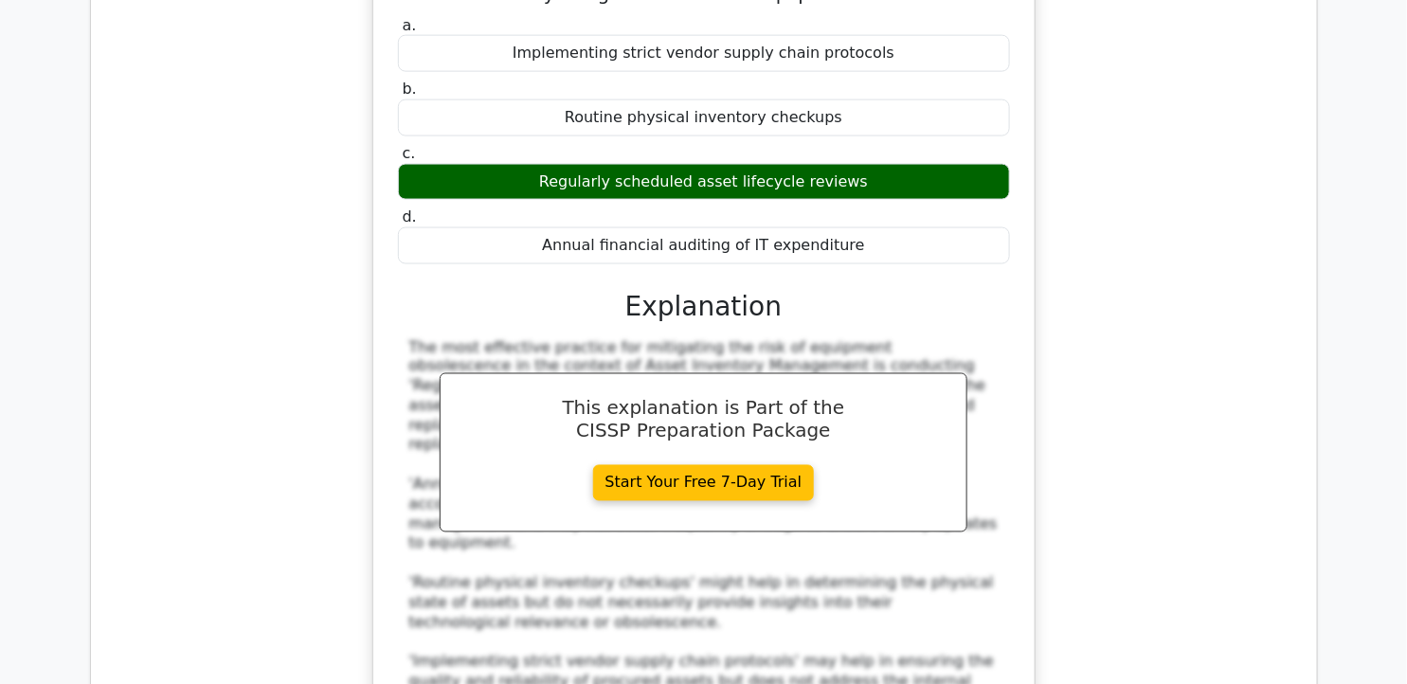
scroll to position [13687, 0]
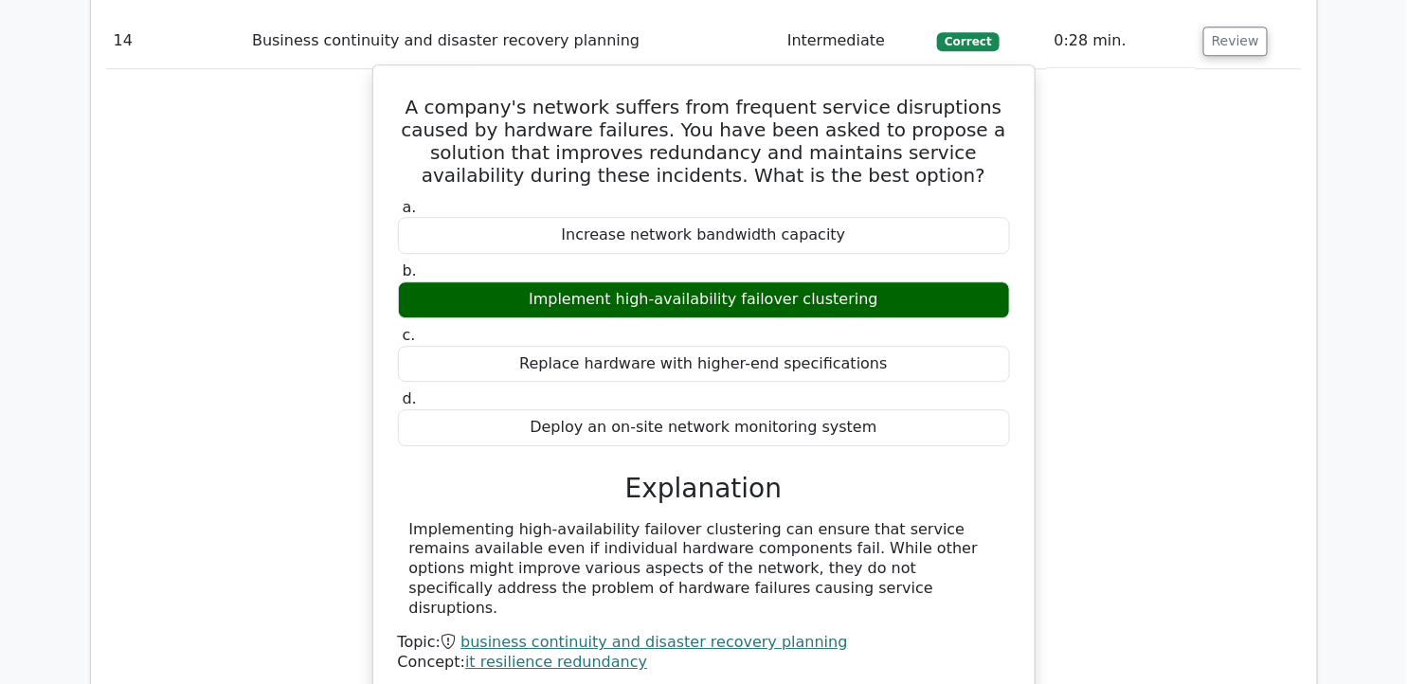
scroll to position [14424, 0]
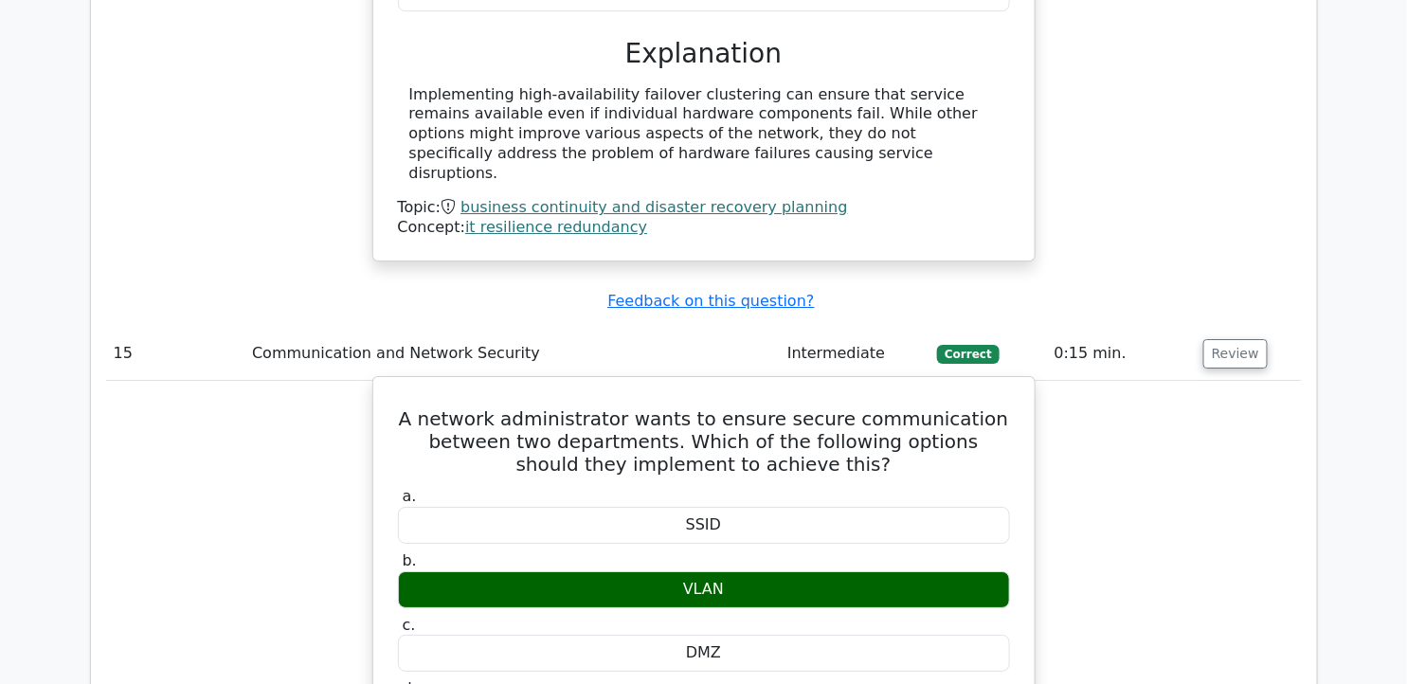
scroll to position [15055, 0]
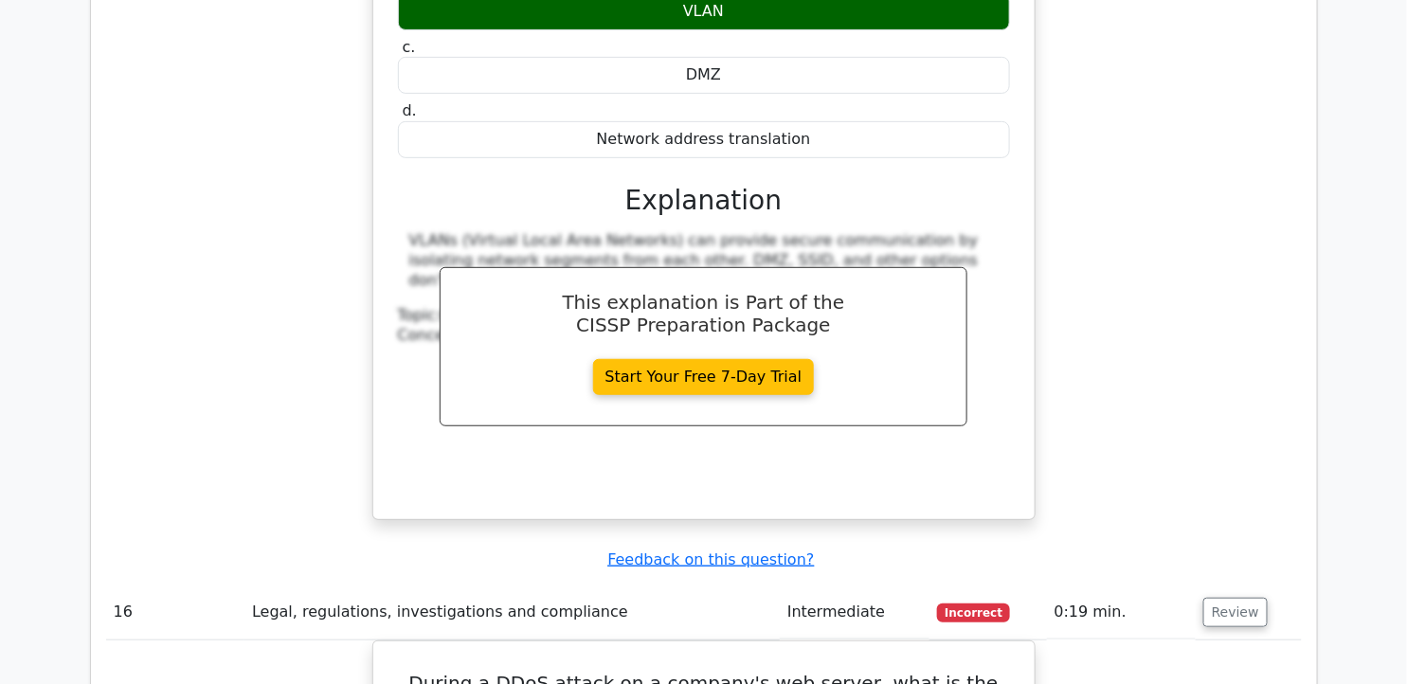
scroll to position [15477, 0]
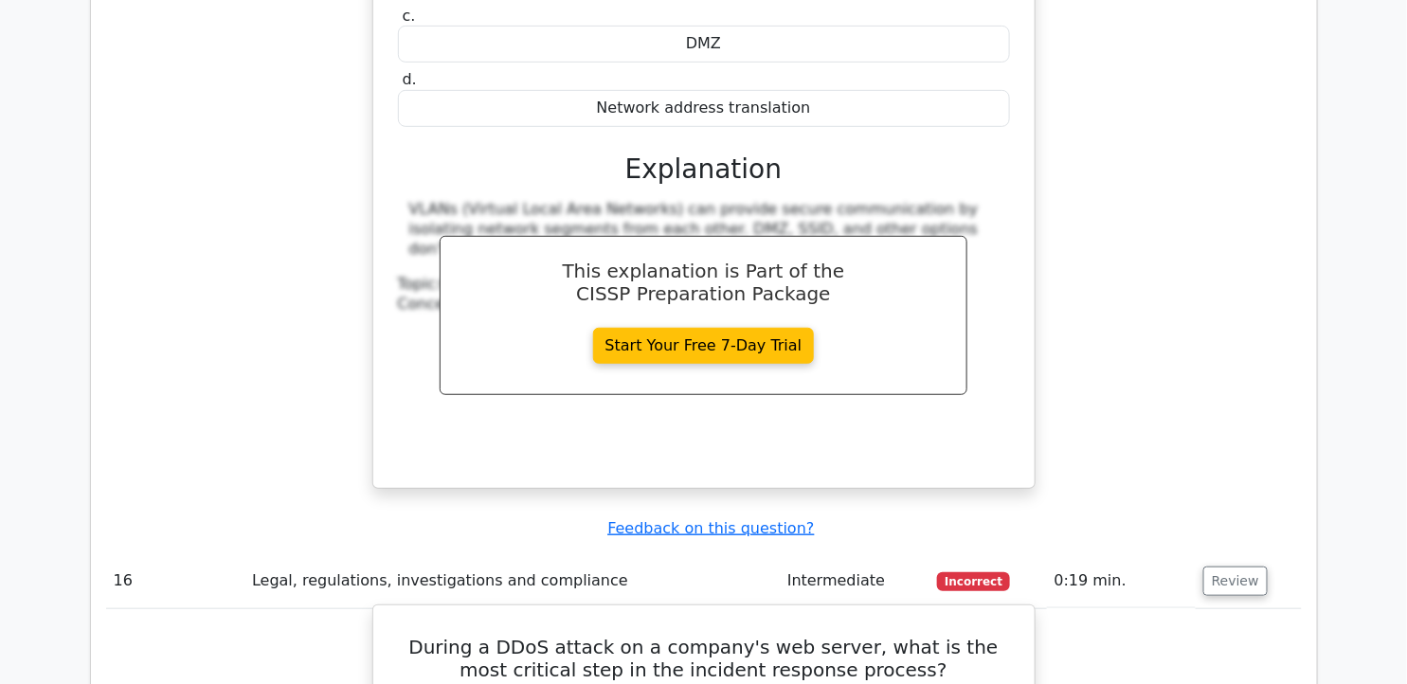
drag, startPoint x: 412, startPoint y: 134, endPoint x: 903, endPoint y: 408, distance: 562.5
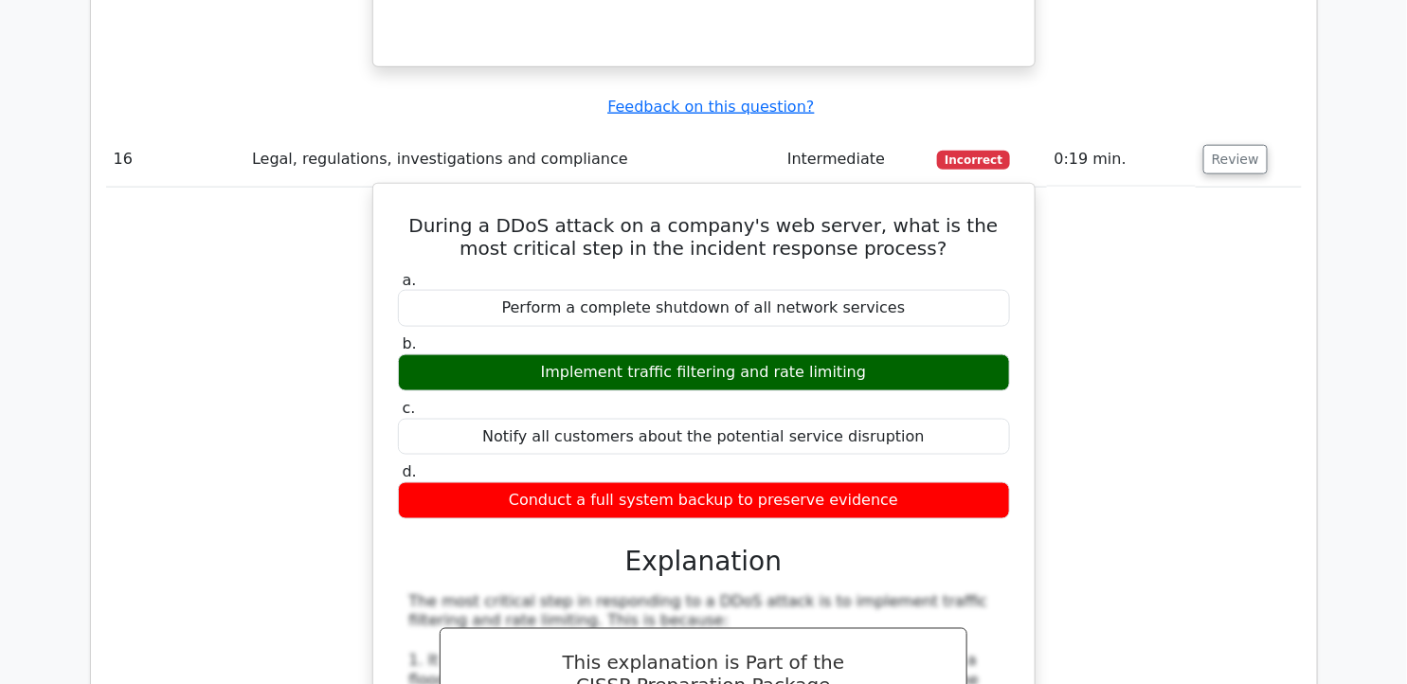
scroll to position [16319, 0]
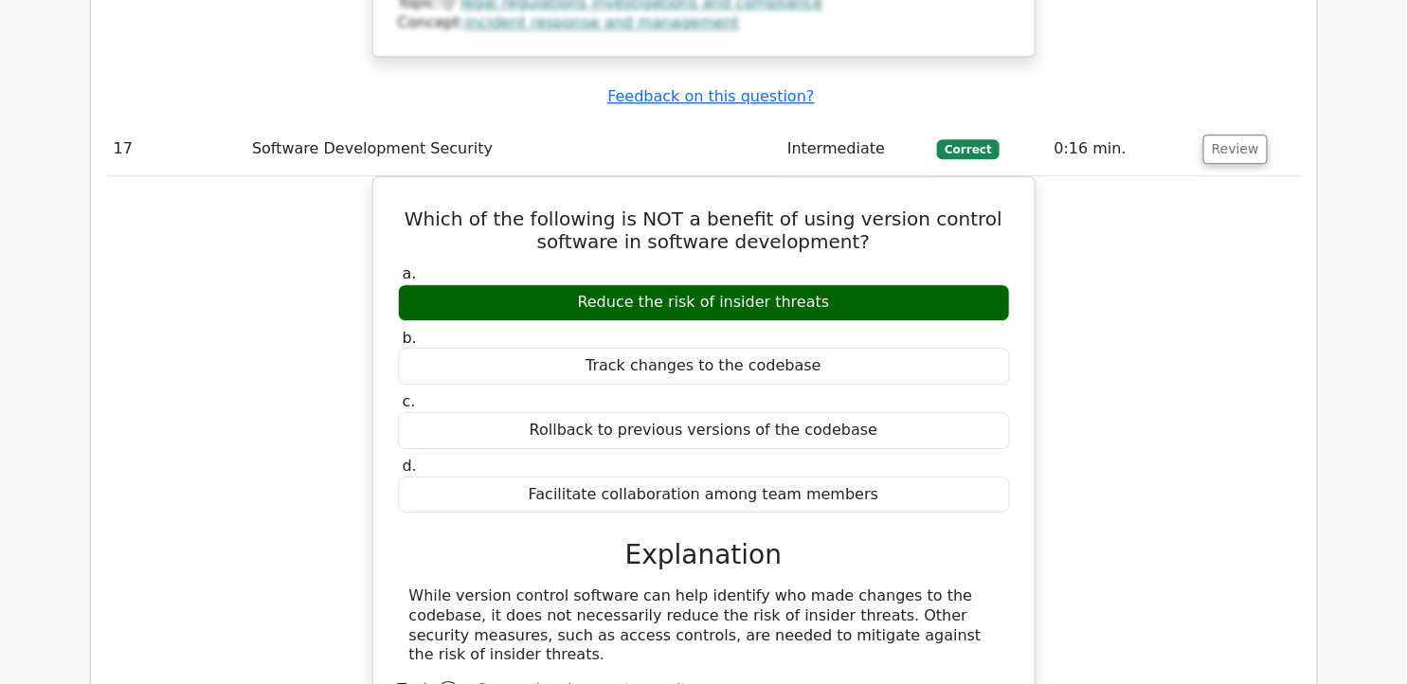
scroll to position [17056, 0]
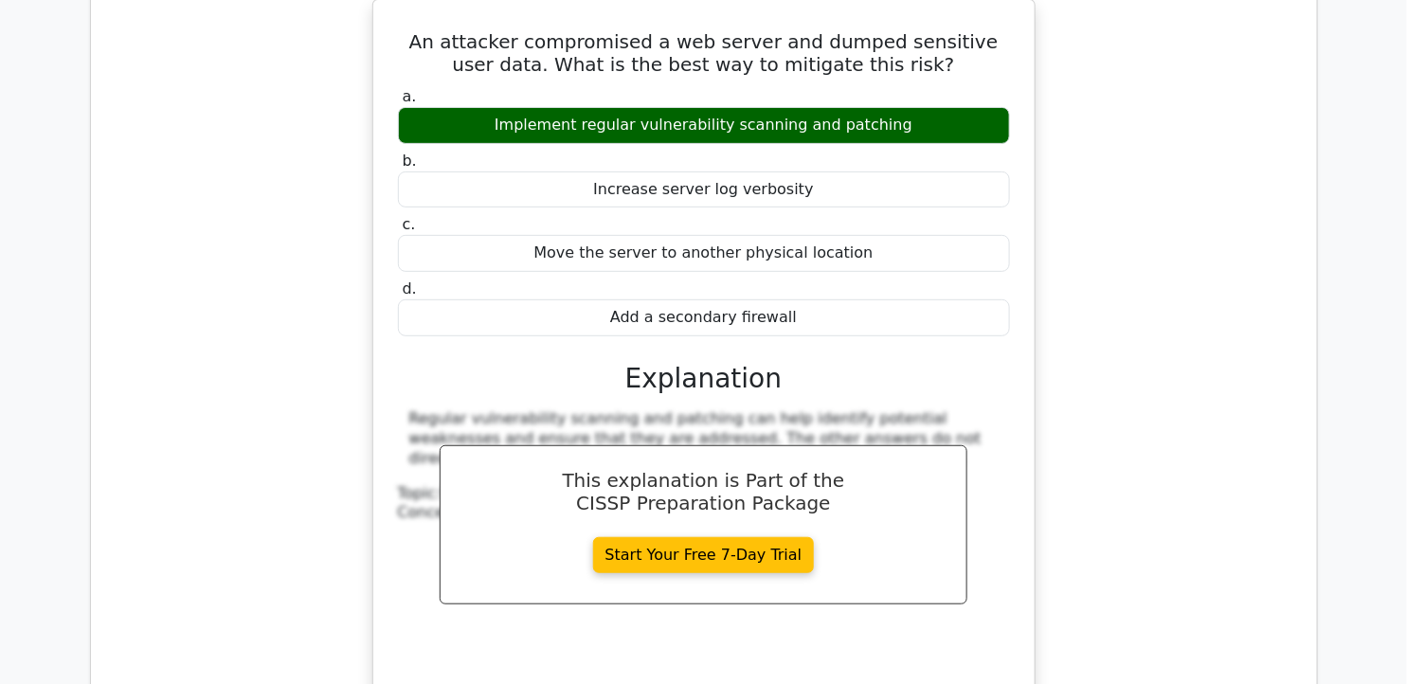
scroll to position [17898, 0]
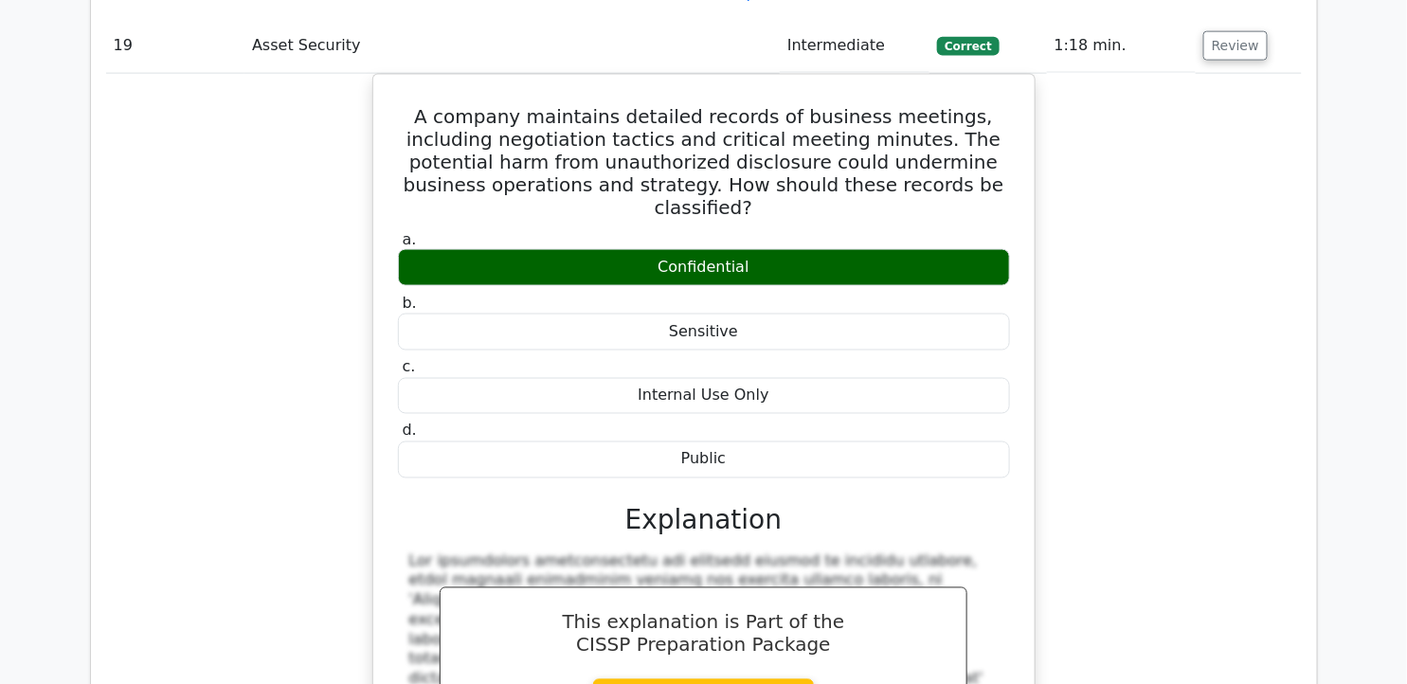
scroll to position [18845, 0]
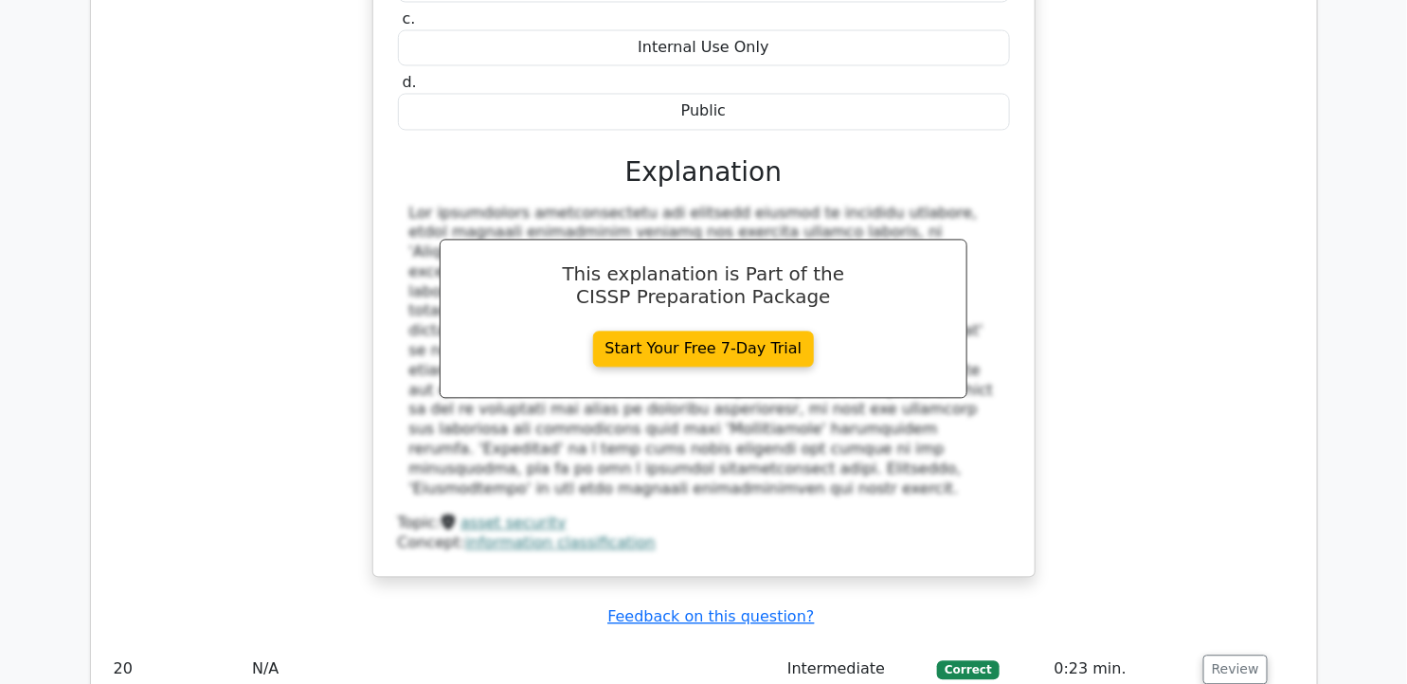
scroll to position [18952, 0]
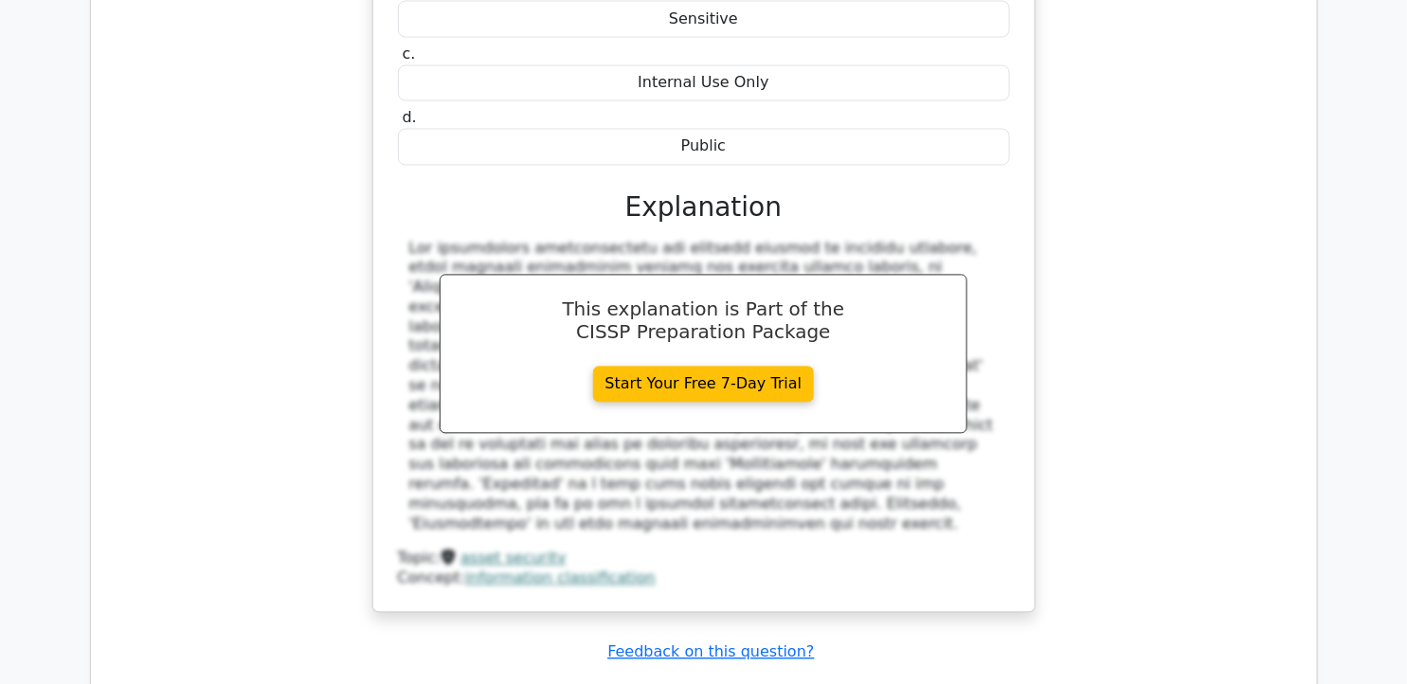
drag, startPoint x: 487, startPoint y: 134, endPoint x: 951, endPoint y: 413, distance: 542.0
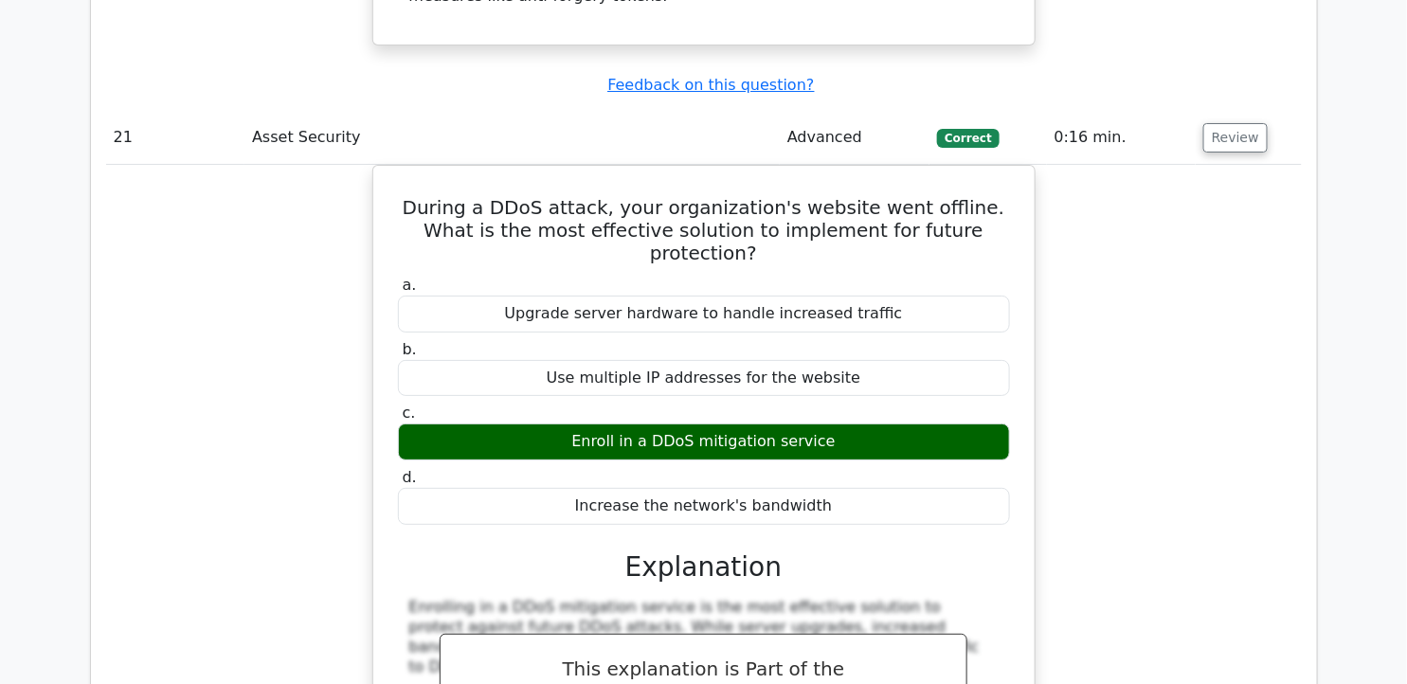
scroll to position [20215, 0]
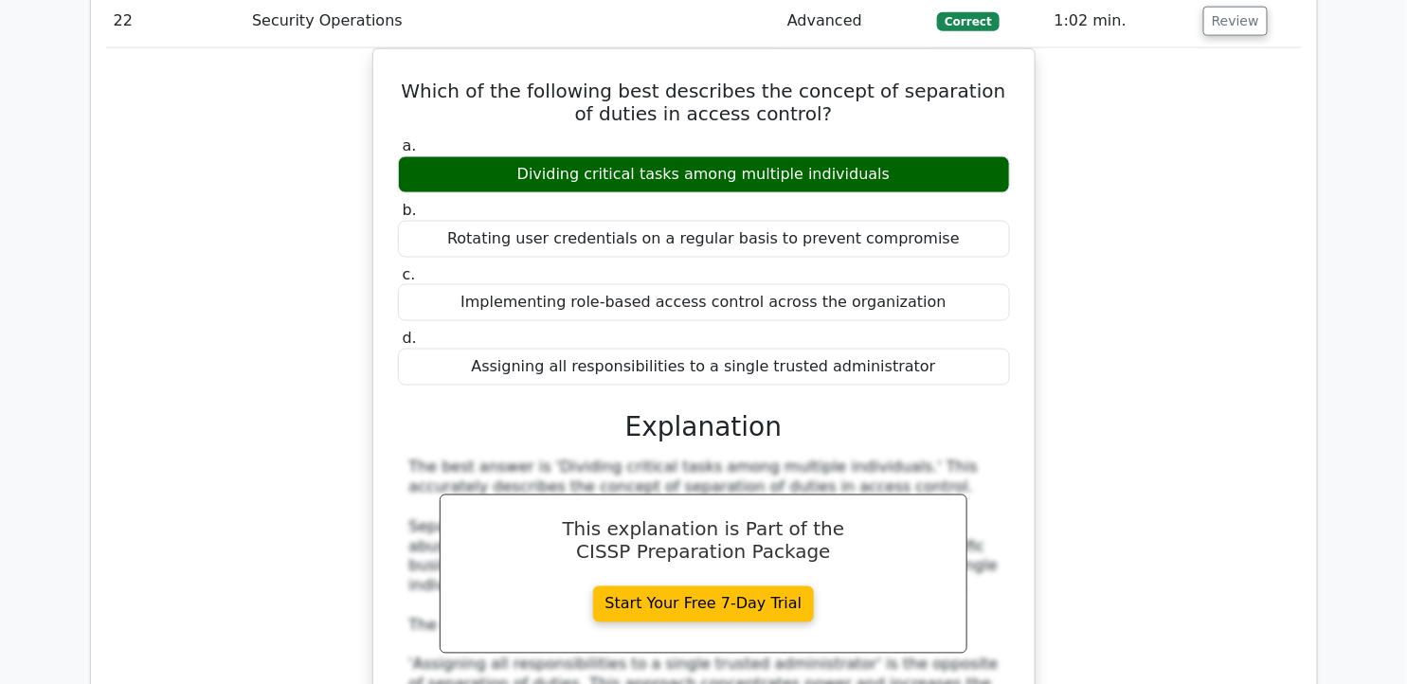
scroll to position [21162, 0]
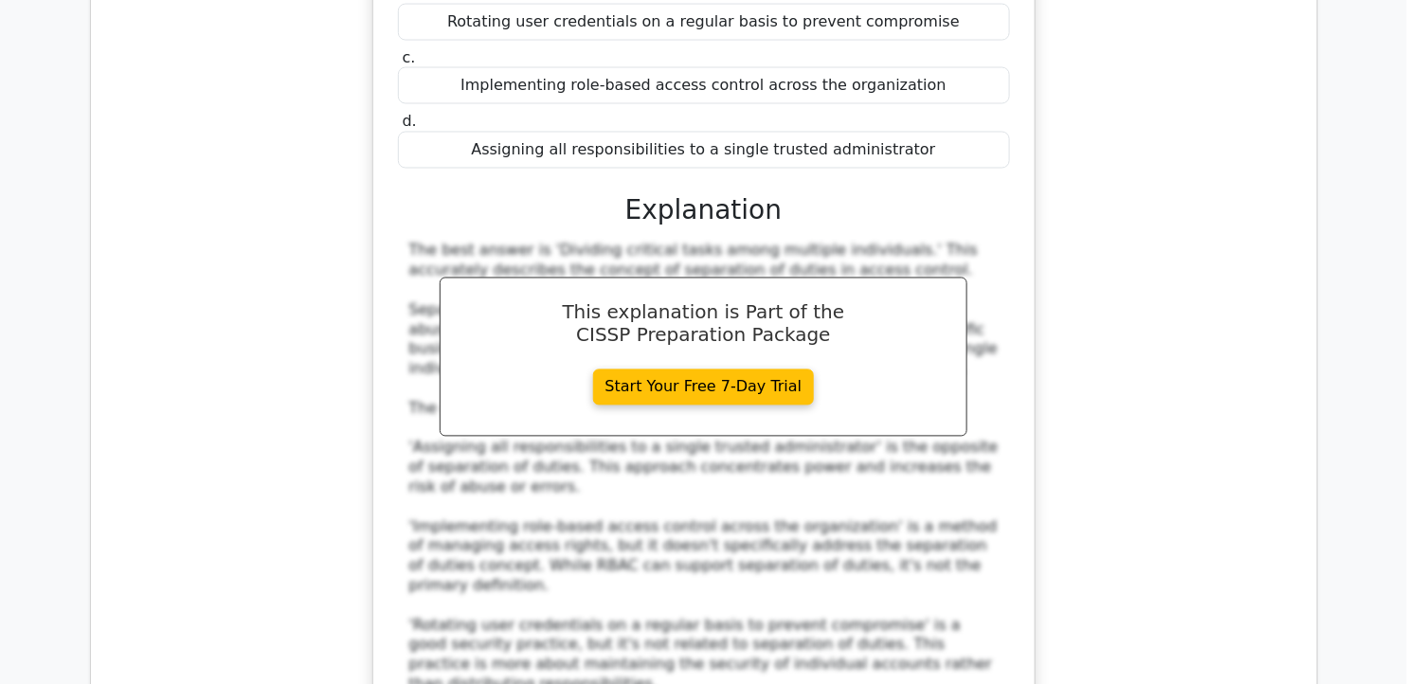
scroll to position [21373, 0]
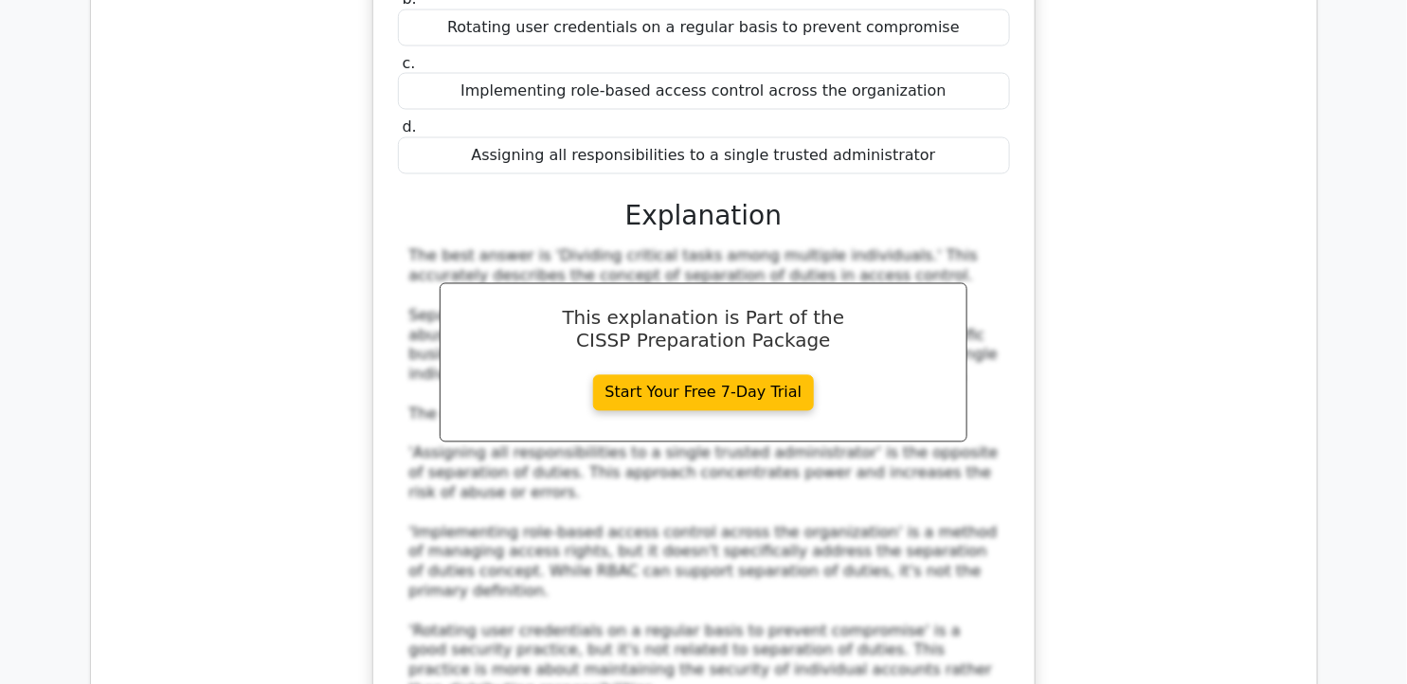
drag, startPoint x: 418, startPoint y: 226, endPoint x: 915, endPoint y: 509, distance: 572.5
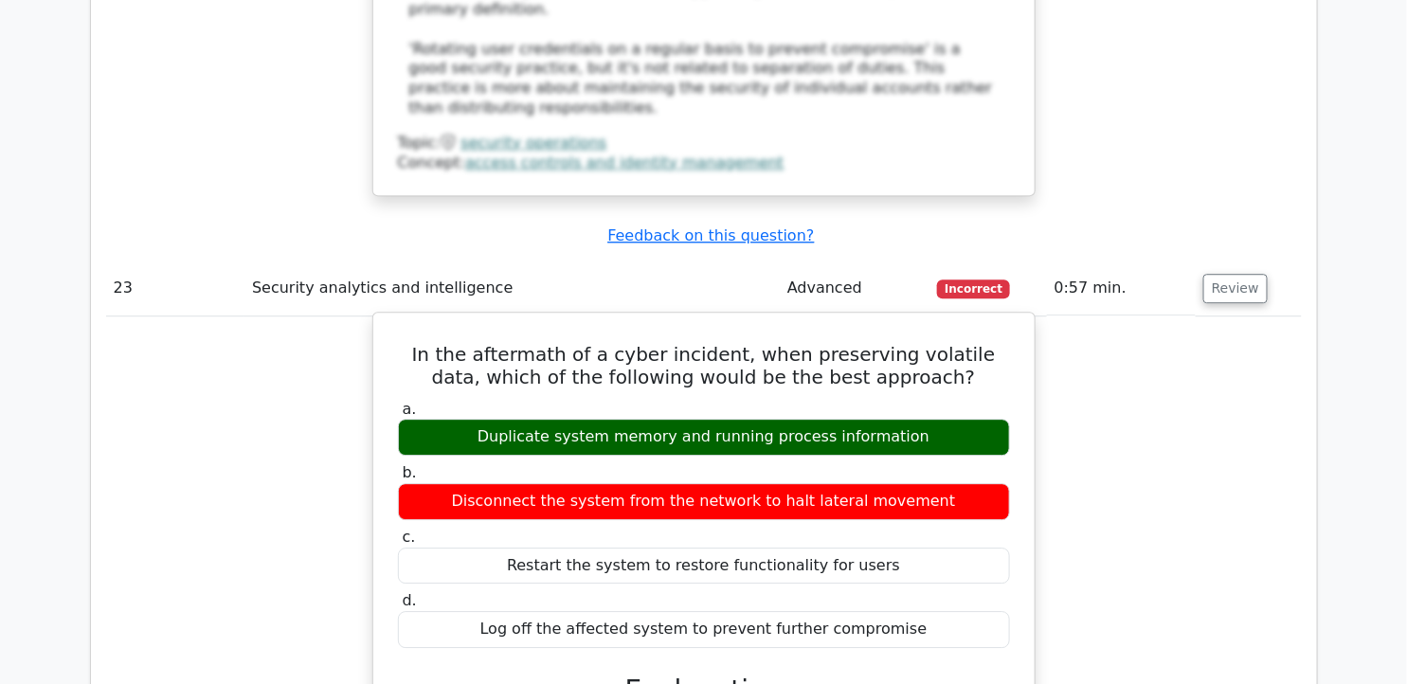
scroll to position [22005, 0]
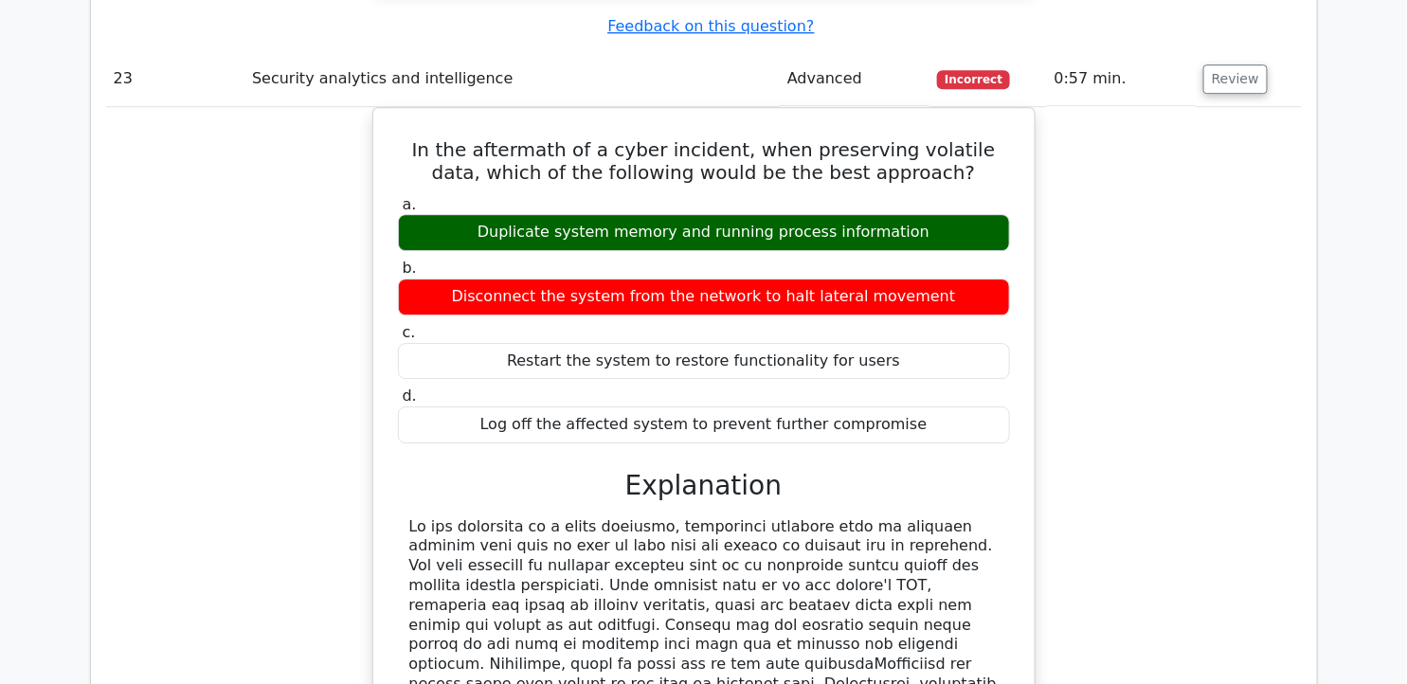
scroll to position [22215, 0]
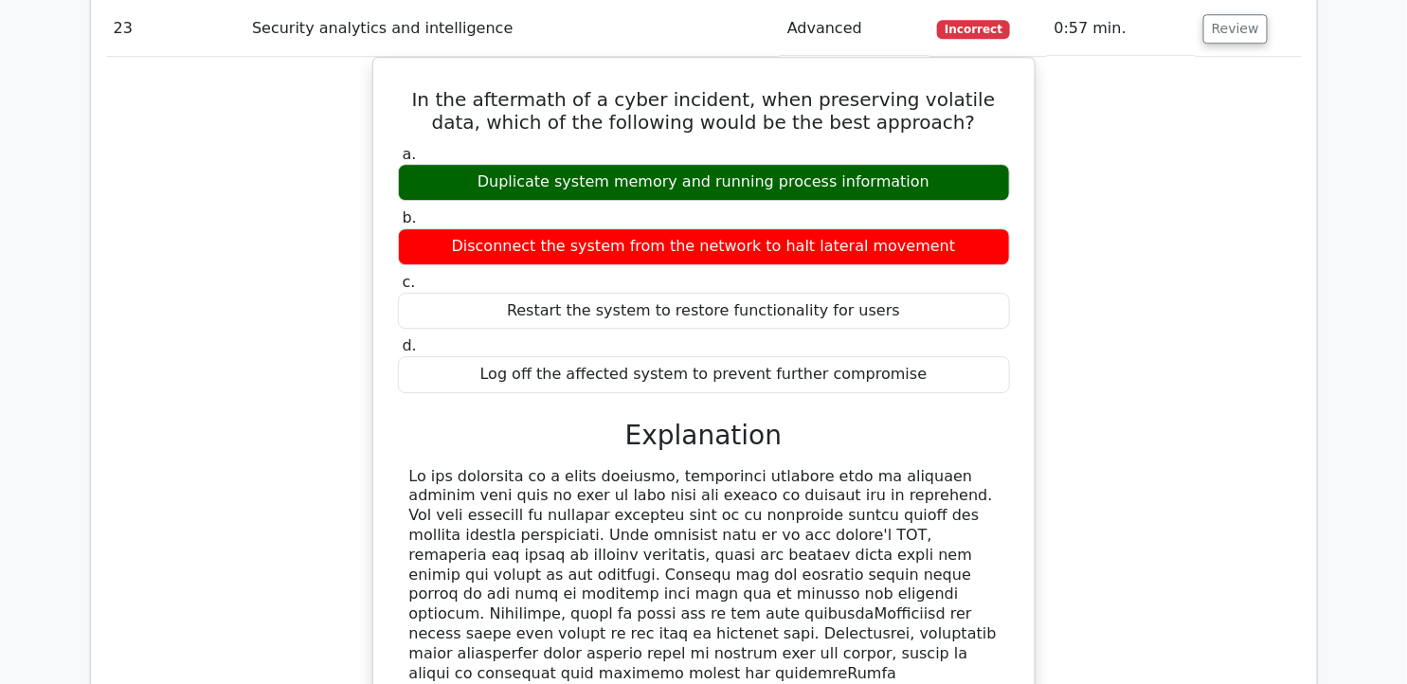
drag, startPoint x: 427, startPoint y: 253, endPoint x: 841, endPoint y: 523, distance: 493.6
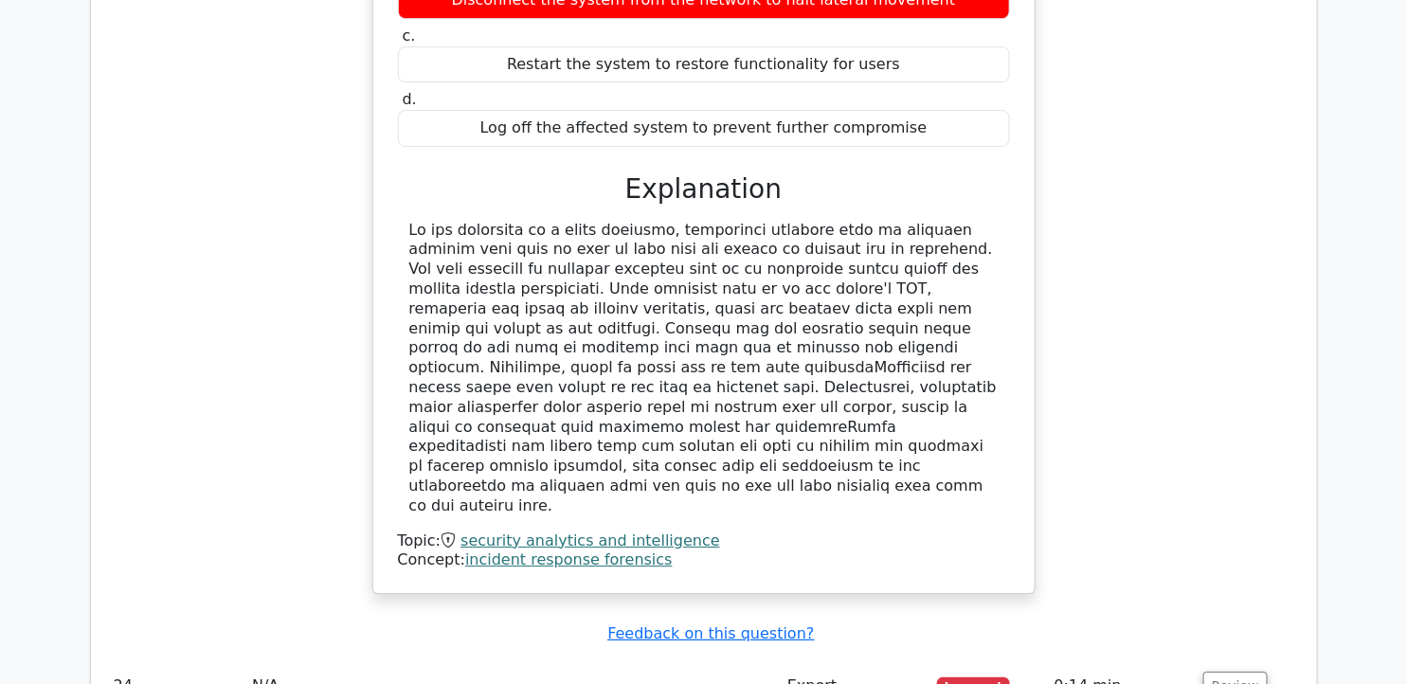
scroll to position [22531, 0]
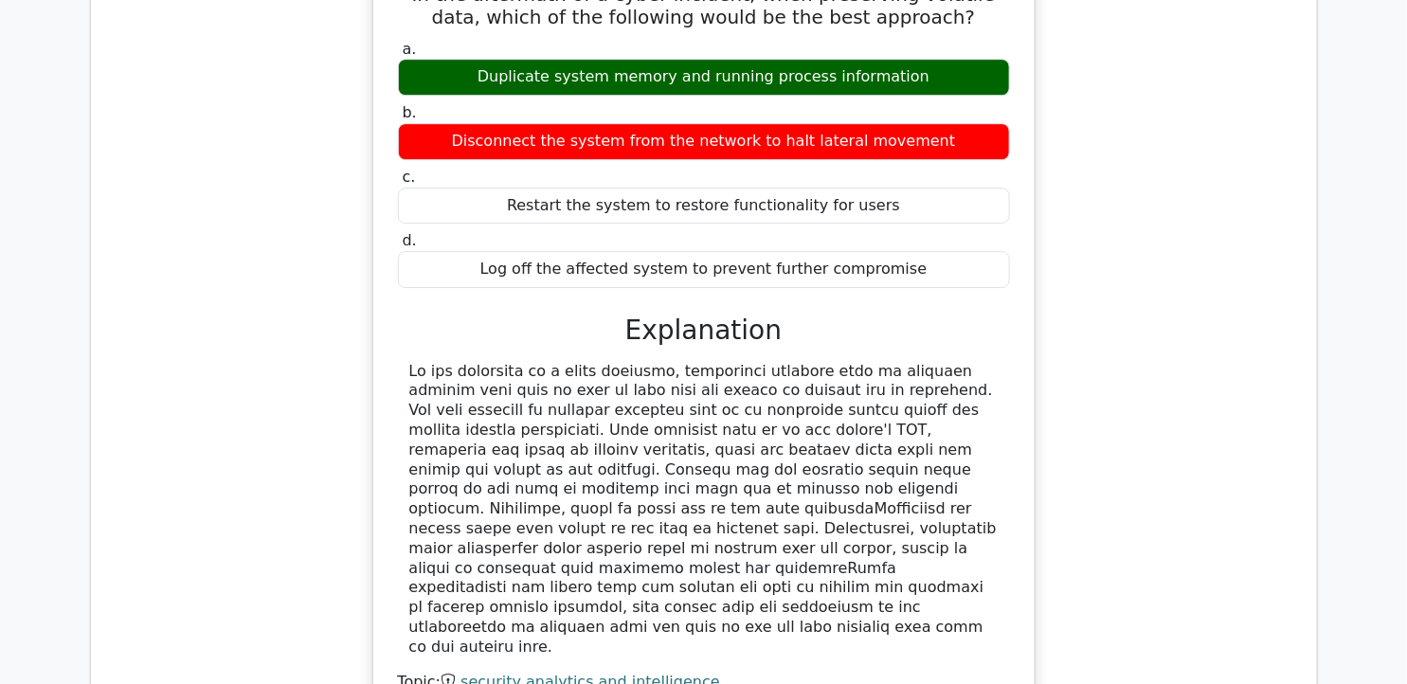
scroll to position [22742, 0]
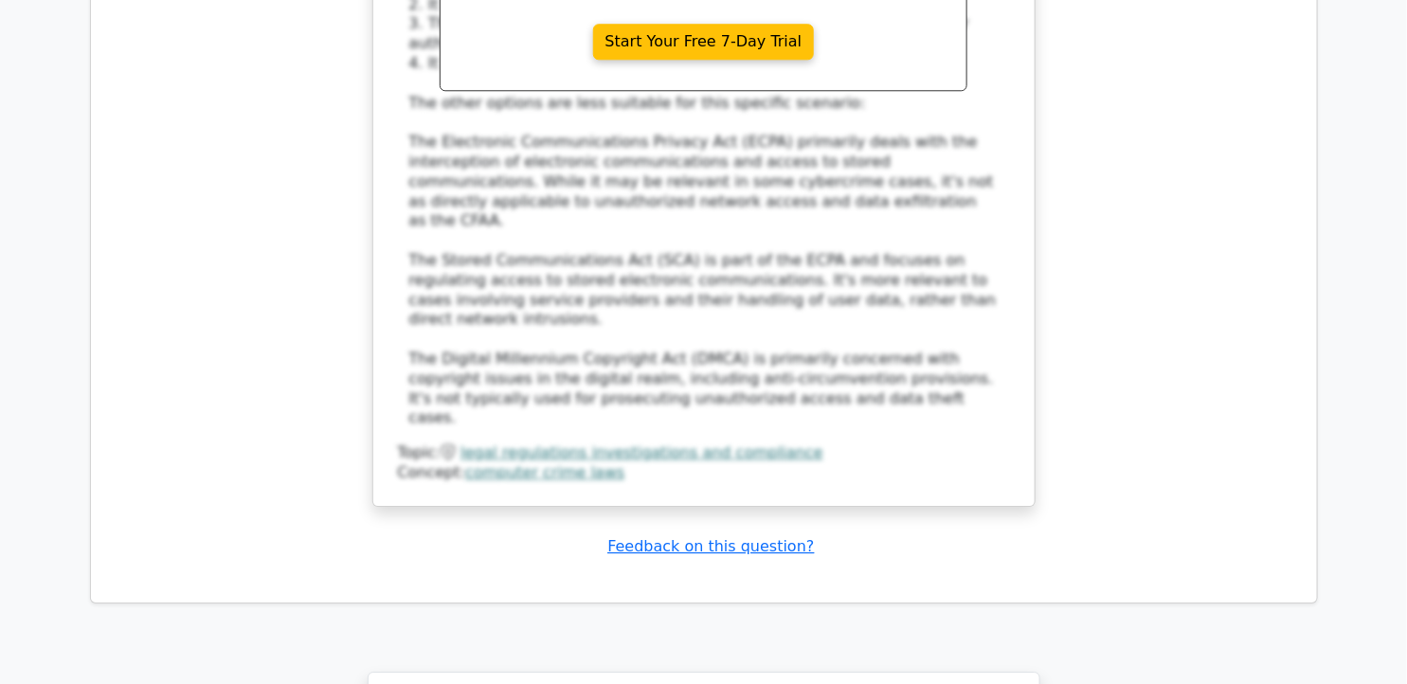
scroll to position [24538, 0]
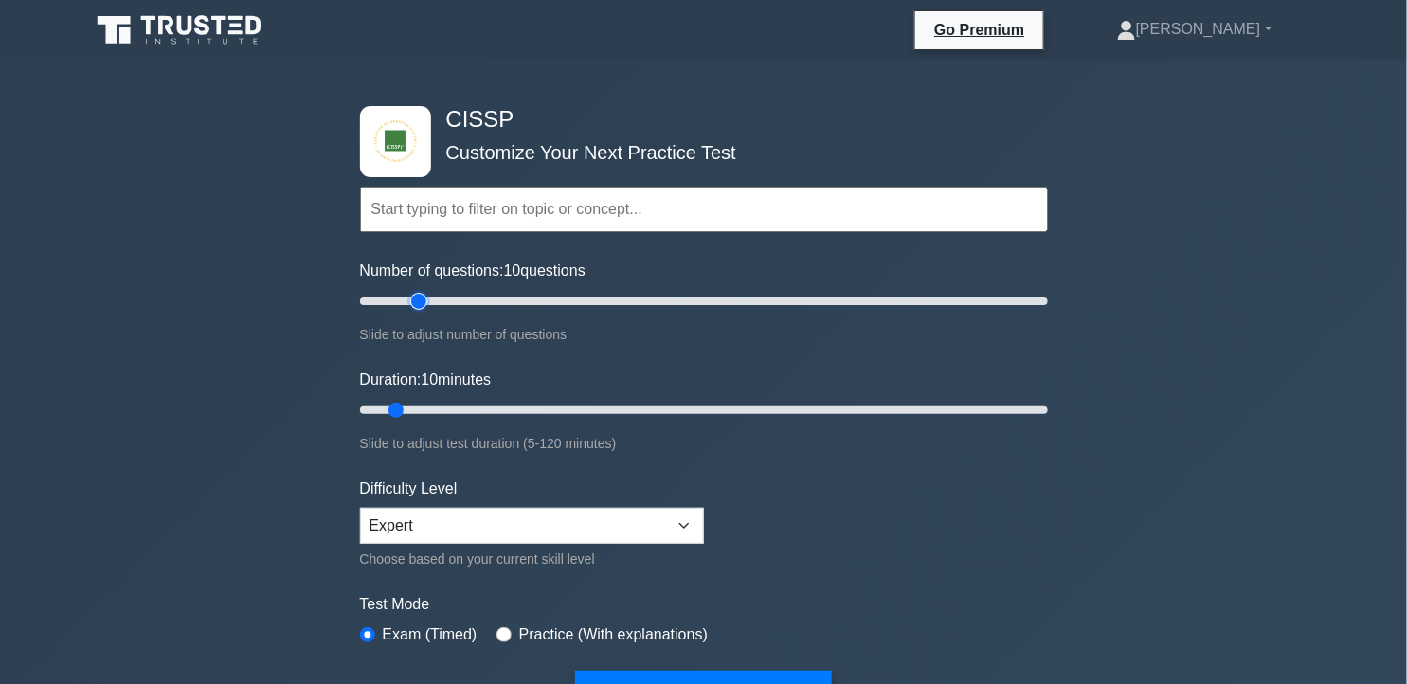
click at [414, 298] on input "Number of questions: 10 questions" at bounding box center [704, 301] width 688 height 23
drag, startPoint x: 422, startPoint y: 301, endPoint x: 436, endPoint y: 303, distance: 14.3
type input "25"
click at [436, 303] on input "Number of questions: 25 questions" at bounding box center [704, 301] width 688 height 23
drag, startPoint x: 400, startPoint y: 407, endPoint x: 522, endPoint y: 405, distance: 122.3
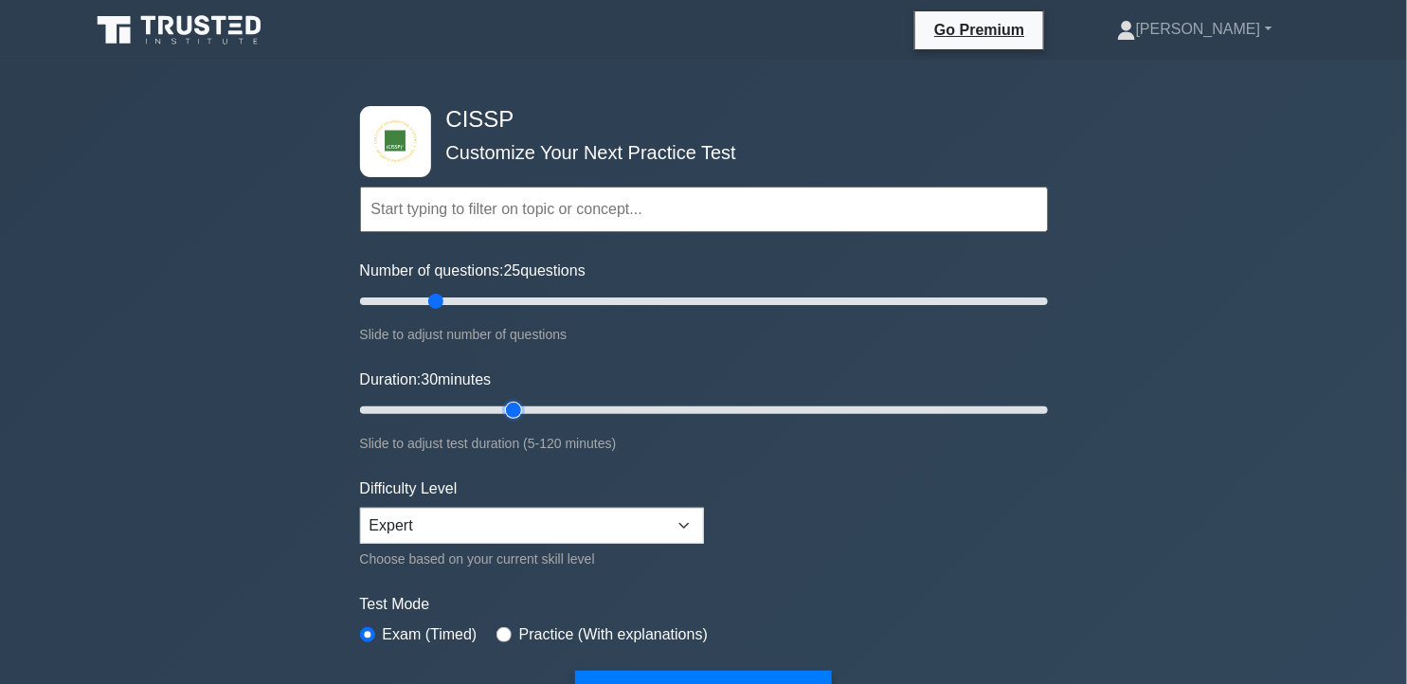
type input "30"
click at [522, 405] on input "Duration: 30 minutes" at bounding box center [704, 410] width 688 height 23
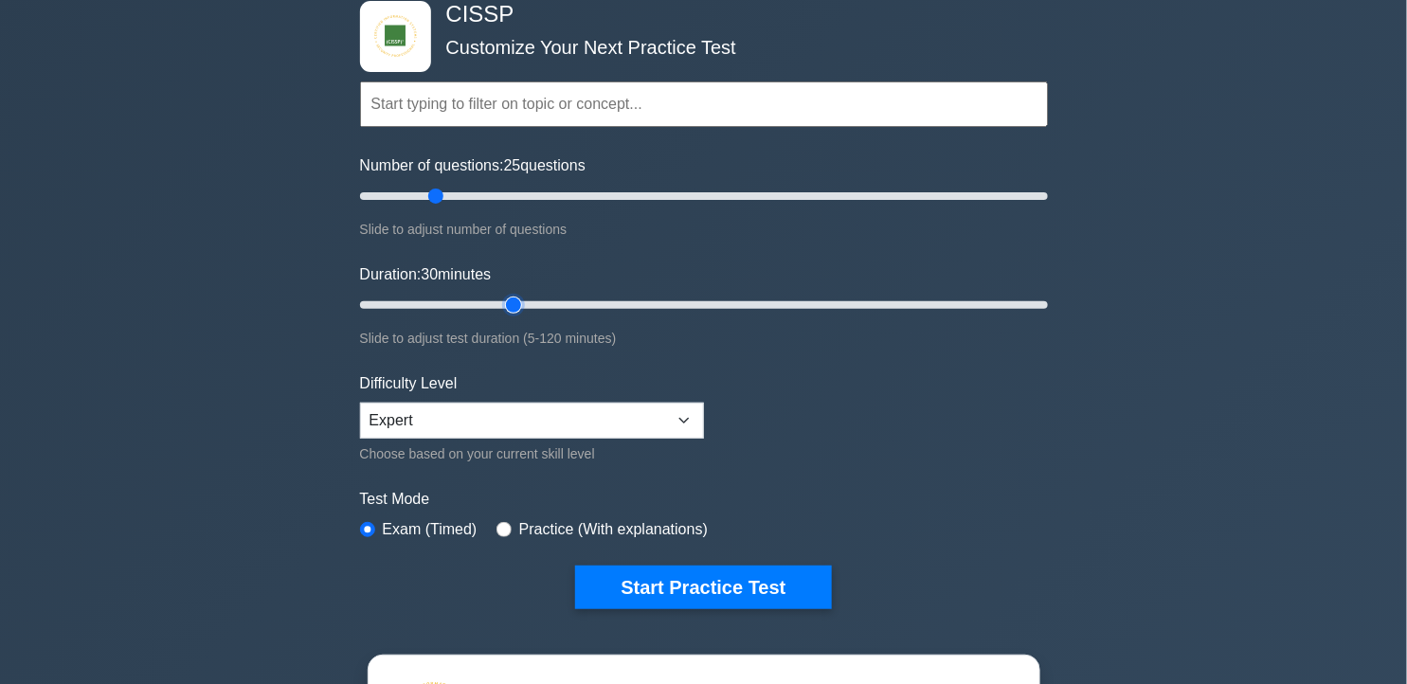
scroll to position [316, 0]
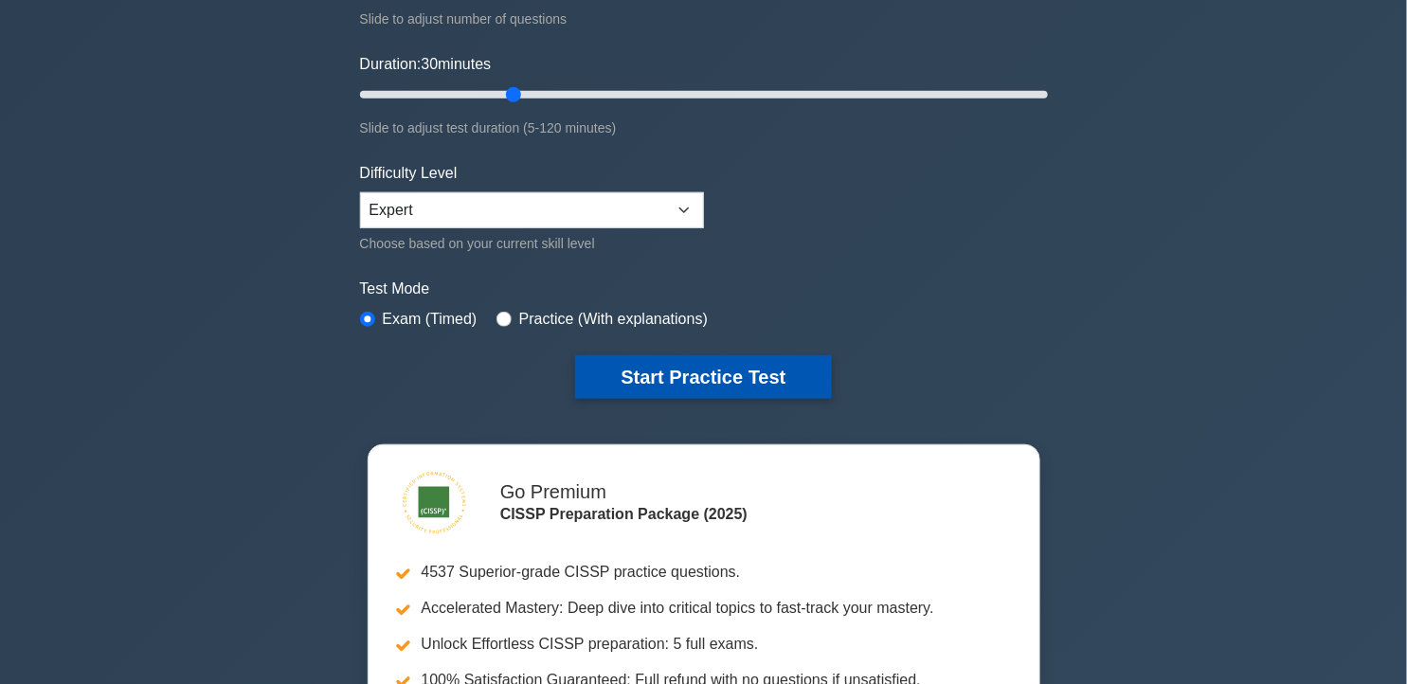
click at [712, 385] on button "Start Practice Test" at bounding box center [703, 377] width 256 height 44
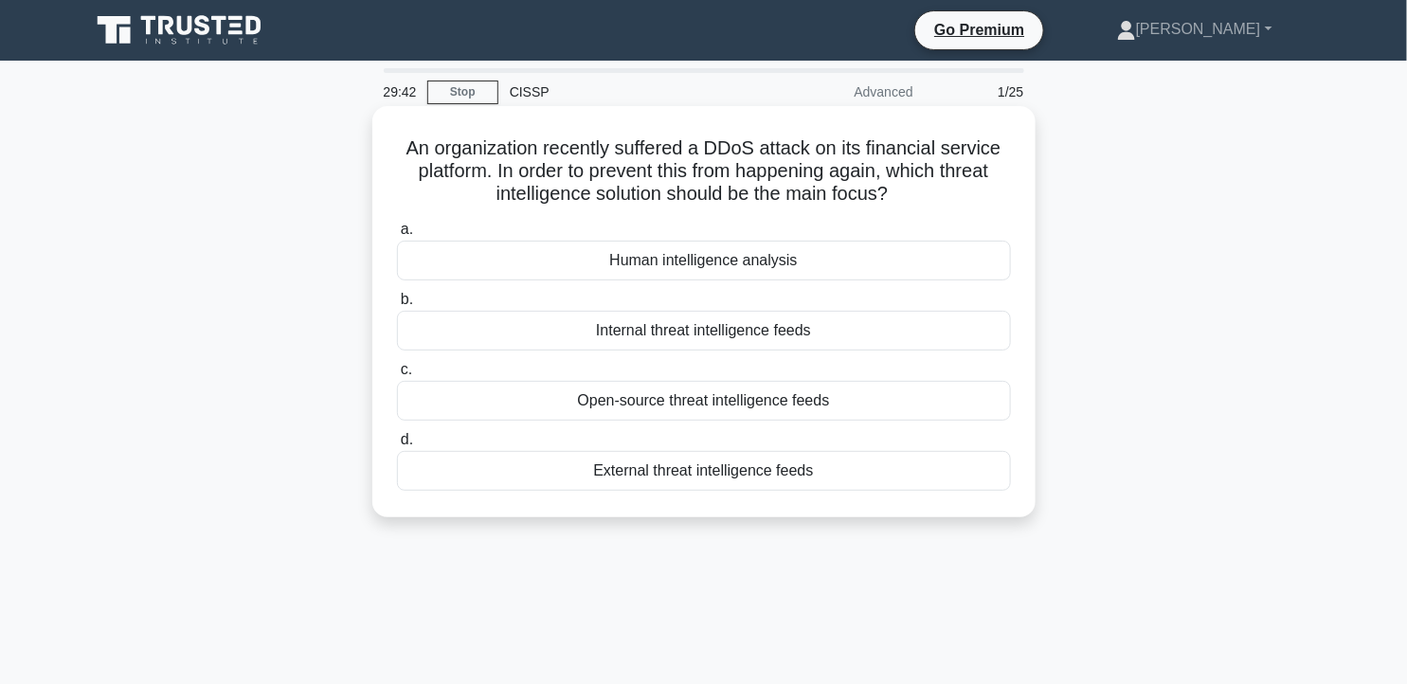
click at [883, 466] on div "External threat intelligence feeds" at bounding box center [704, 471] width 614 height 40
click at [397, 446] on input "d. External threat intelligence feeds" at bounding box center [397, 440] width 0 height 12
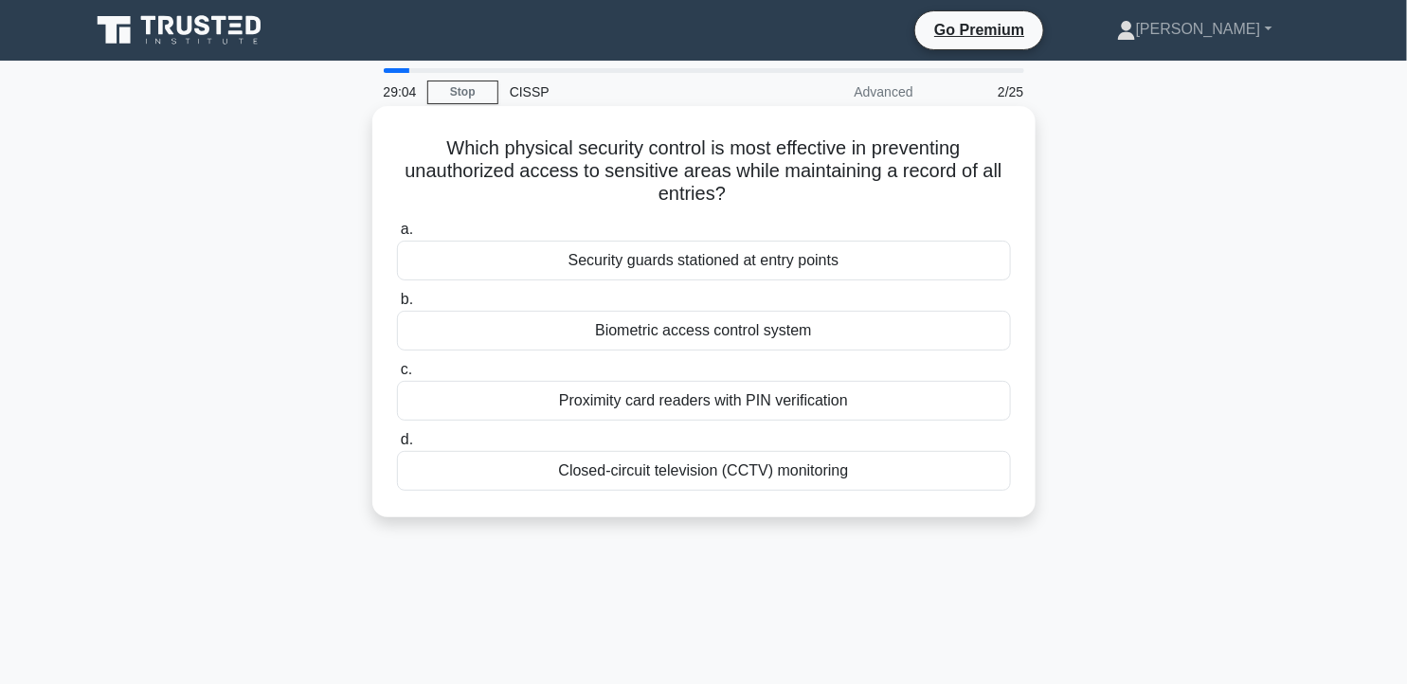
click at [836, 337] on div "Biometric access control system" at bounding box center [704, 331] width 614 height 40
click at [397, 306] on input "b. Biometric access control system" at bounding box center [397, 300] width 0 height 12
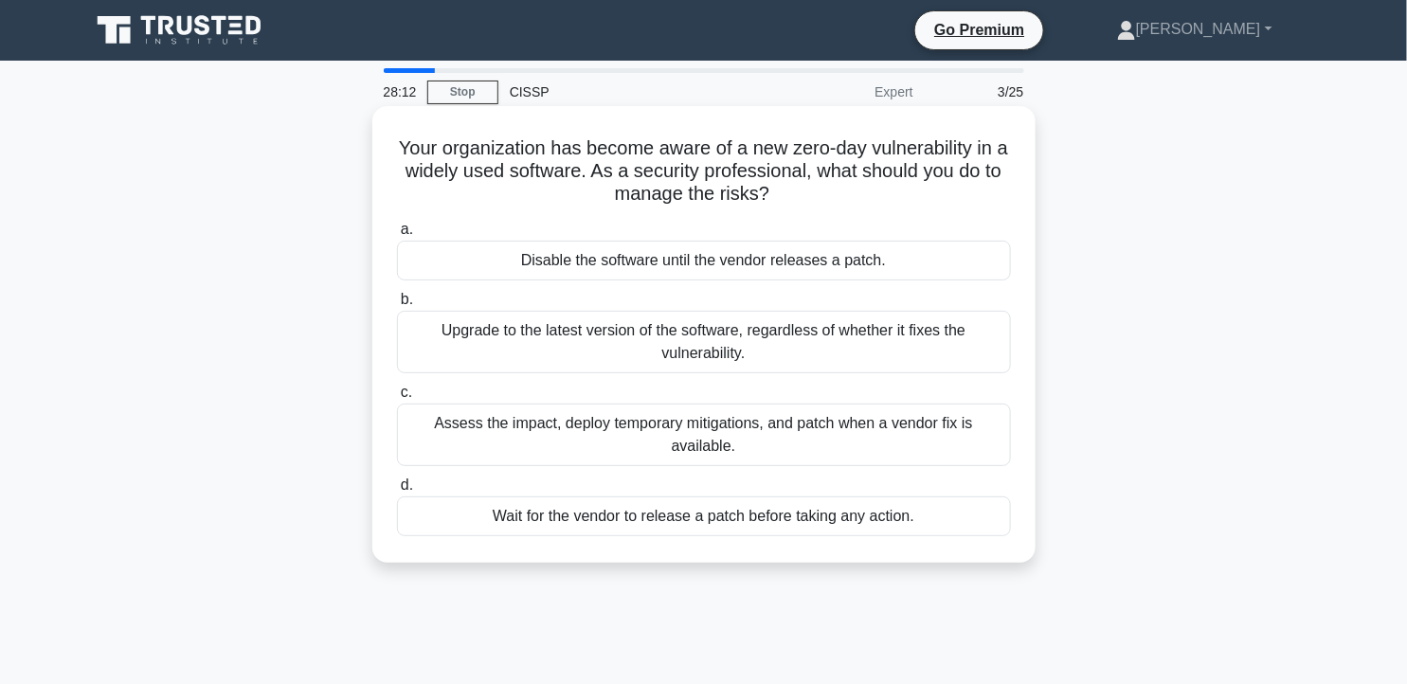
click at [787, 420] on div "Assess the impact, deploy temporary mitigations, and patch when a vendor fix is…" at bounding box center [704, 435] width 614 height 63
click at [397, 399] on input "c. Assess the impact, deploy temporary mitigations, and patch when a vendor fix…" at bounding box center [397, 393] width 0 height 12
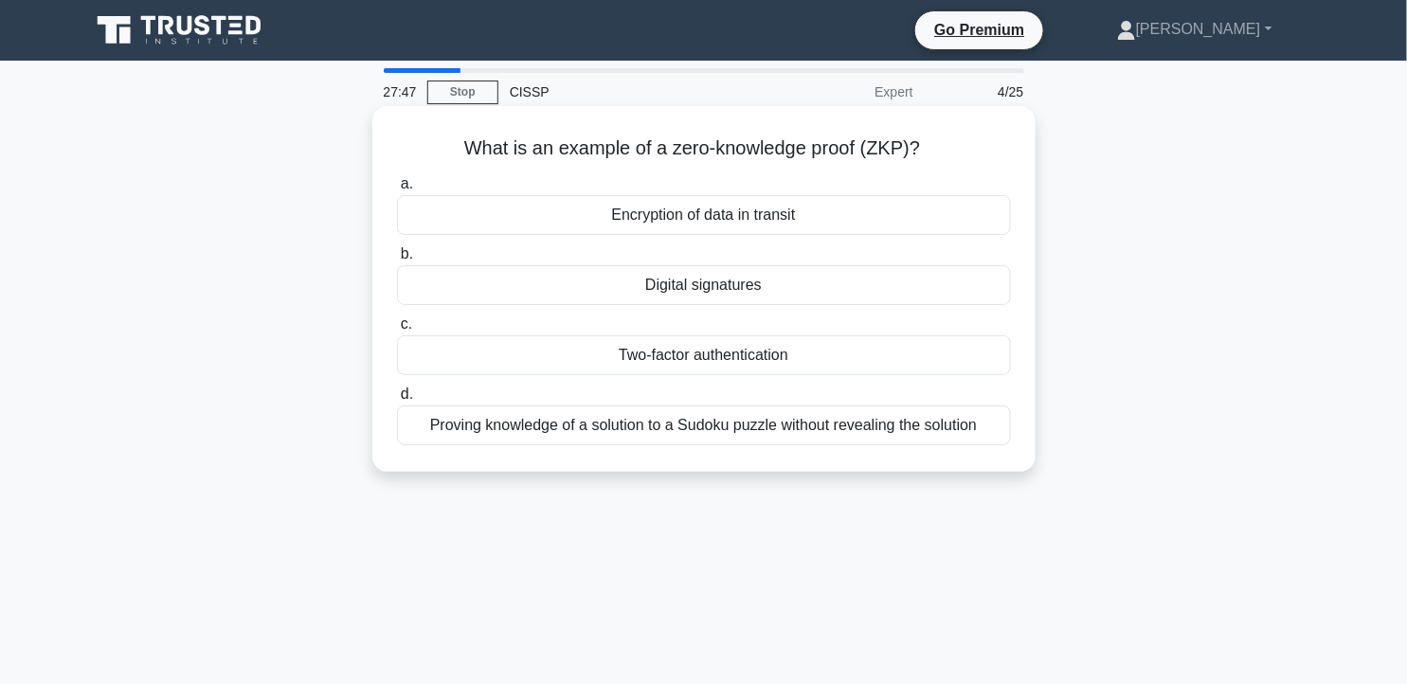
click at [941, 423] on div "Proving knowledge of a solution to a Sudoku puzzle without revealing the soluti…" at bounding box center [704, 426] width 614 height 40
click at [397, 401] on input "d. Proving knowledge of a solution to a Sudoku puzzle without revealing the sol…" at bounding box center [397, 395] width 0 height 12
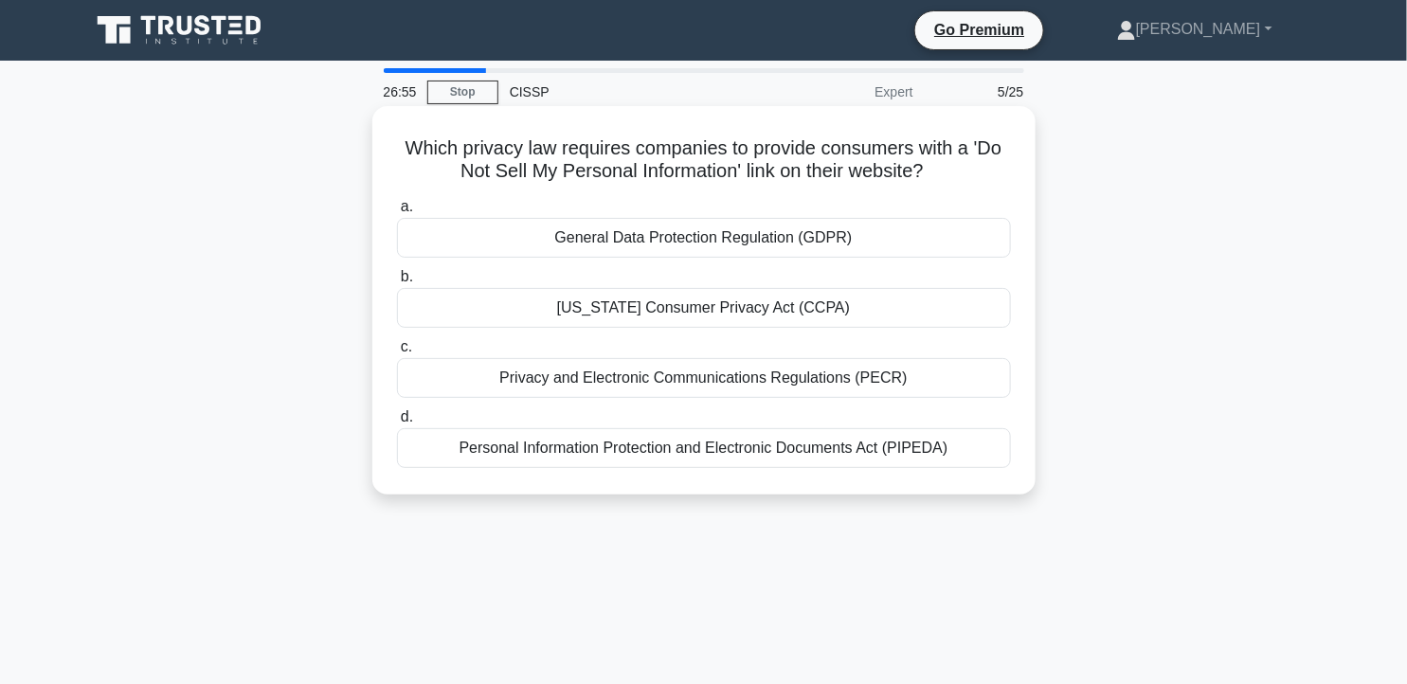
click at [886, 449] on div "Personal Information Protection and Electronic Documents Act (PIPEDA)" at bounding box center [704, 448] width 614 height 40
click at [397, 424] on input "d. Personal Information Protection and Electronic Documents Act (PIPEDA)" at bounding box center [397, 417] width 0 height 12
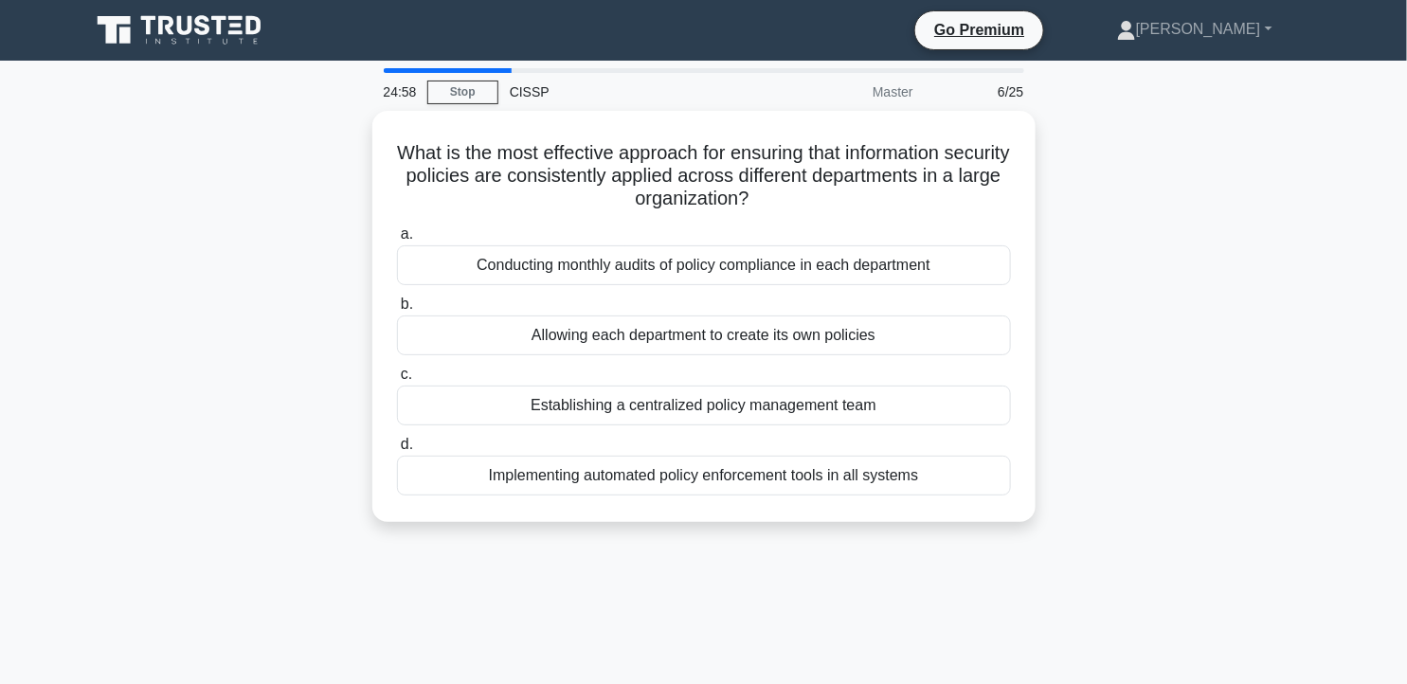
click at [1150, 238] on div "What is the most effective approach for ensuring that information security poli…" at bounding box center [704, 328] width 1251 height 434
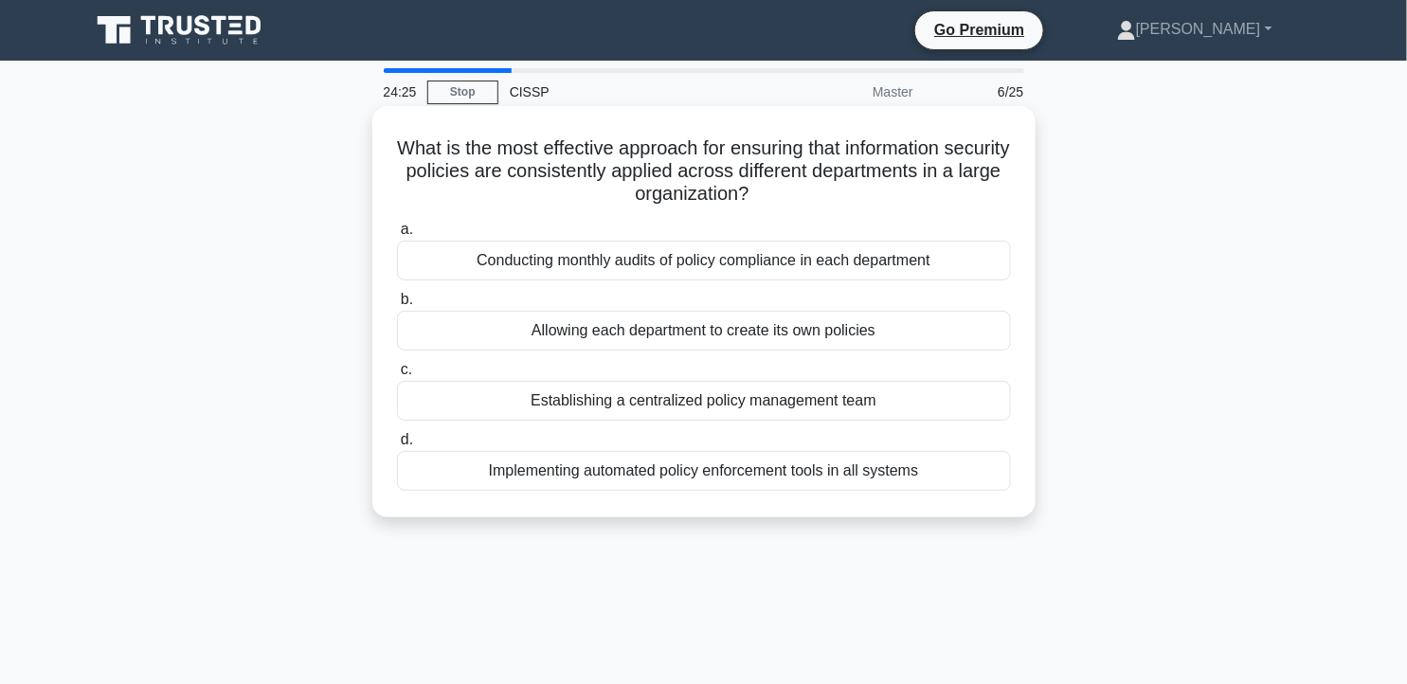
click at [893, 256] on div "Conducting monthly audits of policy compliance in each department" at bounding box center [704, 261] width 614 height 40
click at [397, 236] on input "a. Conducting monthly audits of policy compliance in each department" at bounding box center [397, 230] width 0 height 12
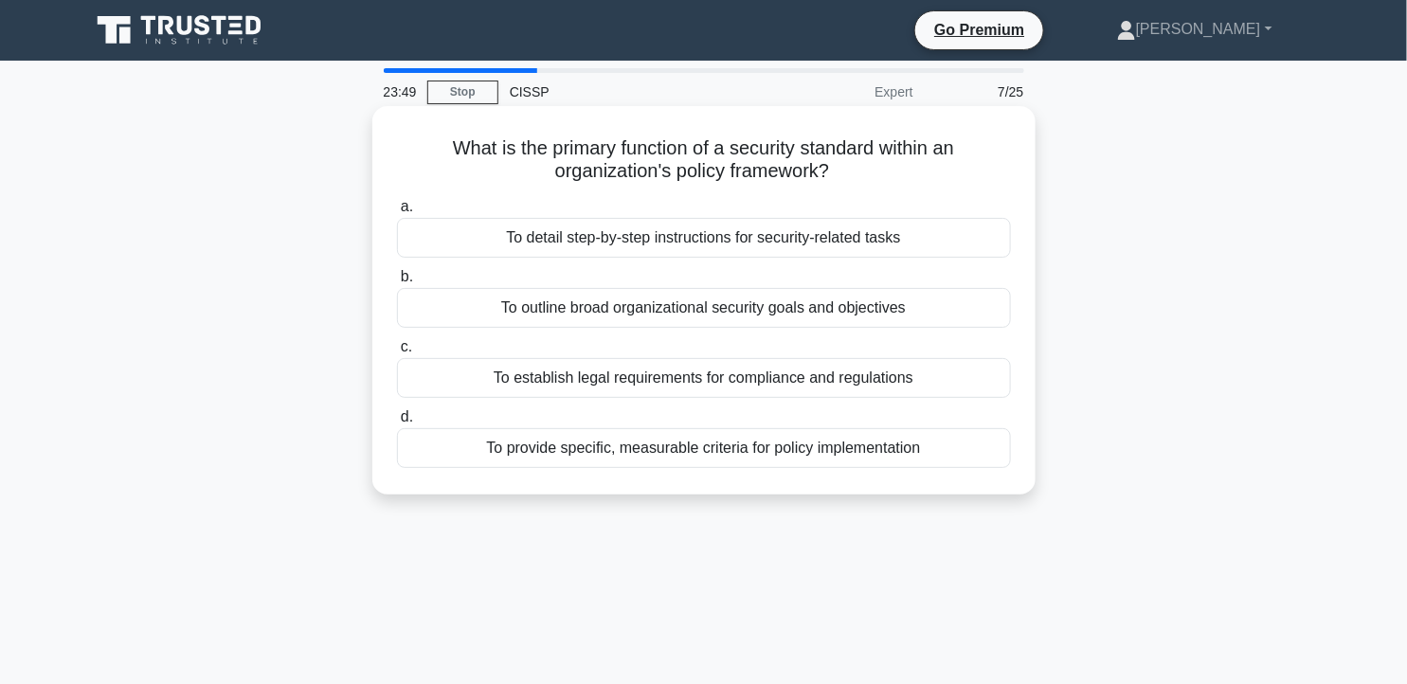
click at [875, 457] on div "To provide specific, measurable criteria for policy implementation" at bounding box center [704, 448] width 614 height 40
click at [397, 424] on input "d. To provide specific, measurable criteria for policy implementation" at bounding box center [397, 417] width 0 height 12
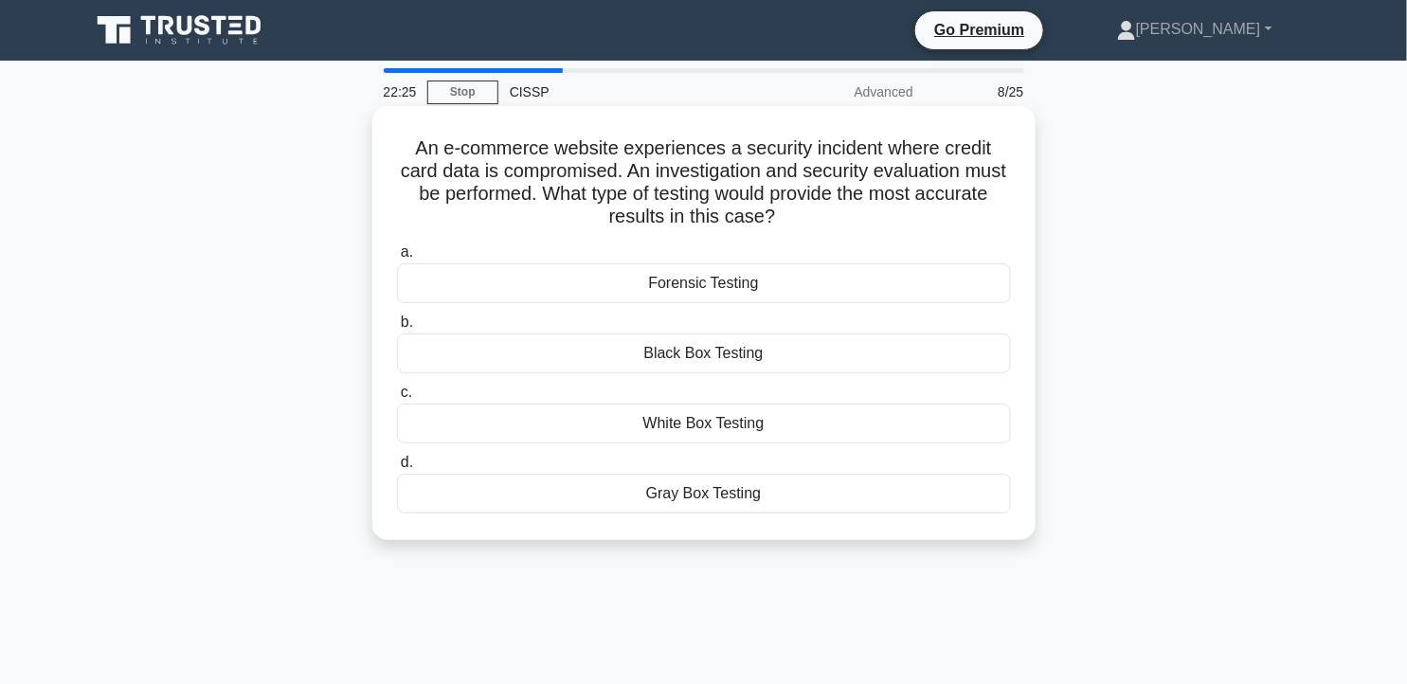
click at [815, 296] on div "Forensic Testing" at bounding box center [704, 283] width 614 height 40
click at [397, 259] on input "a. Forensic Testing" at bounding box center [397, 252] width 0 height 12
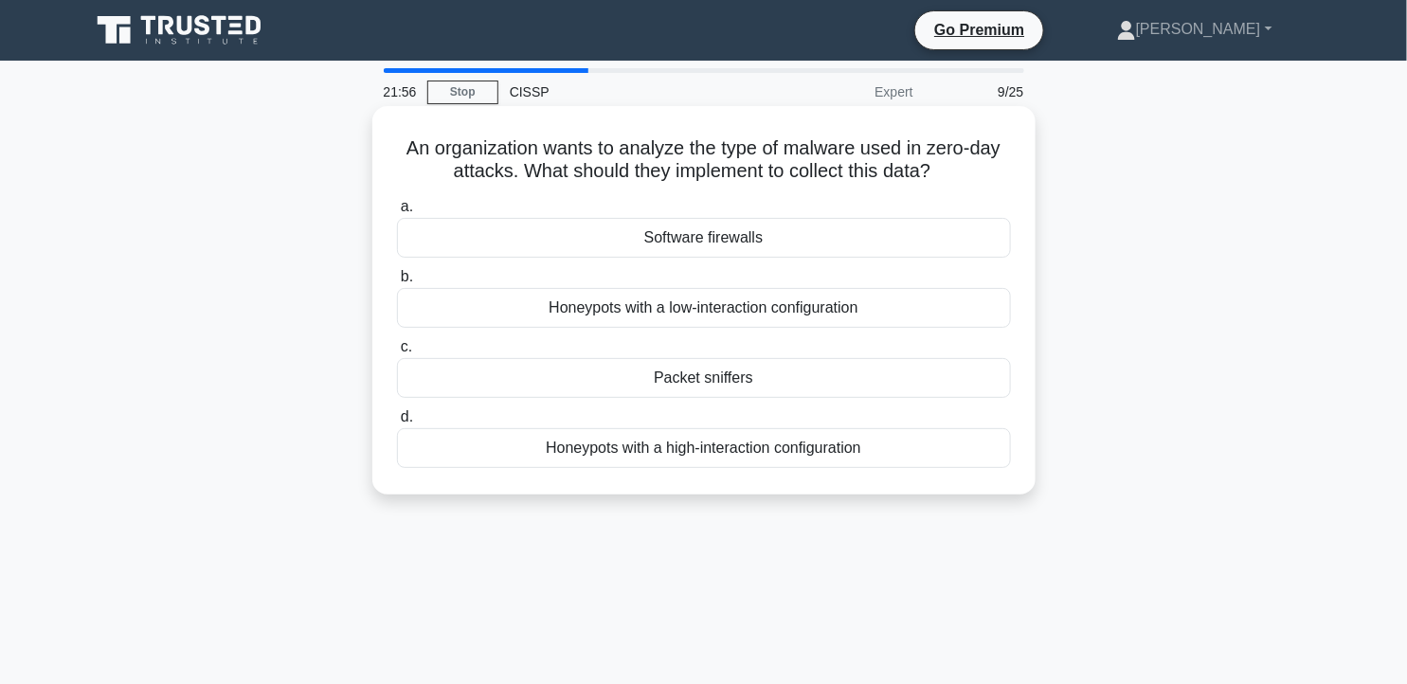
click at [800, 389] on div "Packet sniffers" at bounding box center [704, 378] width 614 height 40
click at [397, 353] on input "c. Packet sniffers" at bounding box center [397, 347] width 0 height 12
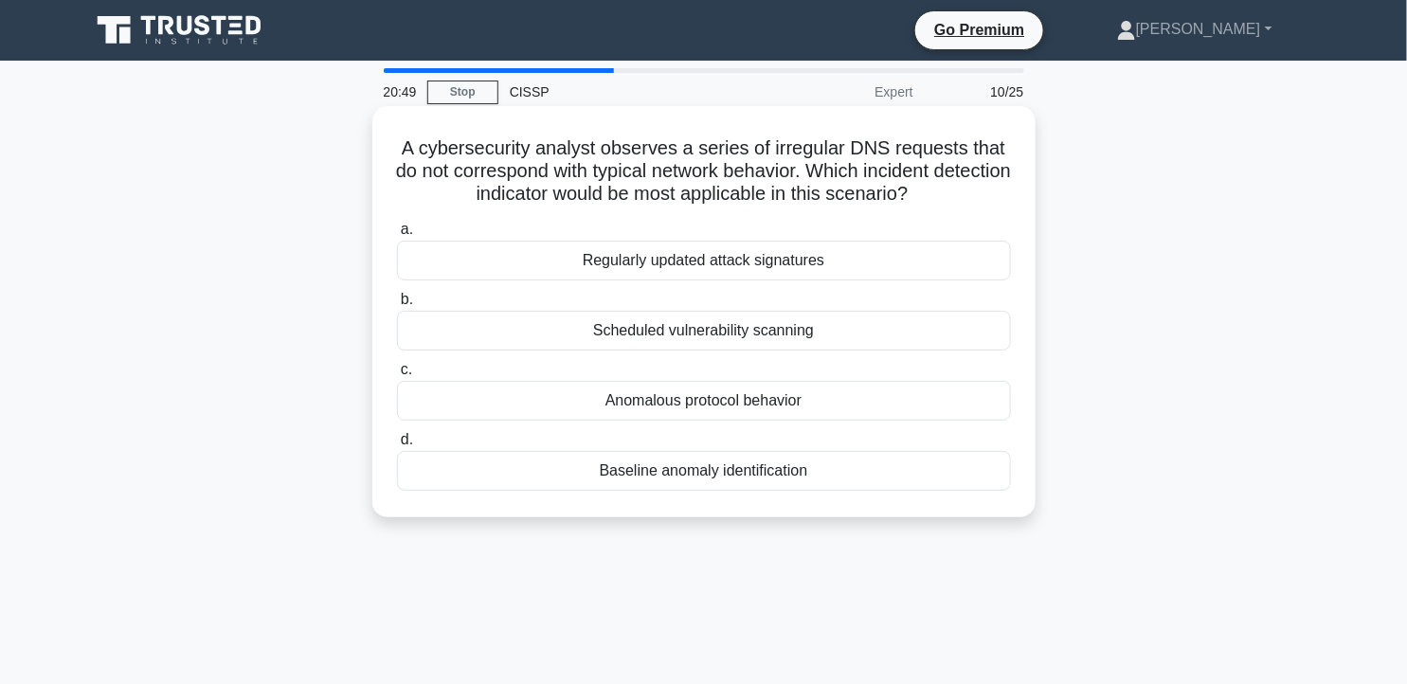
click at [827, 401] on div "Anomalous protocol behavior" at bounding box center [704, 401] width 614 height 40
click at [397, 376] on input "c. Anomalous protocol behavior" at bounding box center [397, 370] width 0 height 12
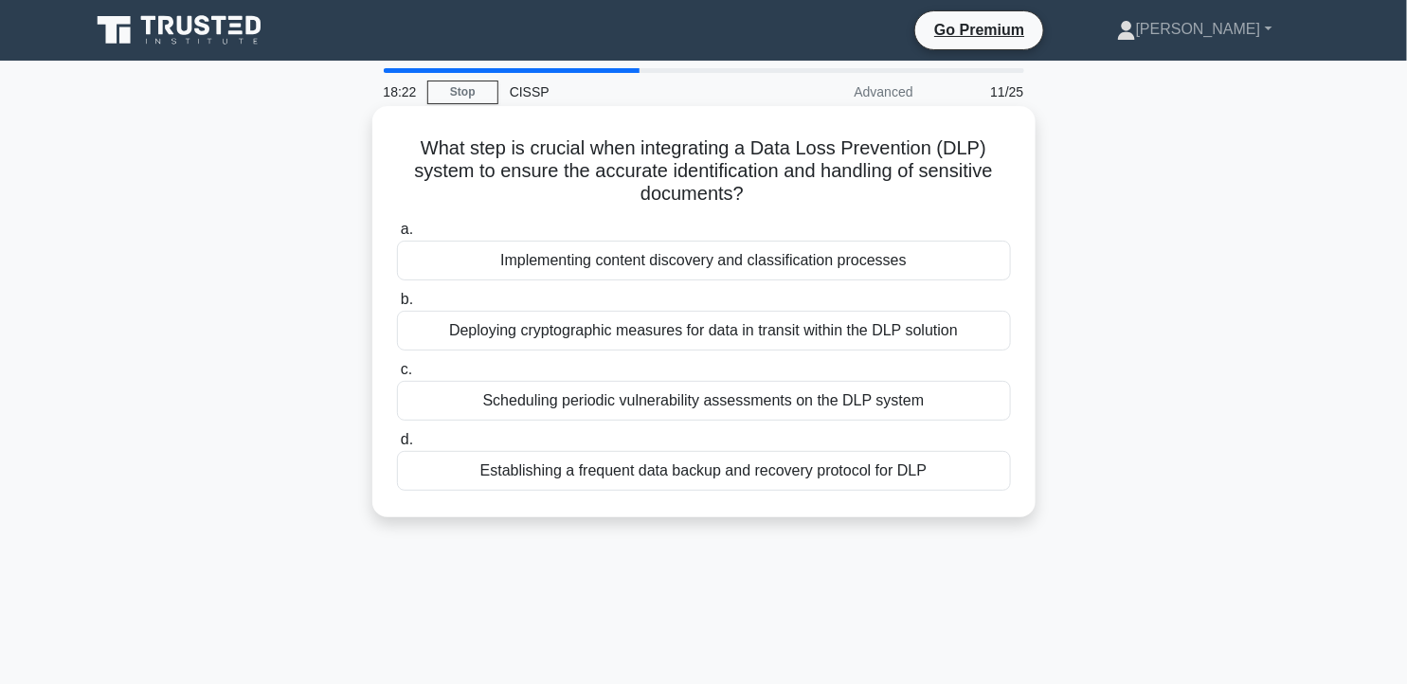
click at [808, 262] on div "Implementing content discovery and classification processes" at bounding box center [704, 261] width 614 height 40
click at [397, 236] on input "a. Implementing content discovery and classification processes" at bounding box center [397, 230] width 0 height 12
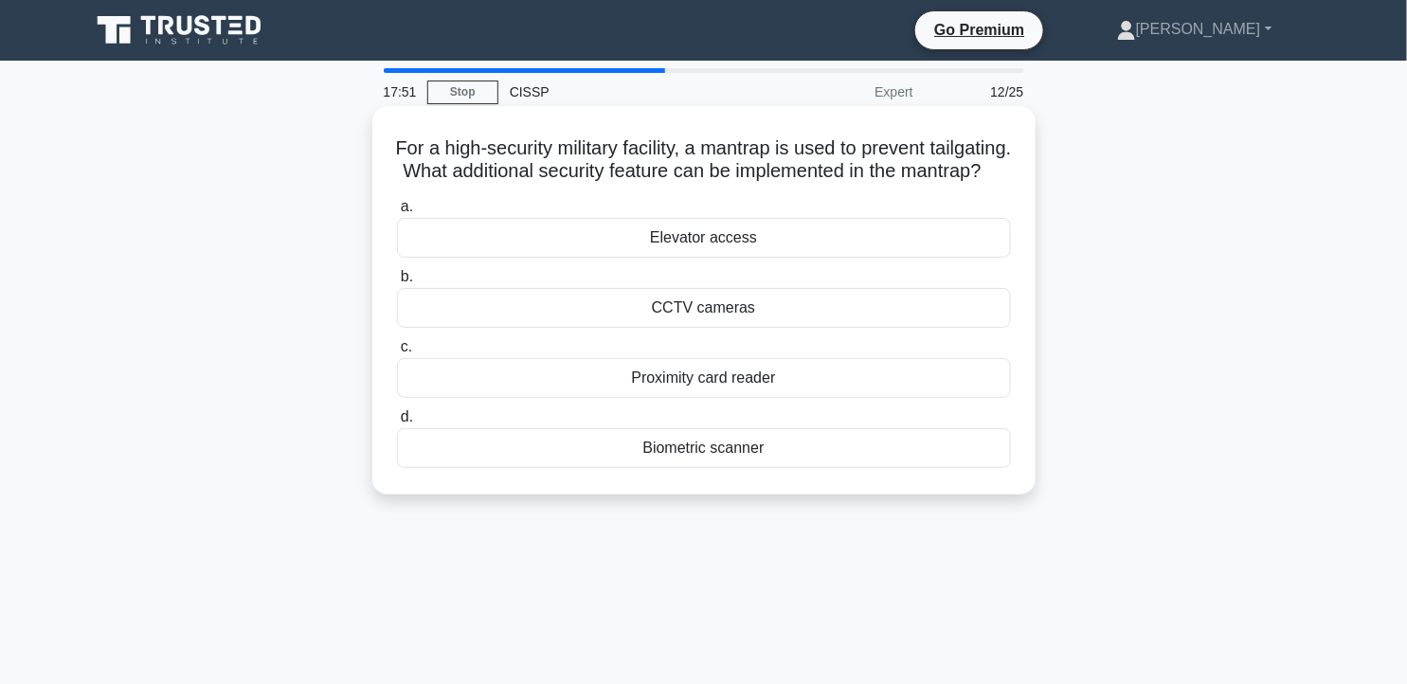
click at [761, 465] on div "Biometric scanner" at bounding box center [704, 448] width 614 height 40
click at [397, 424] on input "d. Biometric scanner" at bounding box center [397, 417] width 0 height 12
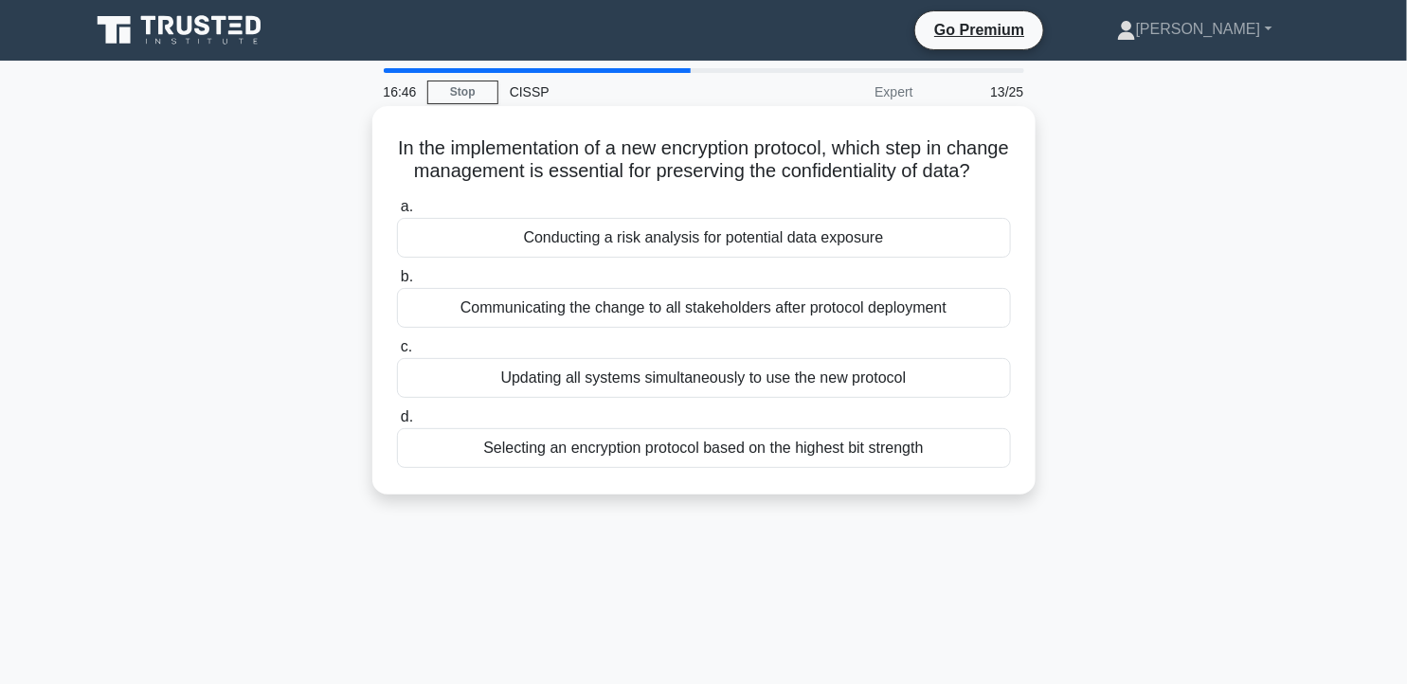
click at [924, 258] on div "Conducting a risk analysis for potential data exposure" at bounding box center [704, 238] width 614 height 40
click at [397, 213] on input "a. Conducting a risk analysis for potential data exposure" at bounding box center [397, 207] width 0 height 12
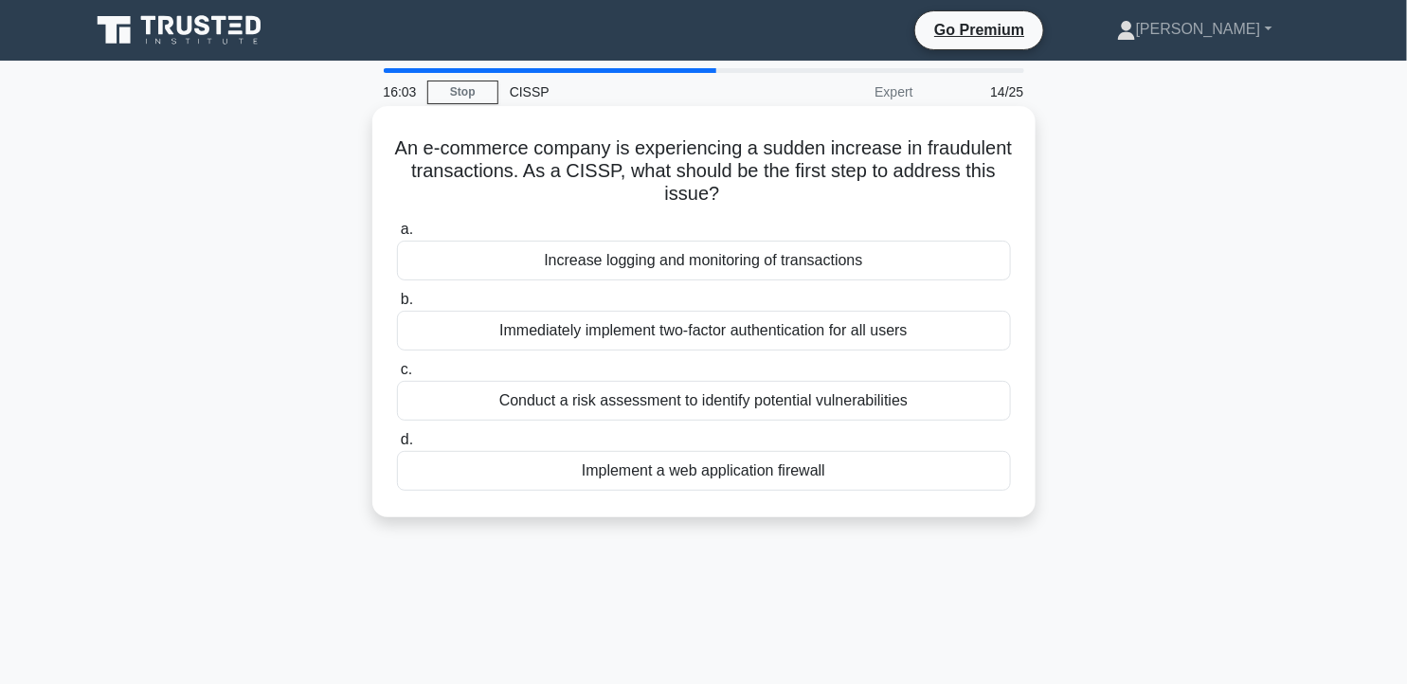
click at [763, 273] on div "Increase logging and monitoring of transactions" at bounding box center [704, 261] width 614 height 40
click at [397, 236] on input "a. Increase logging and monitoring of transactions" at bounding box center [397, 230] width 0 height 12
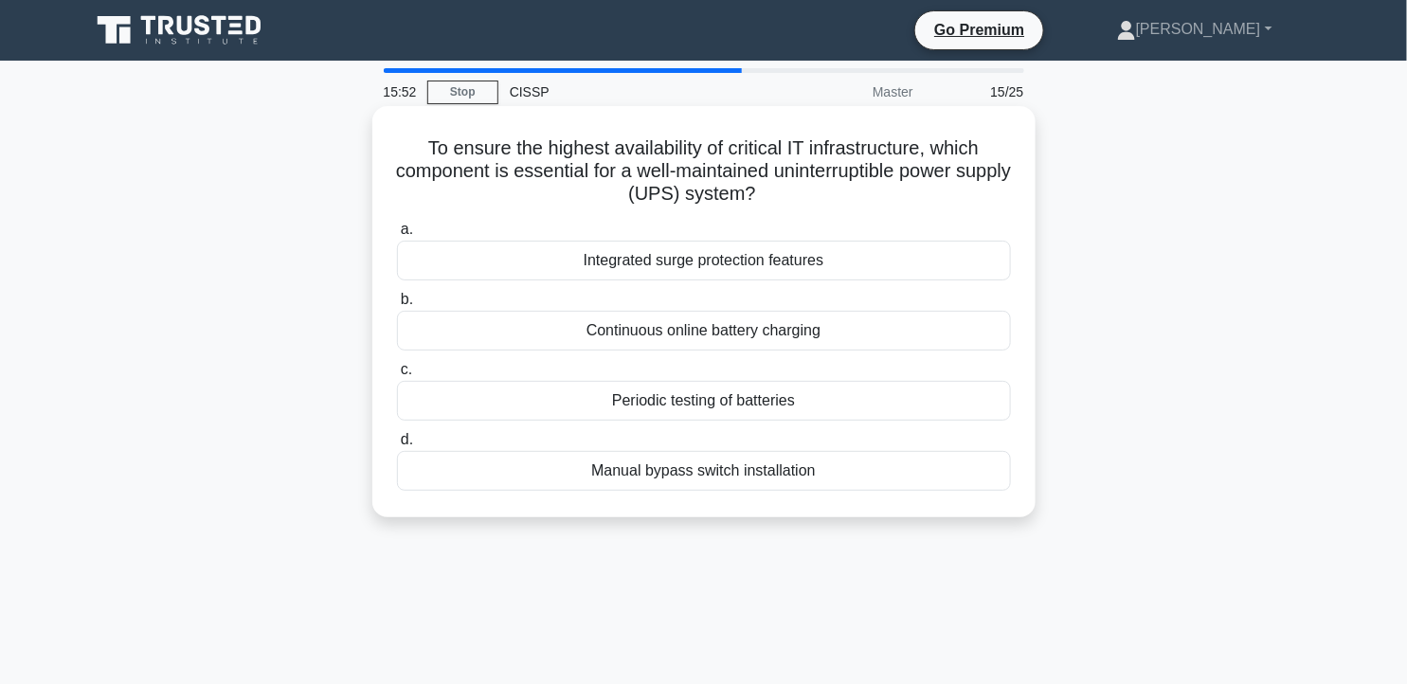
click at [763, 333] on div "Continuous online battery charging" at bounding box center [704, 331] width 614 height 40
click at [397, 306] on input "b. Continuous online battery charging" at bounding box center [397, 300] width 0 height 12
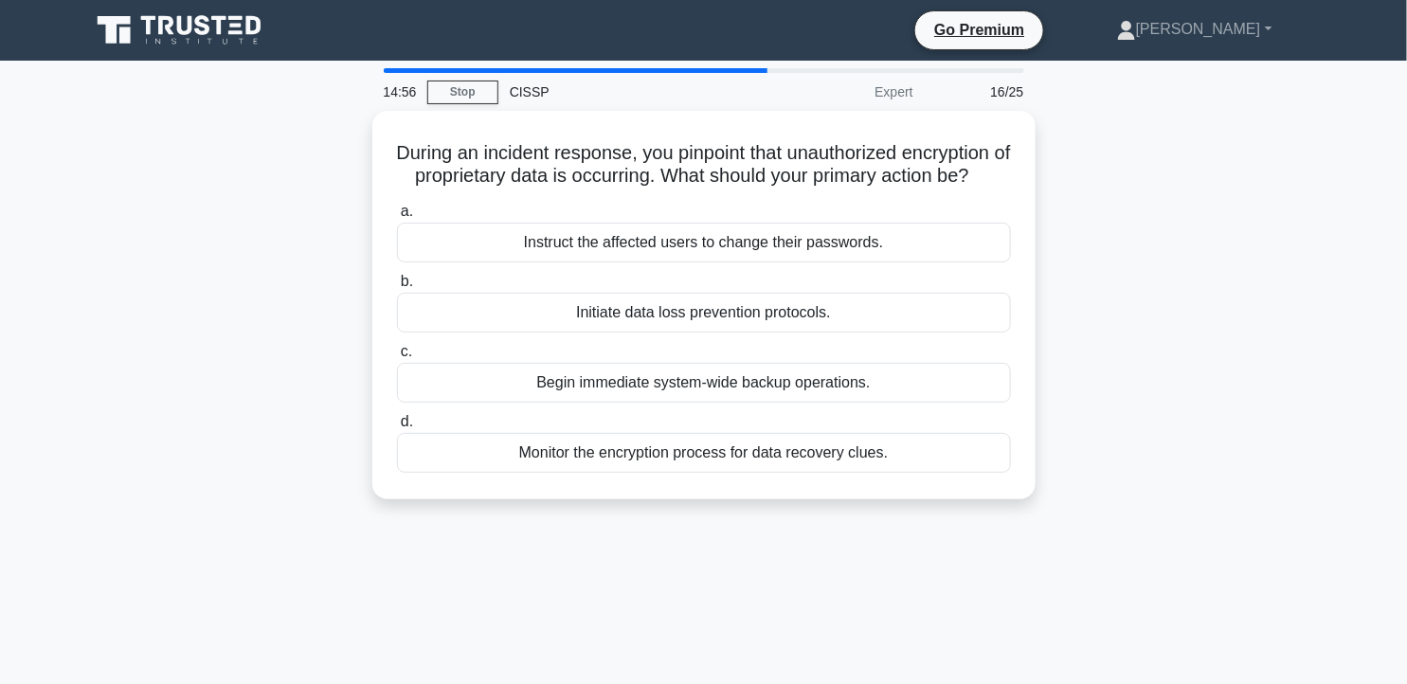
click at [763, 333] on div "Initiate data loss prevention protocols." at bounding box center [704, 313] width 614 height 40
click at [397, 288] on input "b. Initiate data loss prevention protocols." at bounding box center [397, 282] width 0 height 12
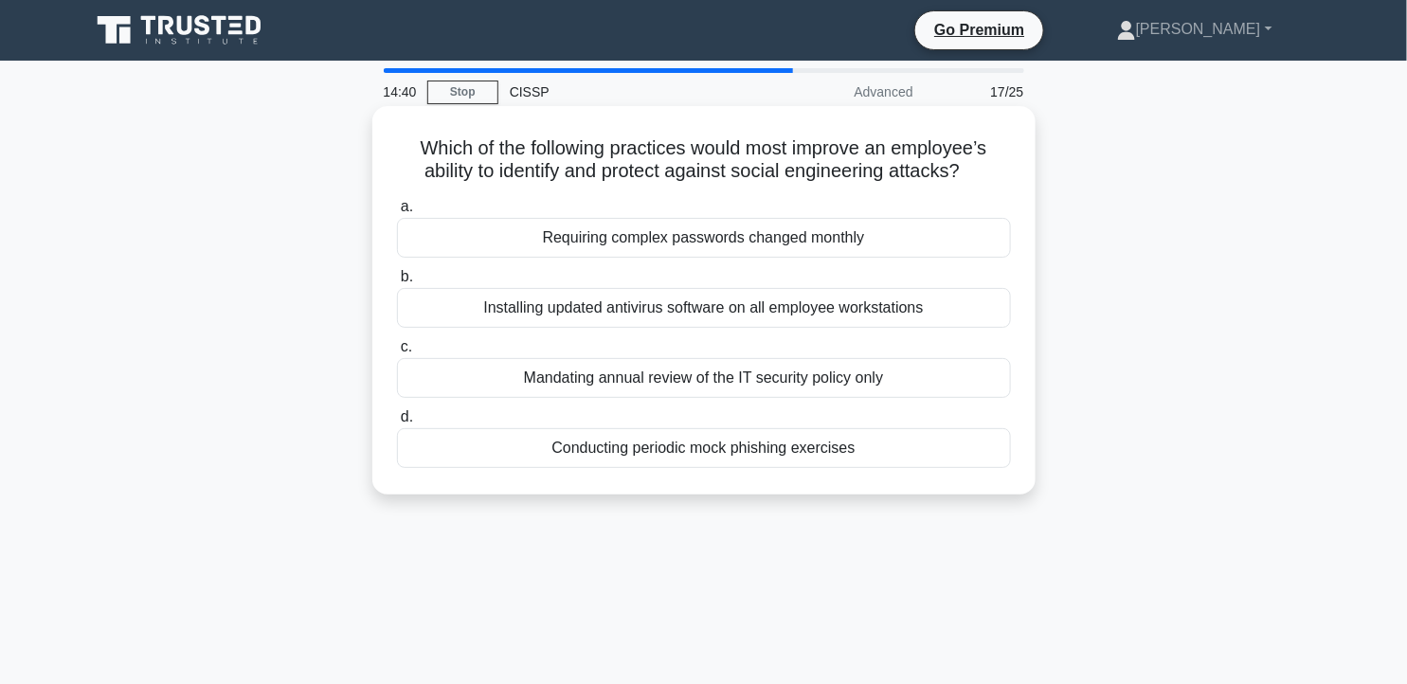
click at [821, 443] on div "Conducting periodic mock phishing exercises" at bounding box center [704, 448] width 614 height 40
click at [397, 424] on input "d. Conducting periodic mock phishing exercises" at bounding box center [397, 417] width 0 height 12
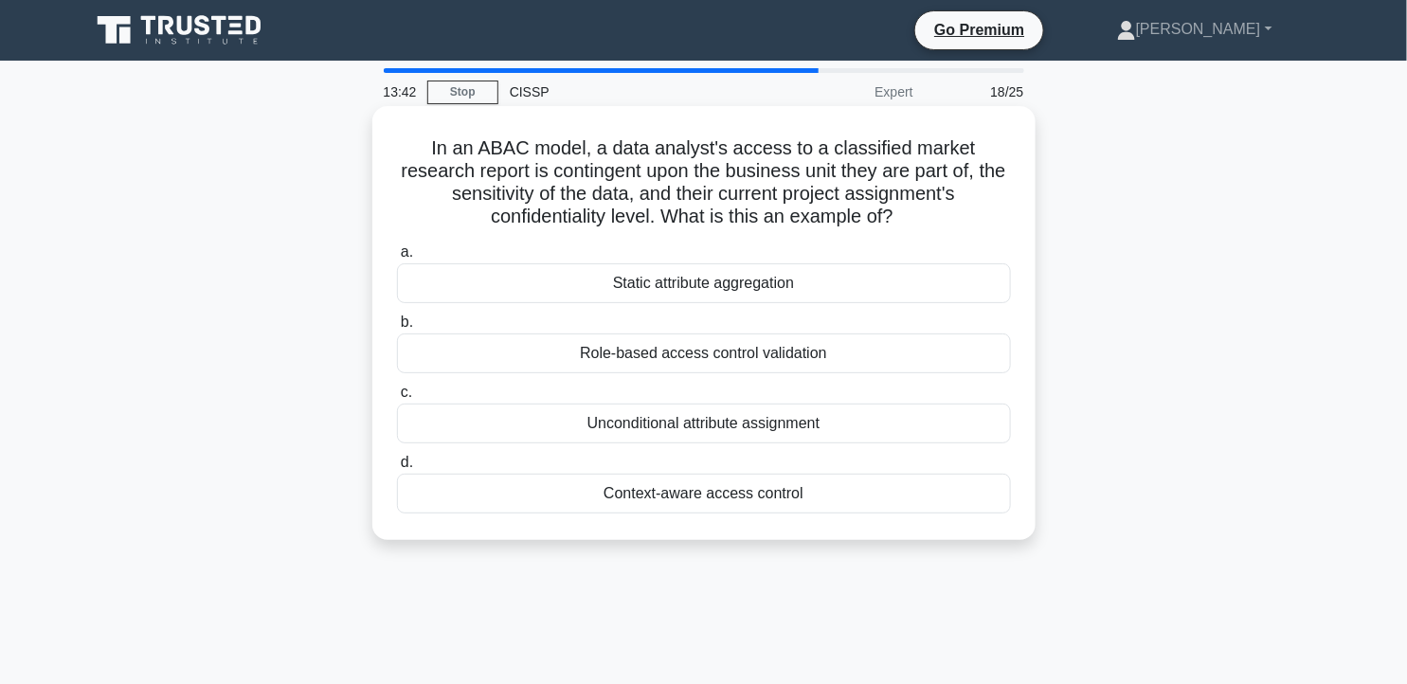
click at [728, 366] on div "Role-based access control validation" at bounding box center [704, 354] width 614 height 40
click at [397, 329] on input "b. Role-based access control validation" at bounding box center [397, 322] width 0 height 12
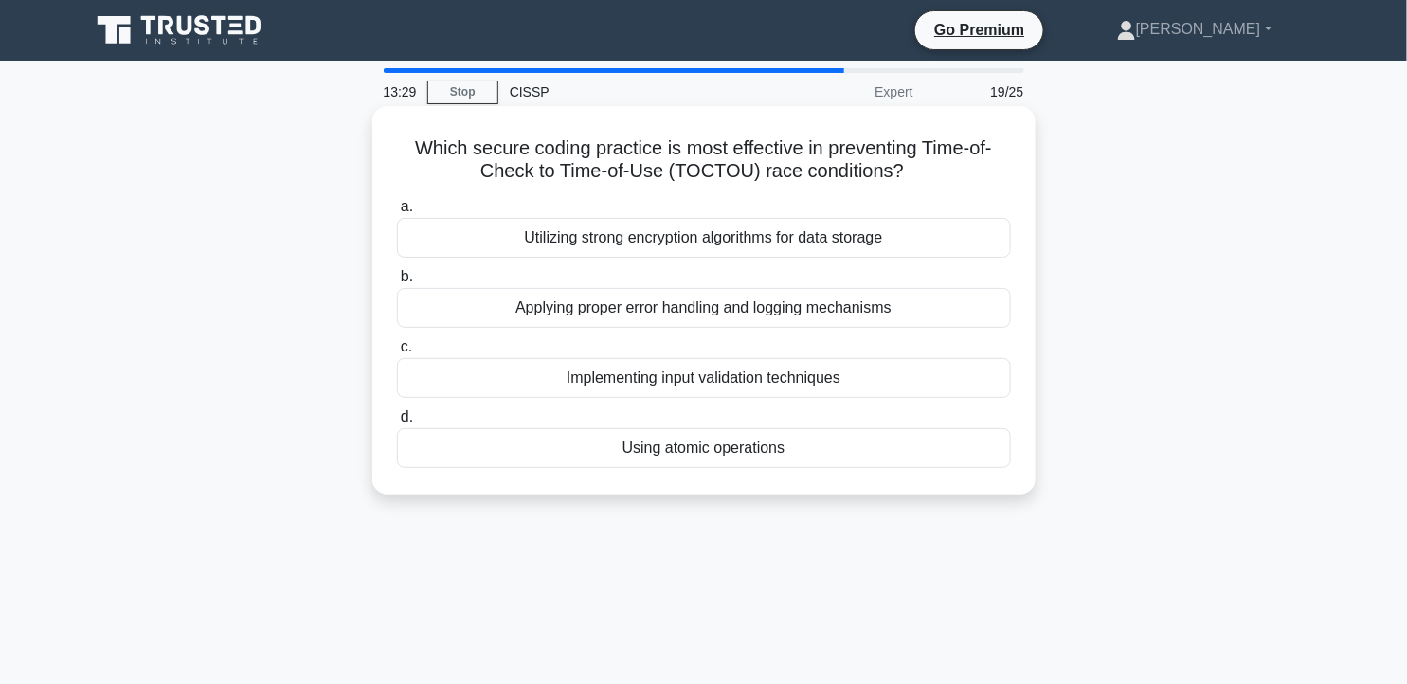
click at [723, 375] on div "Implementing input validation techniques" at bounding box center [704, 378] width 614 height 40
click at [397, 353] on input "c. Implementing input validation techniques" at bounding box center [397, 347] width 0 height 12
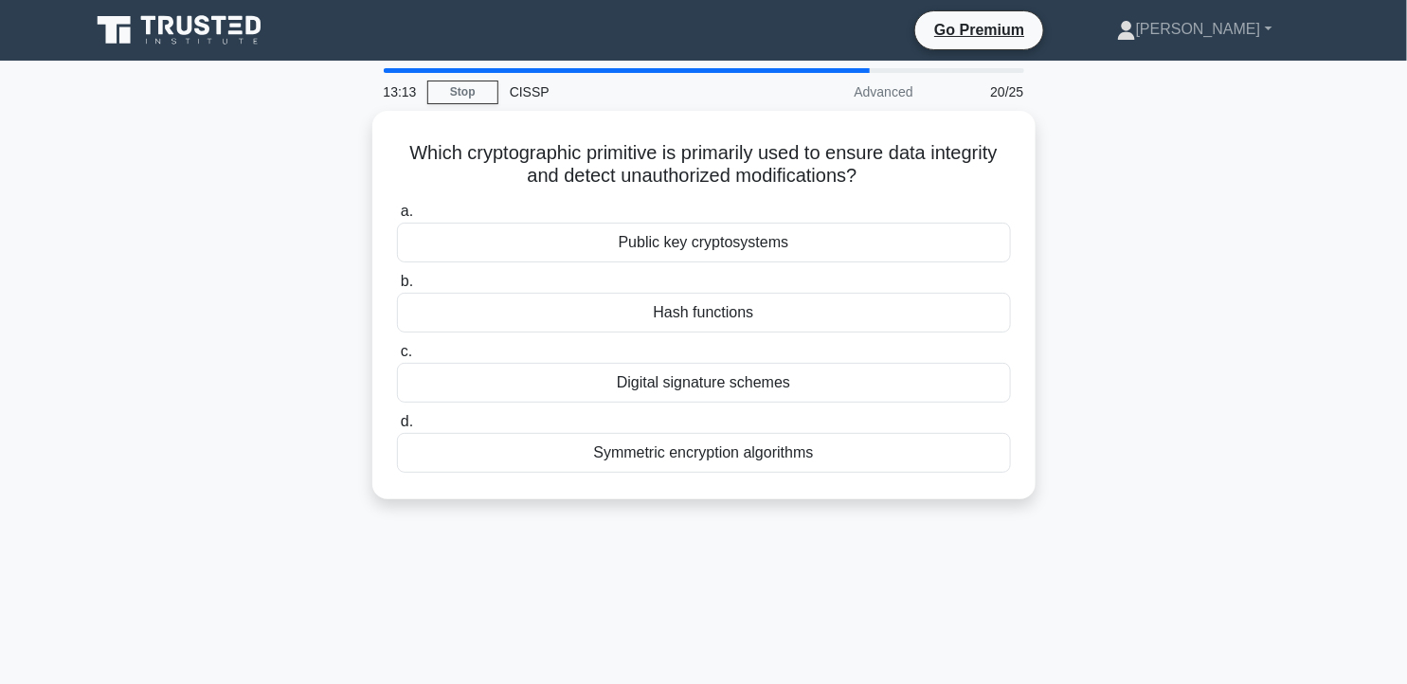
click at [723, 375] on div "Digital signature schemes" at bounding box center [704, 383] width 614 height 40
click at [397, 358] on input "c. Digital signature schemes" at bounding box center [397, 352] width 0 height 12
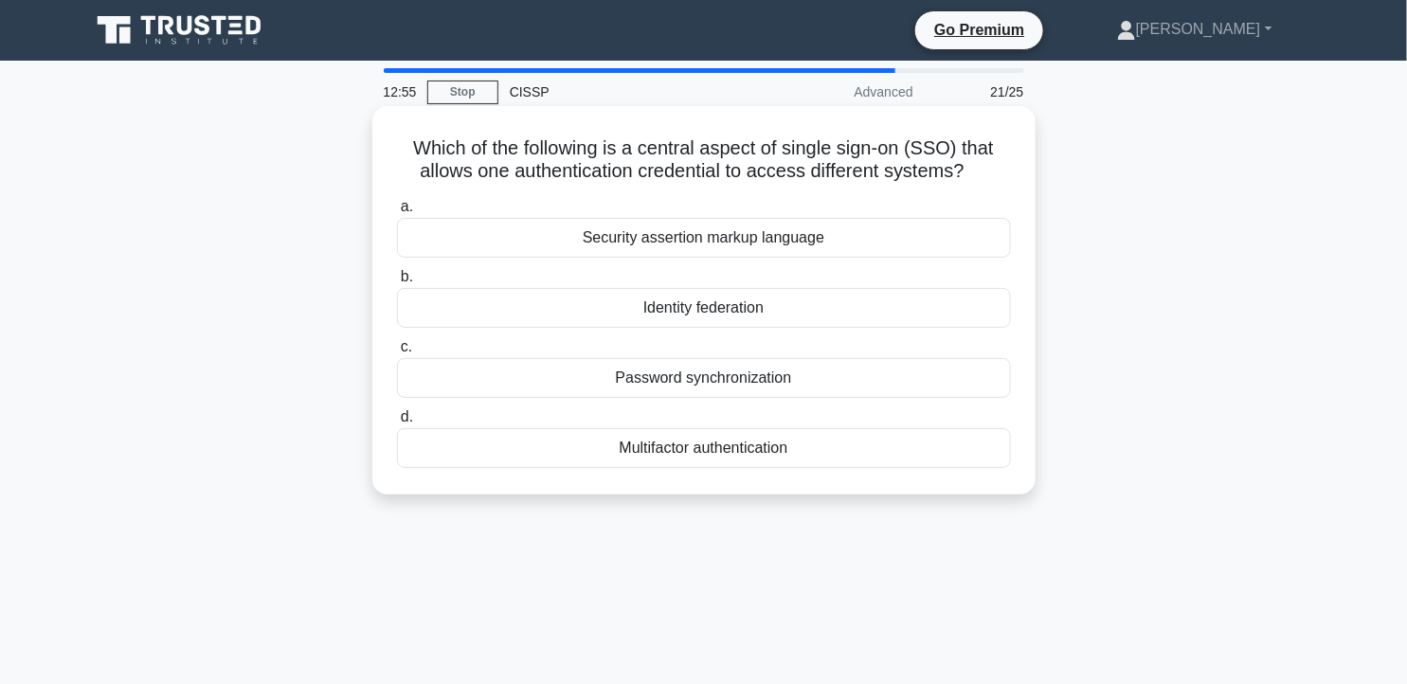
click at [734, 313] on div "Identity federation" at bounding box center [704, 308] width 614 height 40
click at [397, 283] on input "b. Identity federation" at bounding box center [397, 277] width 0 height 12
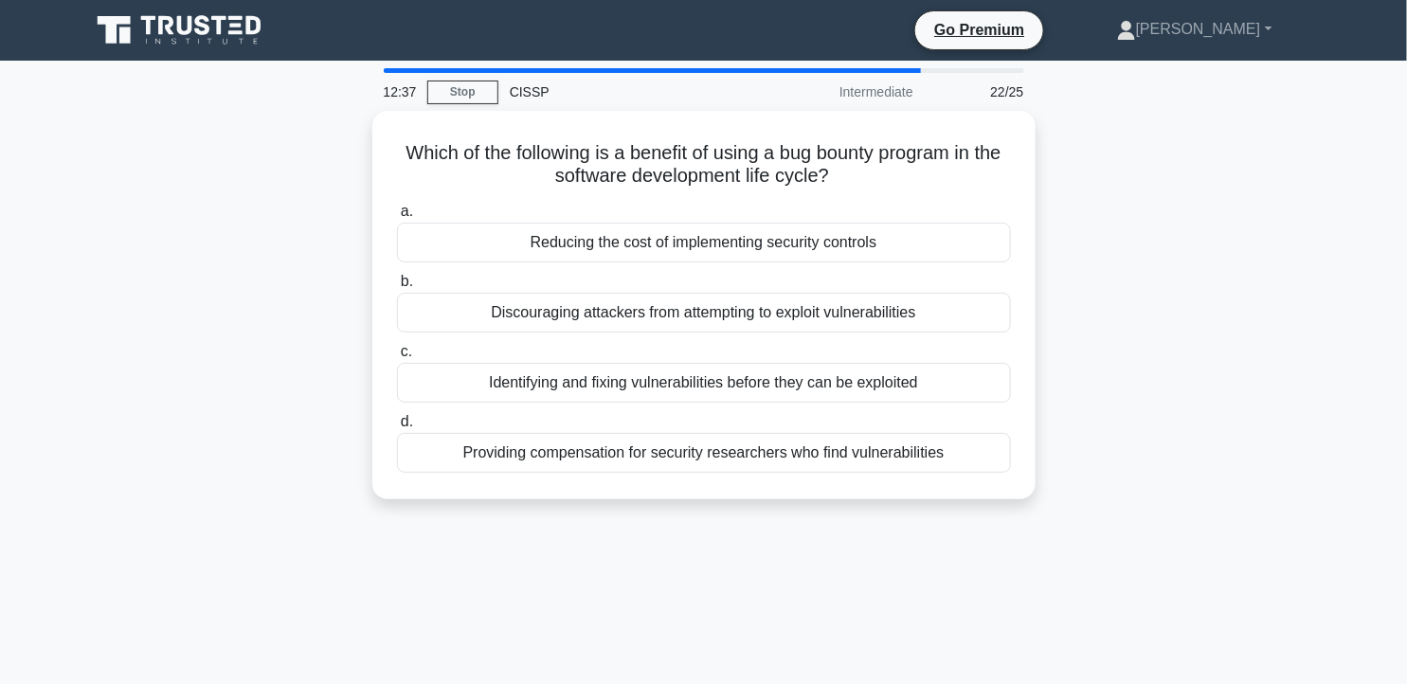
click at [734, 313] on div "Discouraging attackers from attempting to exploit vulnerabilities" at bounding box center [704, 313] width 614 height 40
click at [397, 288] on input "b. Discouraging attackers from attempting to exploit vulnerabilities" at bounding box center [397, 282] width 0 height 12
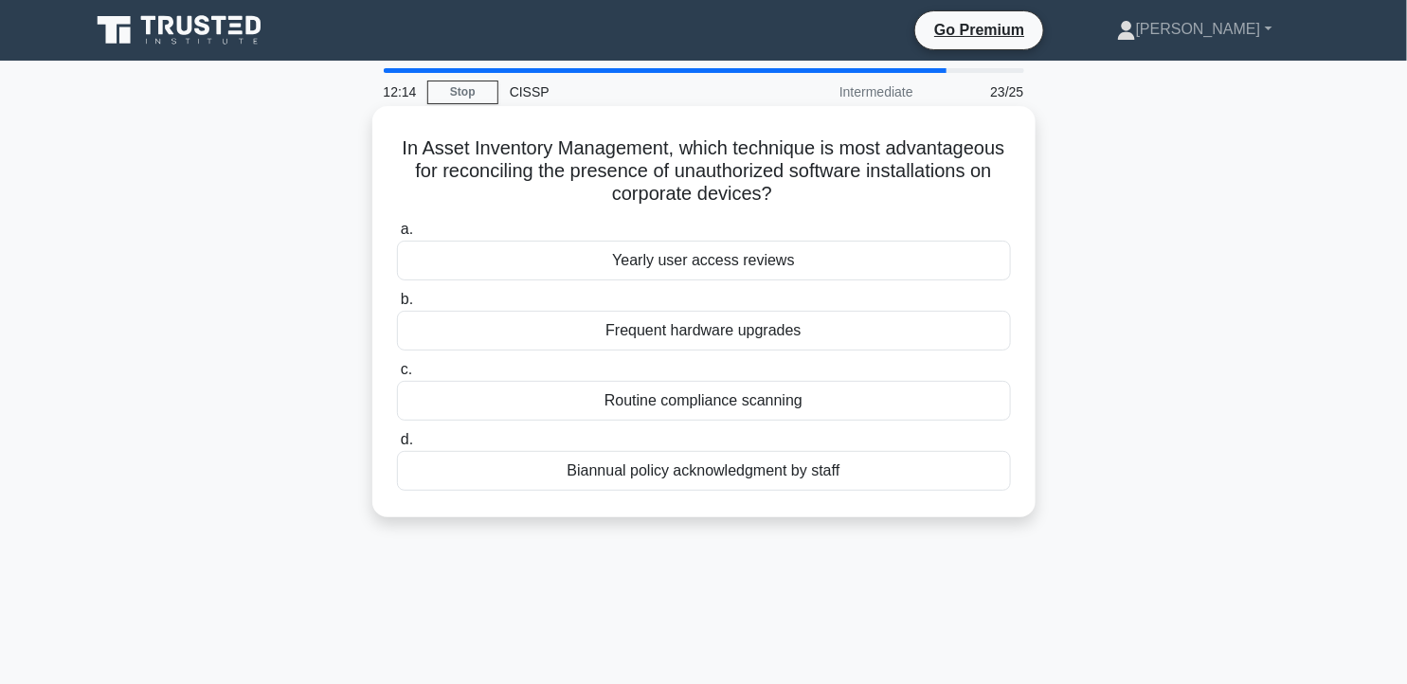
click at [734, 319] on div "Frequent hardware upgrades" at bounding box center [704, 331] width 614 height 40
click at [397, 306] on input "b. Frequent hardware upgrades" at bounding box center [397, 300] width 0 height 12
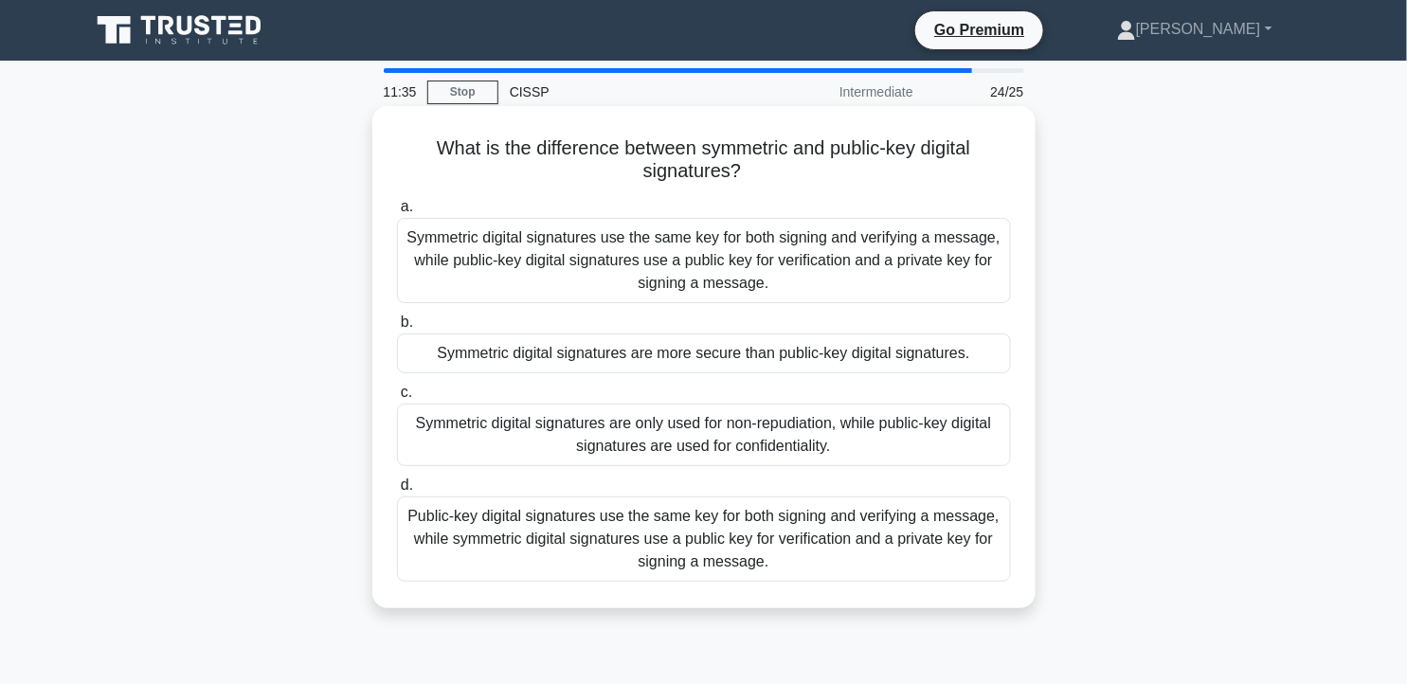
drag, startPoint x: 762, startPoint y: 417, endPoint x: 967, endPoint y: 455, distance: 209.1
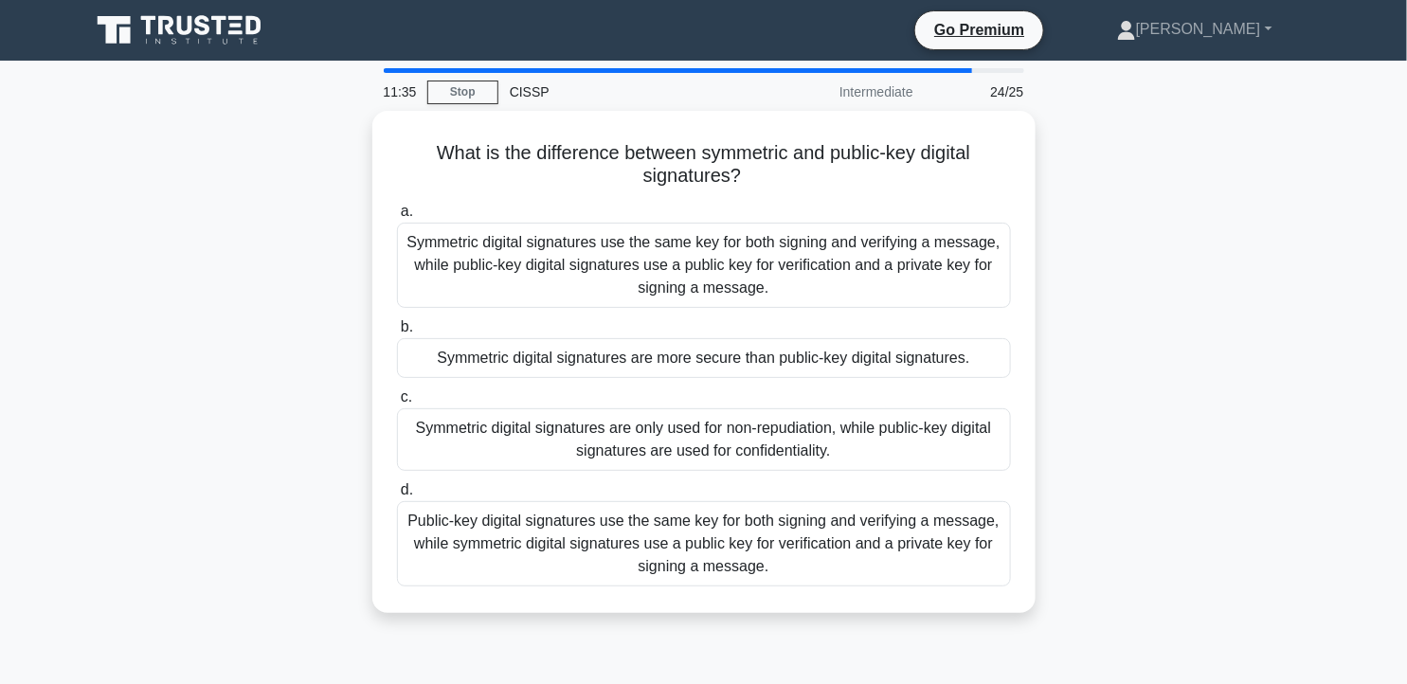
drag, startPoint x: 967, startPoint y: 455, endPoint x: 1113, endPoint y: 474, distance: 147.2
click at [1113, 474] on div "What is the difference between symmetric and public-key digital signatures? .sp…" at bounding box center [704, 373] width 1251 height 525
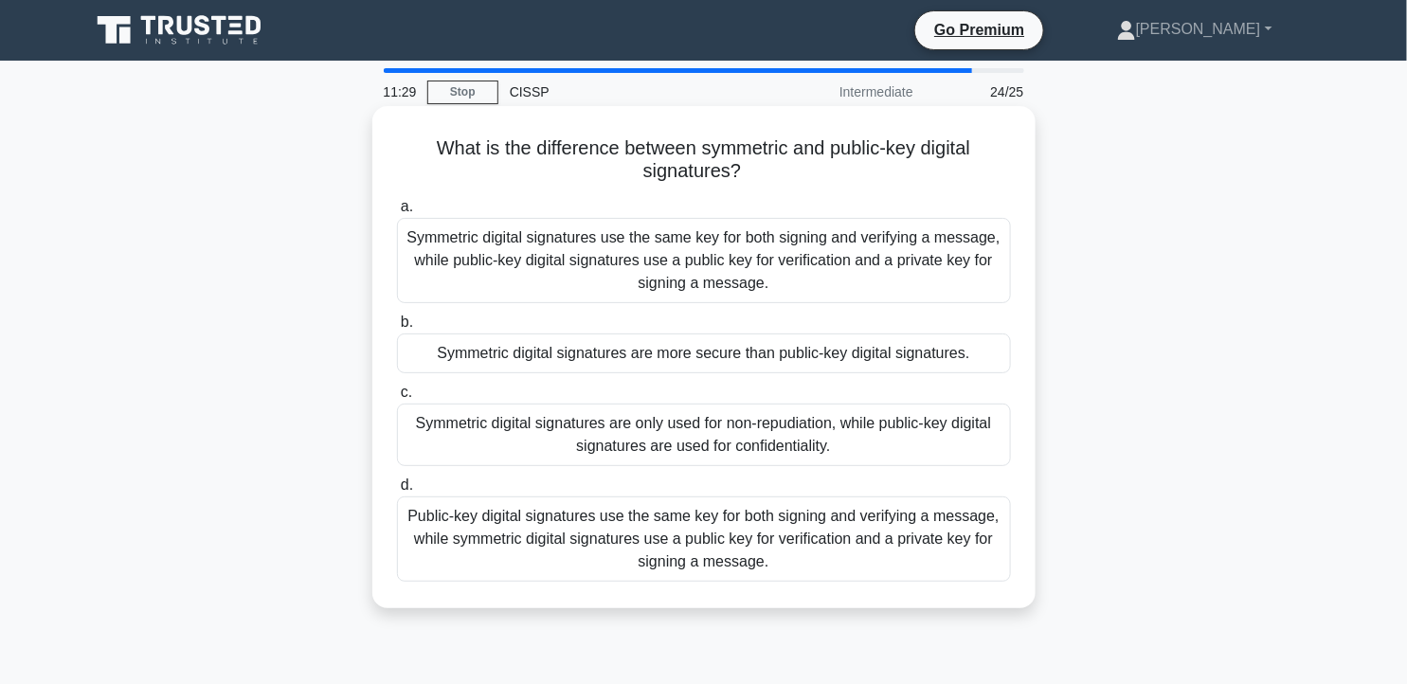
click at [699, 285] on div "Symmetric digital signatures use the same key for both signing and verifying a …" at bounding box center [704, 260] width 614 height 85
click at [397, 213] on input "a. Symmetric digital signatures use the same key for both signing and verifying…" at bounding box center [397, 207] width 0 height 12
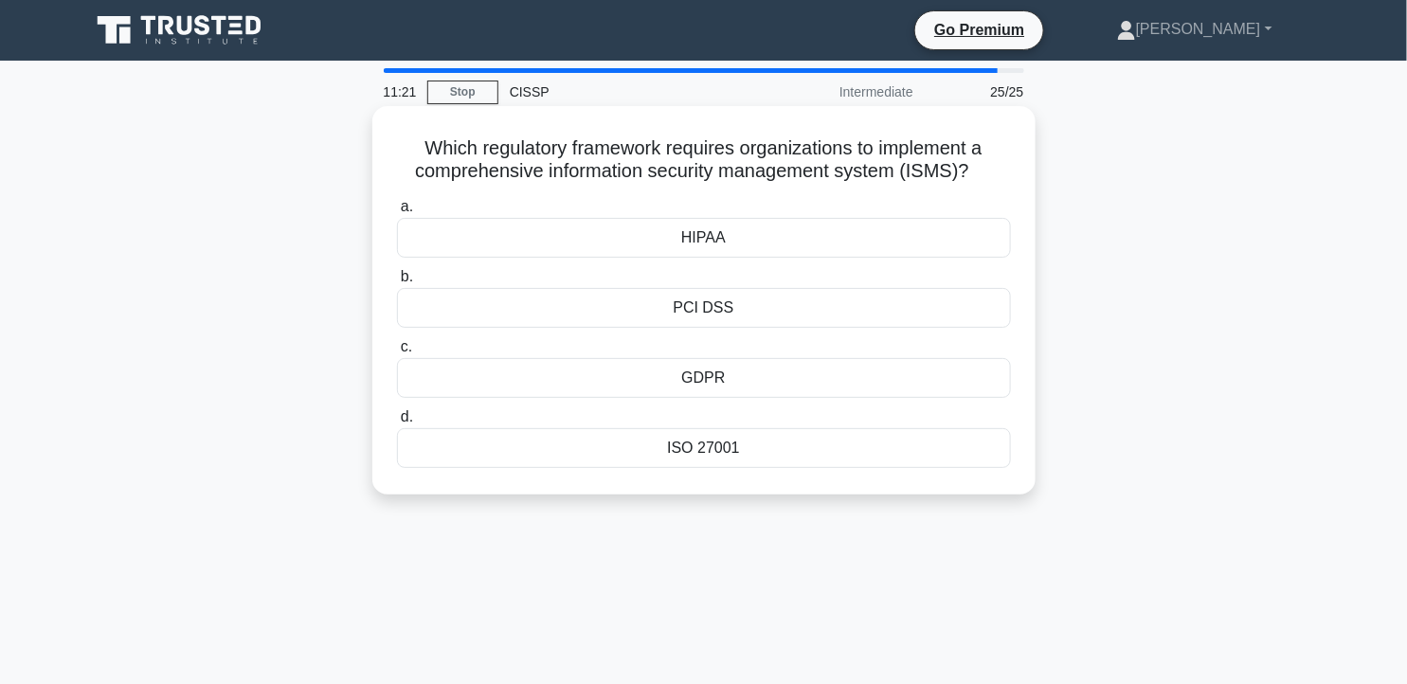
click at [720, 304] on div "PCI DSS" at bounding box center [704, 308] width 614 height 40
click at [397, 283] on input "b. PCI DSS" at bounding box center [397, 277] width 0 height 12
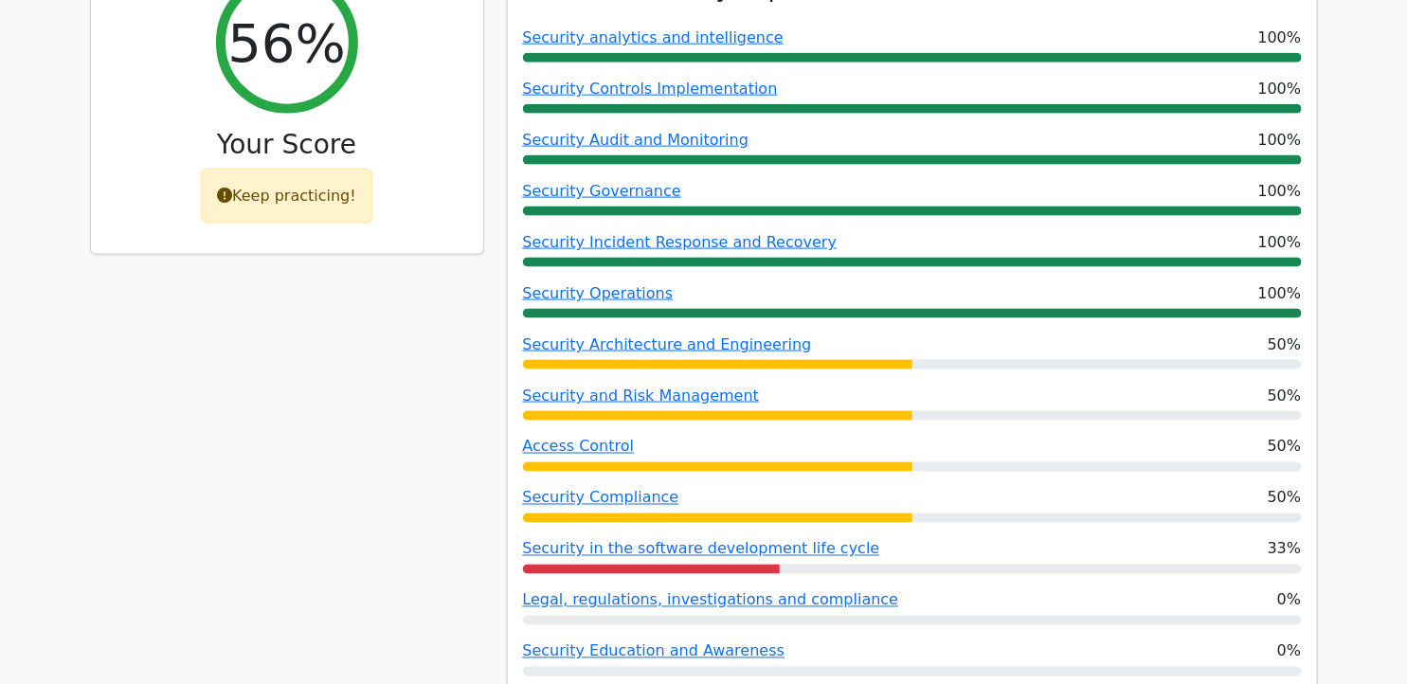
scroll to position [631, 0]
